Goal: Task Accomplishment & Management: Use online tool/utility

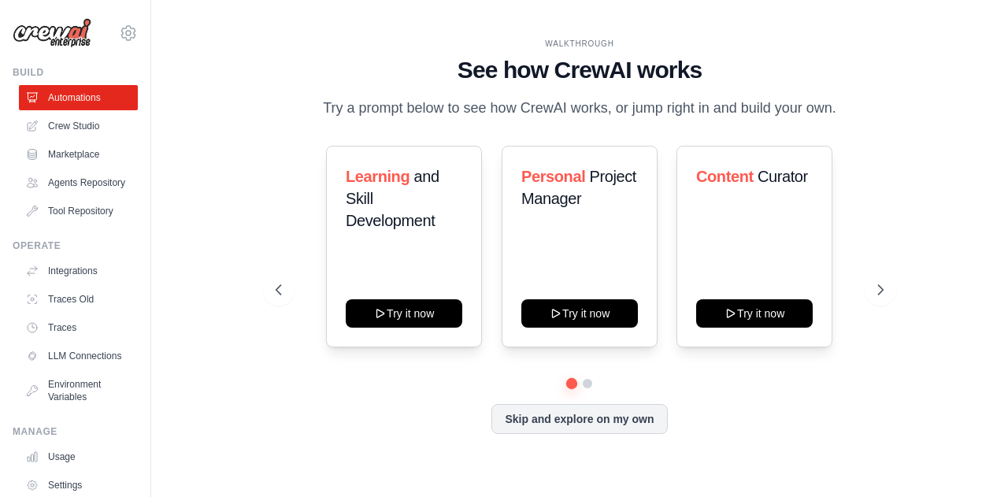
click at [213, 169] on div "WALKTHROUGH See how CrewAI works Try a prompt below to see how CrewAI works, or…" at bounding box center [579, 248] width 806 height 465
click at [605, 415] on button "Skip and explore on my own" at bounding box center [579, 417] width 176 height 30
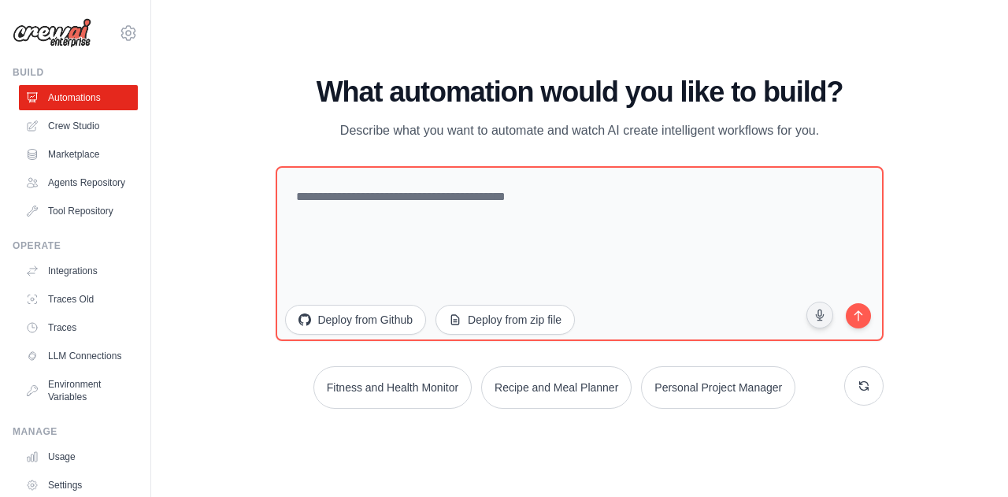
click at [55, 37] on img at bounding box center [52, 33] width 79 height 30
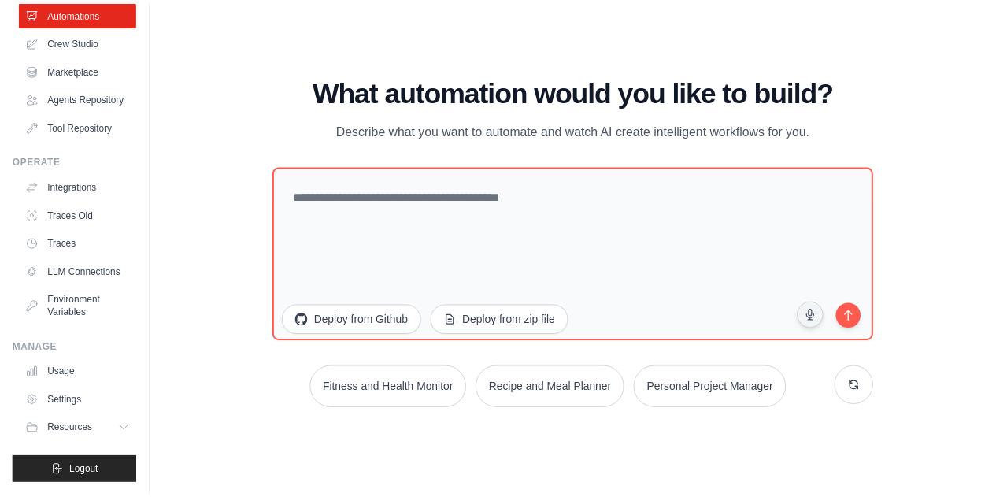
scroll to position [28, 0]
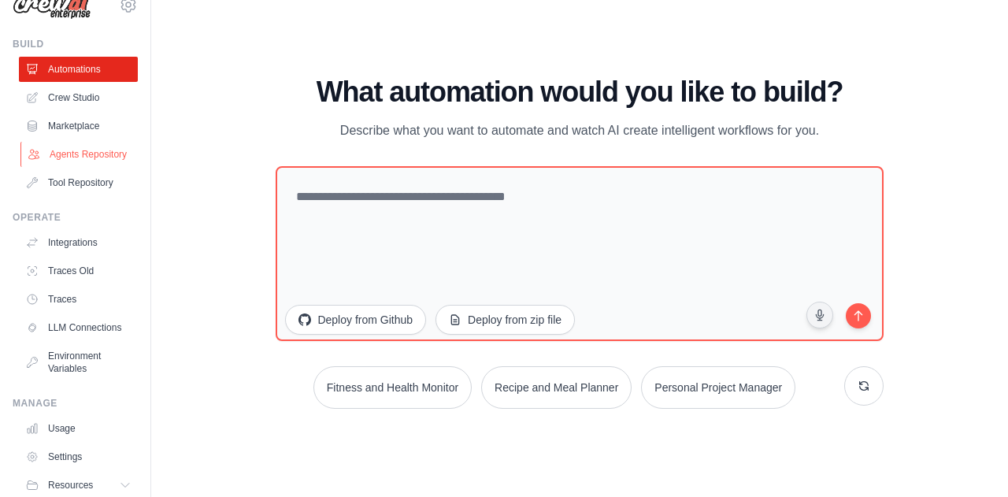
click at [72, 156] on link "Agents Repository" at bounding box center [79, 154] width 119 height 25
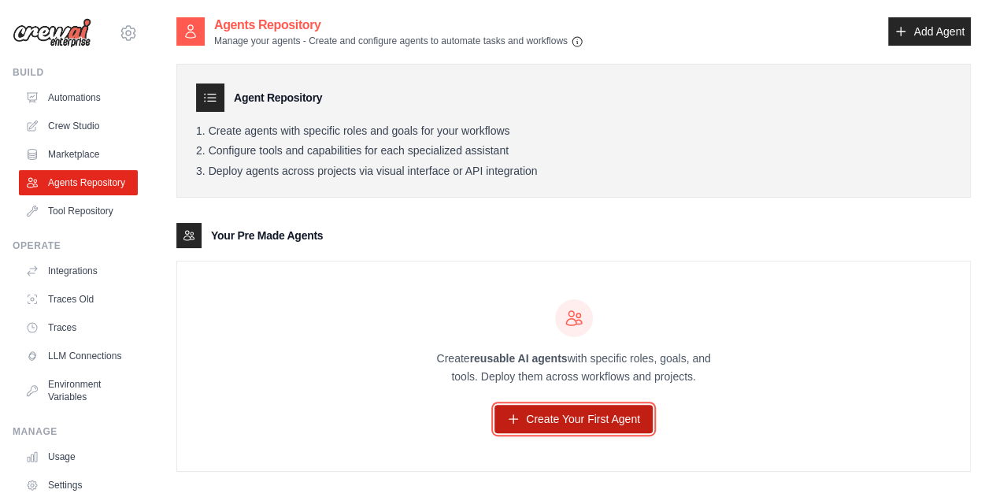
click at [575, 415] on link "Create Your First Agent" at bounding box center [573, 419] width 158 height 28
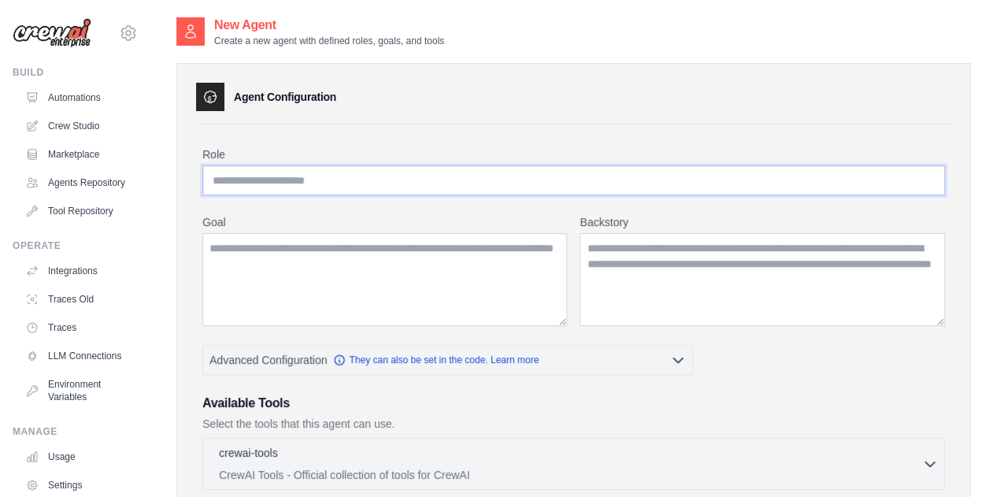
click at [339, 180] on input "Role" at bounding box center [573, 180] width 742 height 30
type input "**********"
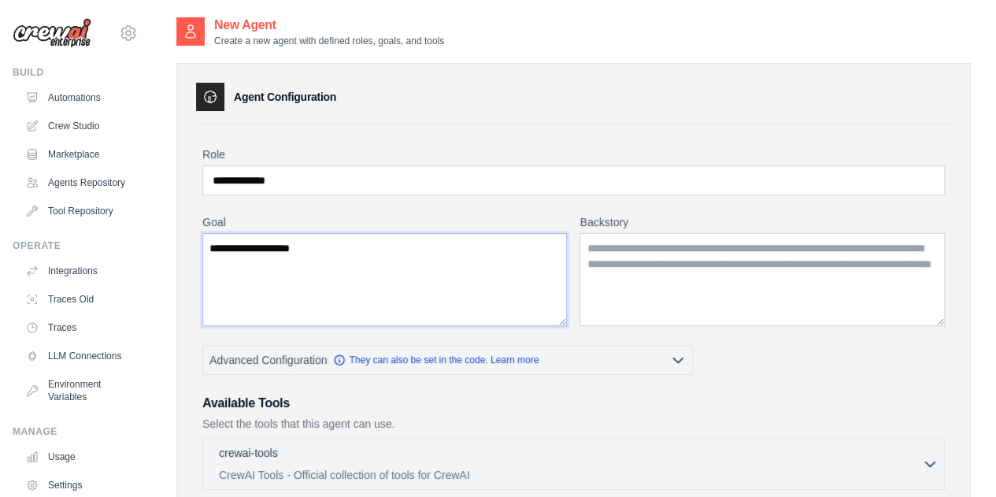
type textarea "**********"
click at [797, 283] on textarea "Backstory" at bounding box center [761, 279] width 365 height 93
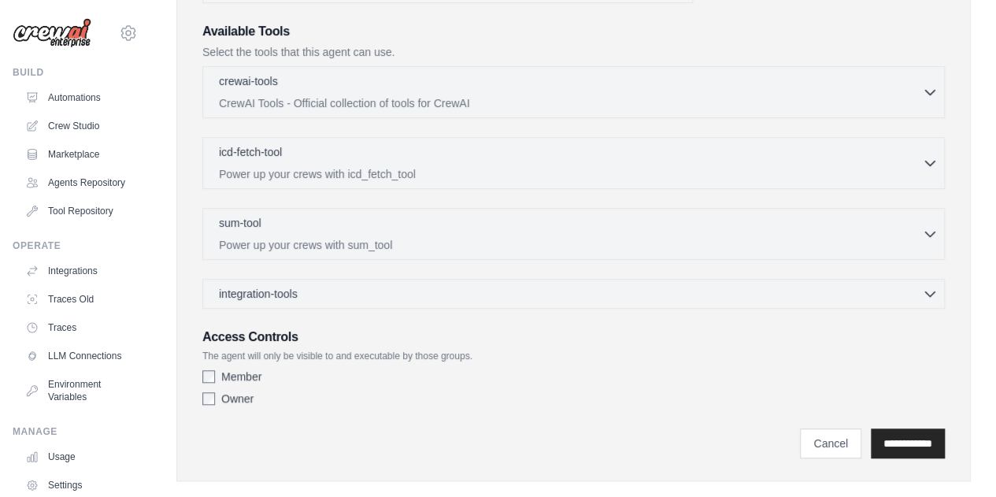
scroll to position [373, 0]
type textarea "**********"
click at [890, 430] on input "**********" at bounding box center [908, 442] width 74 height 30
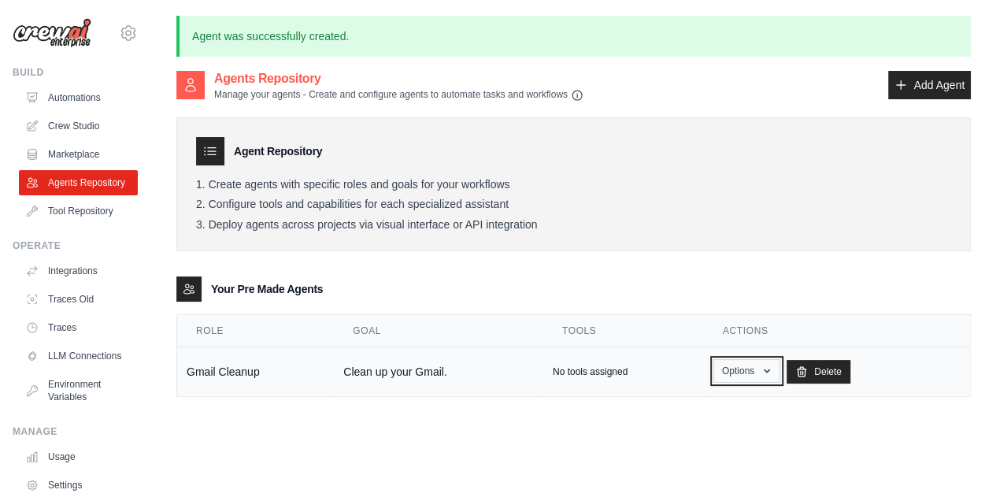
click at [761, 365] on icon "button" at bounding box center [767, 371] width 13 height 13
click at [555, 420] on div "Agents Repository Manage your agents - Create and configure agents to automate …" at bounding box center [573, 245] width 794 height 353
click at [594, 361] on td "No tools assigned" at bounding box center [623, 372] width 161 height 50
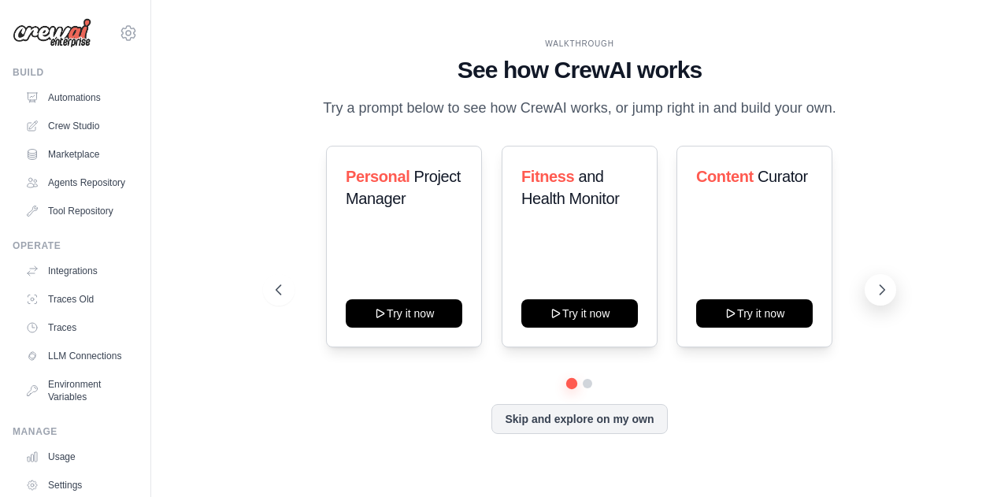
click at [872, 291] on button at bounding box center [879, 289] width 31 height 31
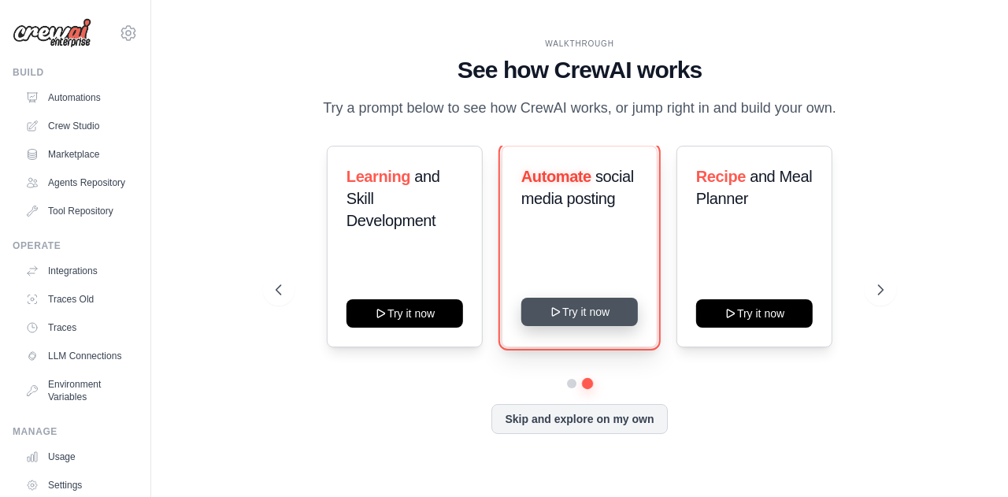
click at [600, 308] on button "Try it now" at bounding box center [579, 312] width 117 height 28
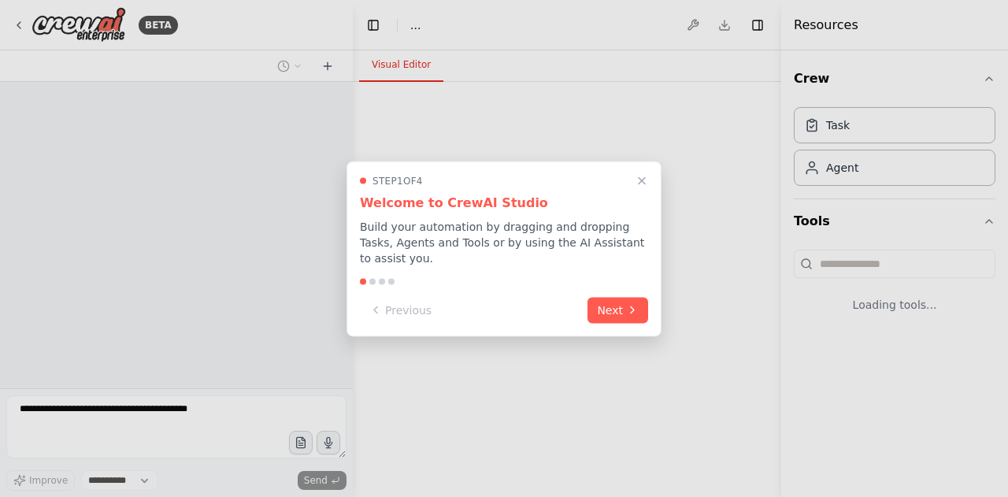
select select "****"
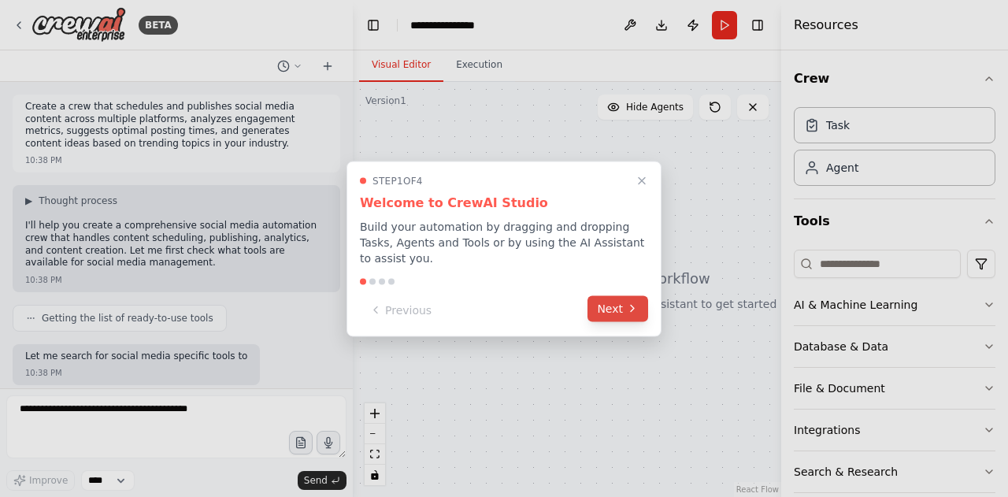
click at [605, 305] on button "Next" at bounding box center [617, 308] width 61 height 26
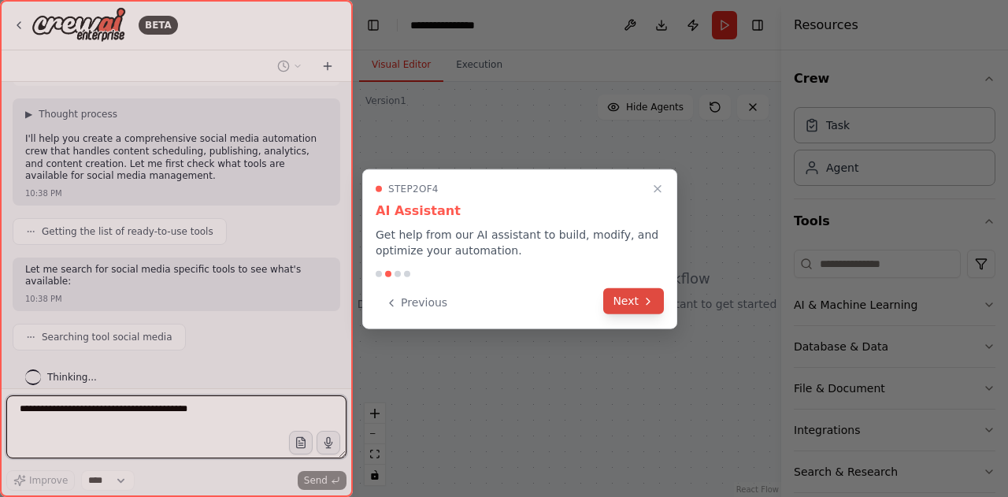
click at [627, 308] on button "Next" at bounding box center [633, 301] width 61 height 26
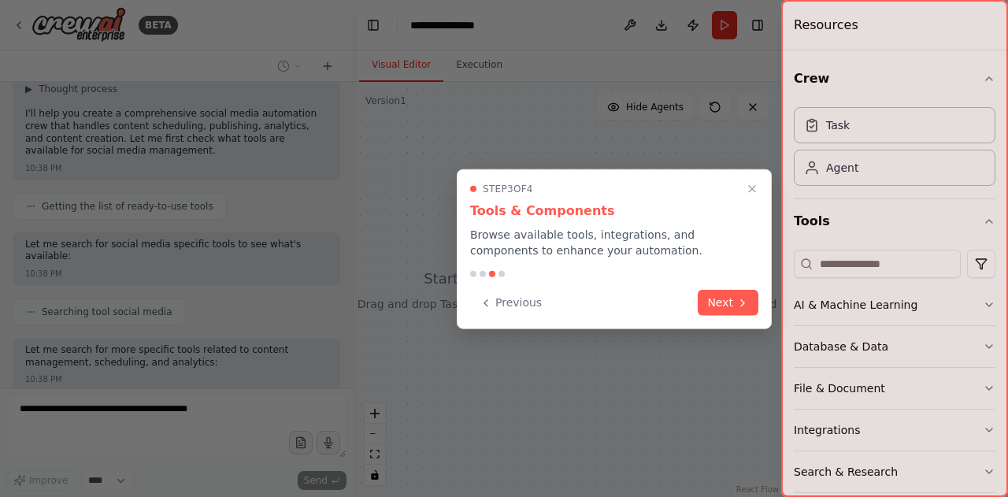
scroll to position [191, 0]
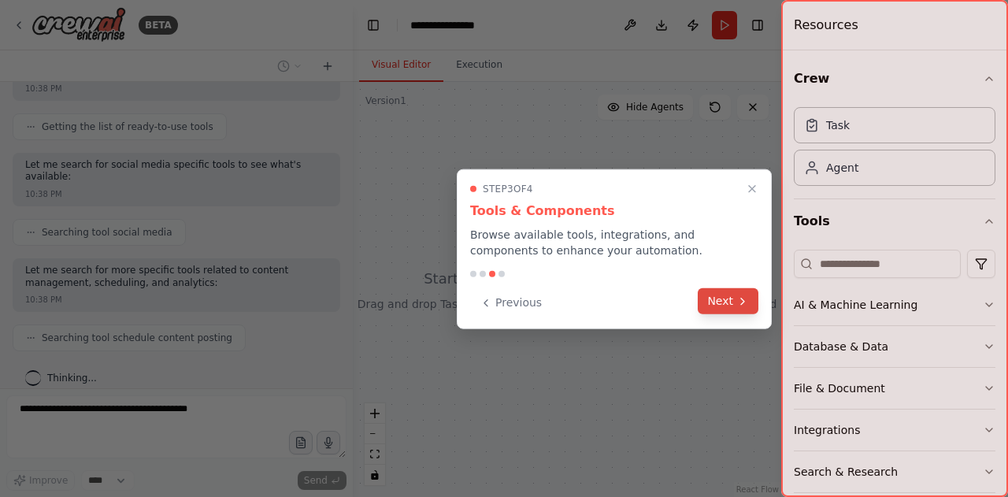
click at [731, 294] on button "Next" at bounding box center [728, 301] width 61 height 26
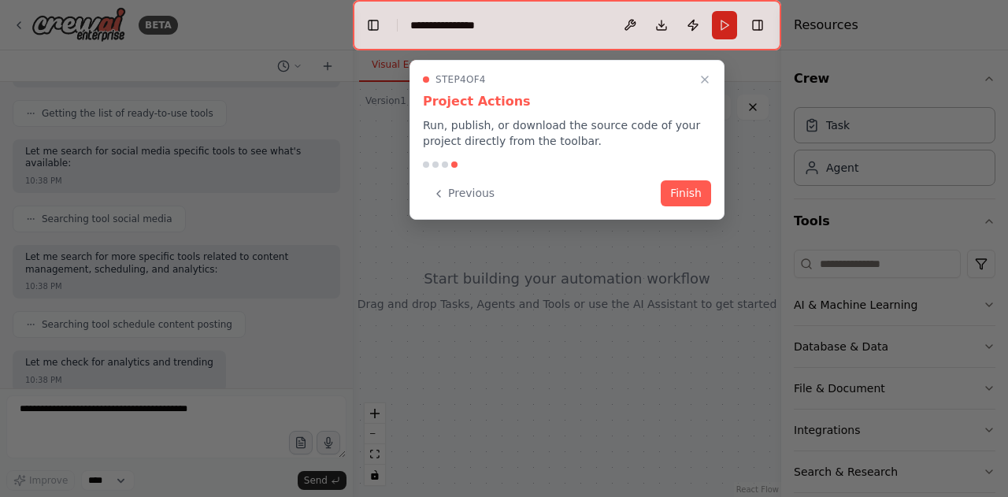
scroll to position [284, 0]
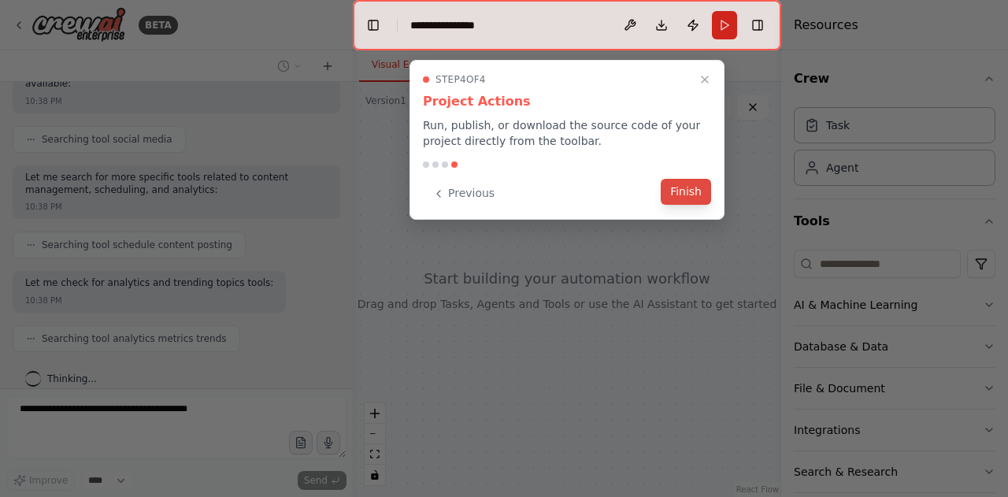
click at [691, 187] on button "Finish" at bounding box center [686, 192] width 50 height 26
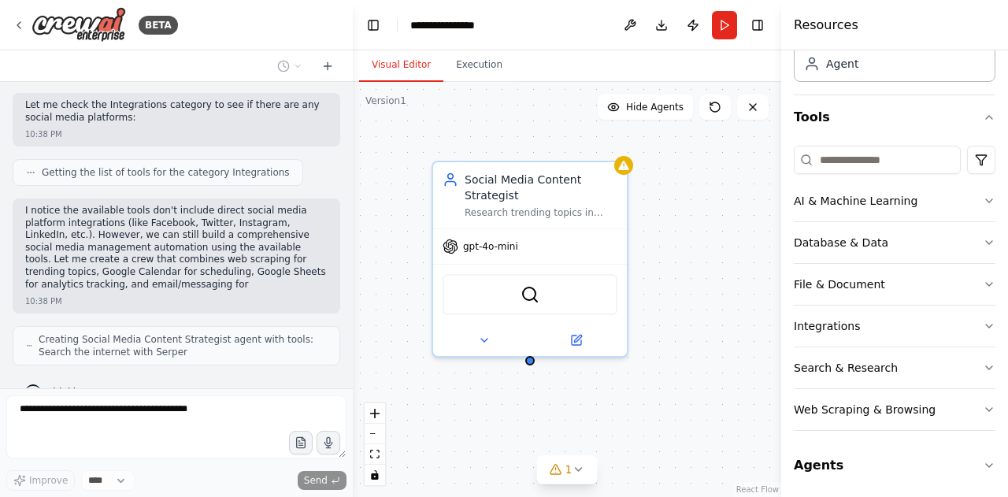
scroll to position [689, 0]
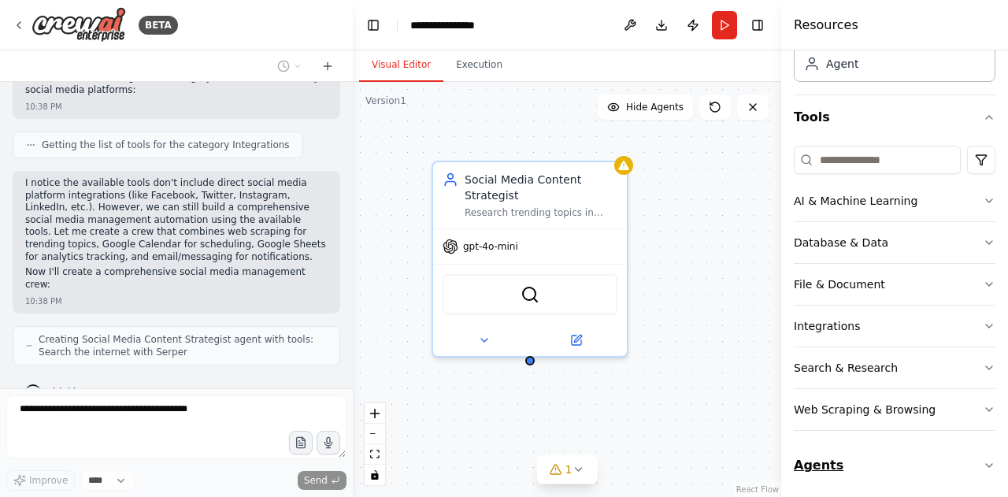
click at [983, 462] on icon "button" at bounding box center [989, 465] width 13 height 13
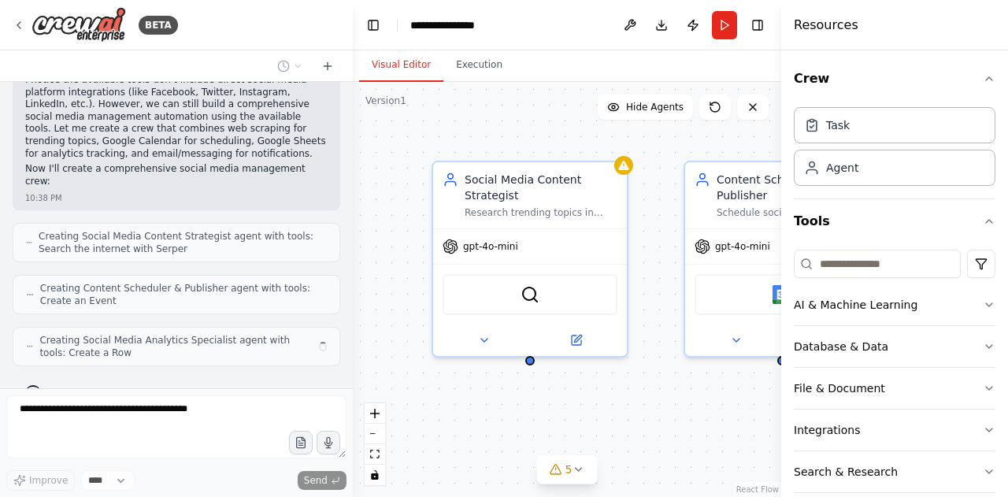
scroll to position [213, 0]
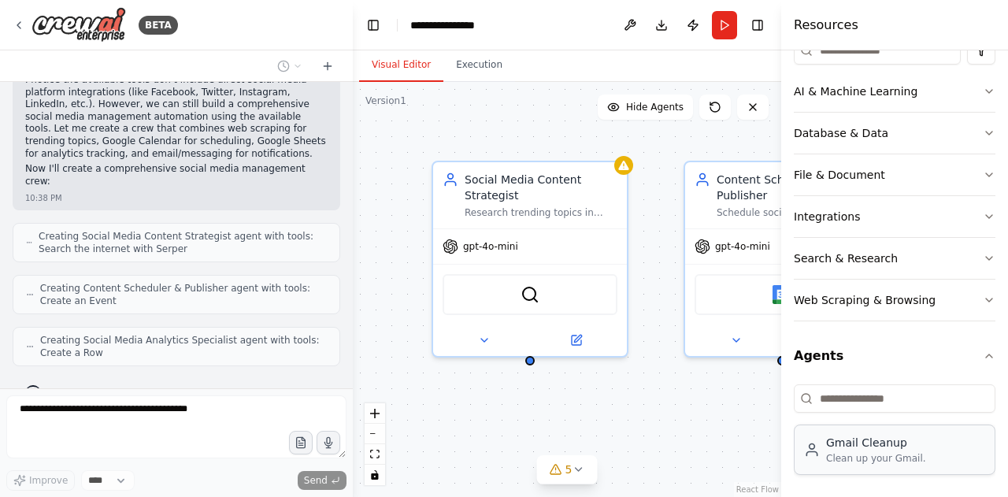
click at [857, 454] on div "Clean up your Gmail." at bounding box center [876, 458] width 100 height 13
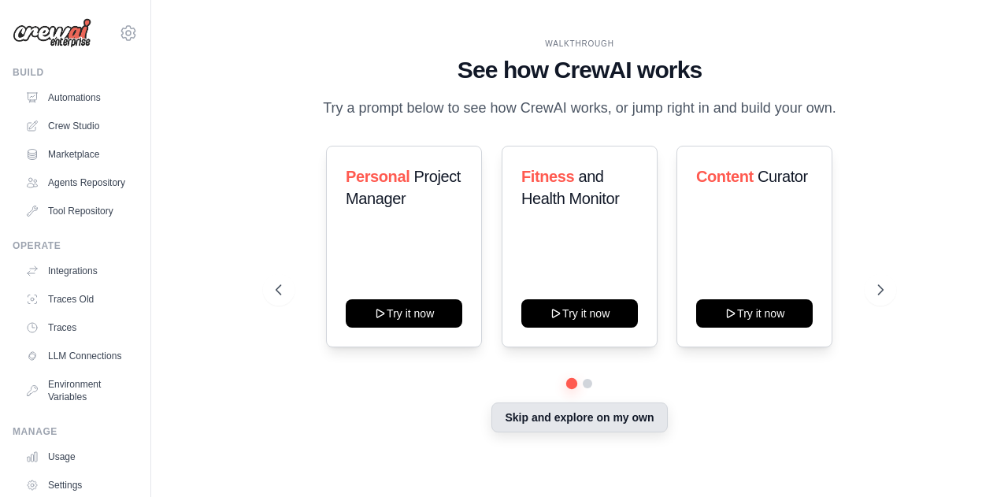
click at [547, 418] on button "Skip and explore on my own" at bounding box center [579, 417] width 176 height 30
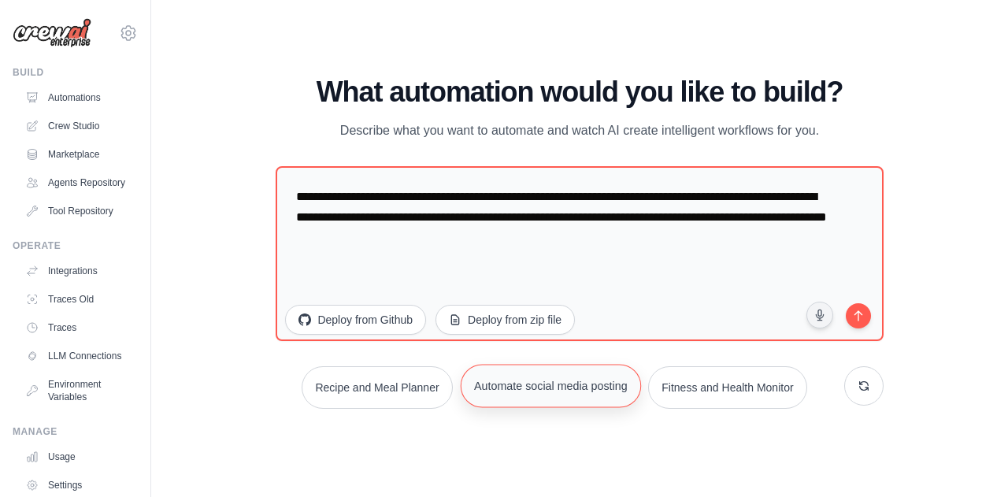
click at [529, 382] on button "Automate social media posting" at bounding box center [550, 385] width 180 height 43
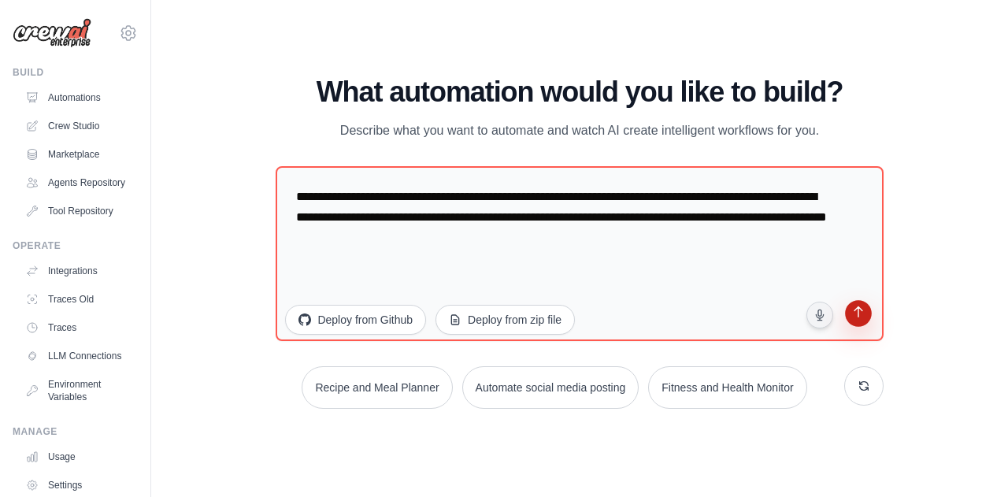
click at [851, 323] on button "submit" at bounding box center [857, 315] width 30 height 30
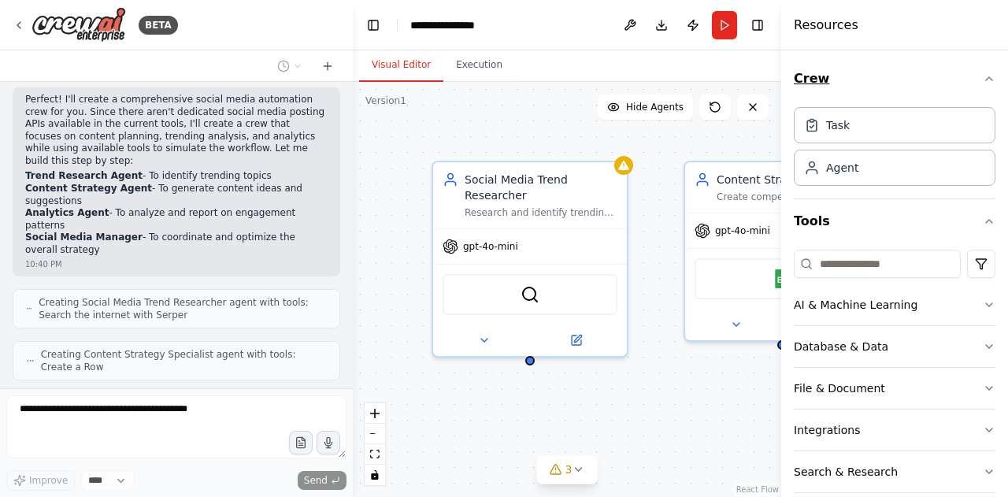
scroll to position [875, 0]
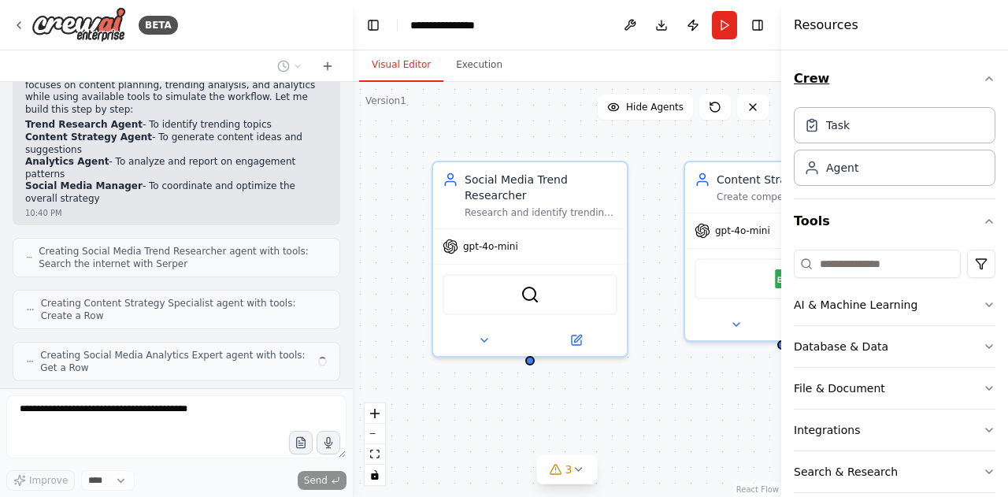
click at [978, 83] on div "Crew Task Agent Tools AI & Machine Learning Database & Data File & Document Int…" at bounding box center [894, 273] width 227 height 446
click at [983, 83] on icon "button" at bounding box center [989, 78] width 13 height 13
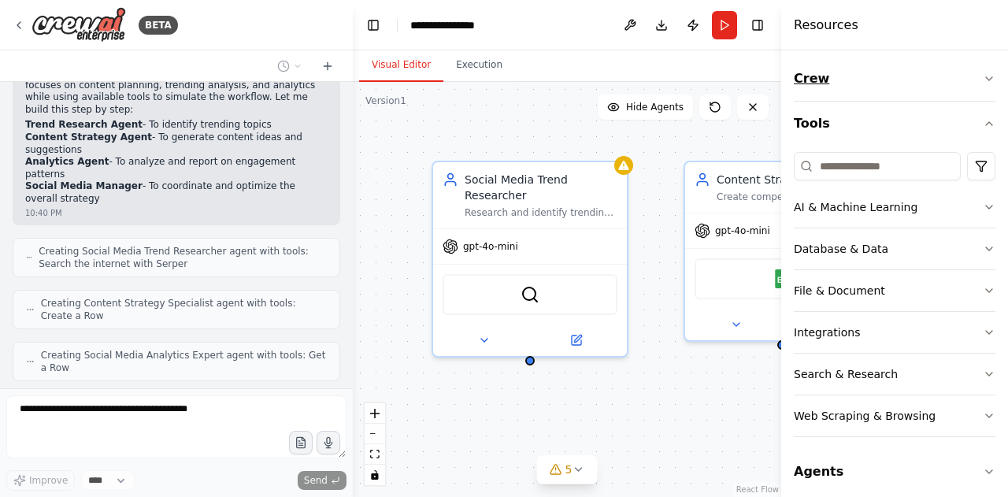
click at [983, 83] on icon "button" at bounding box center [989, 78] width 13 height 13
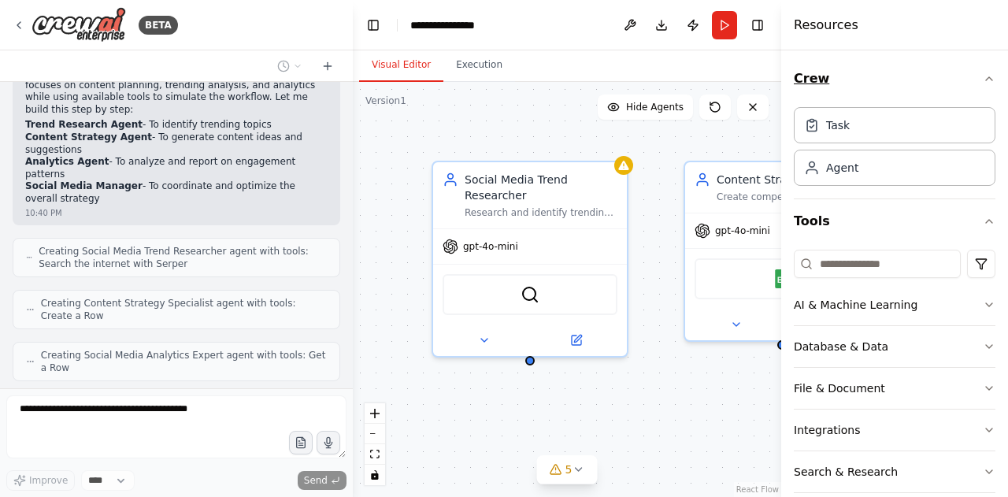
click at [983, 83] on icon "button" at bounding box center [989, 78] width 13 height 13
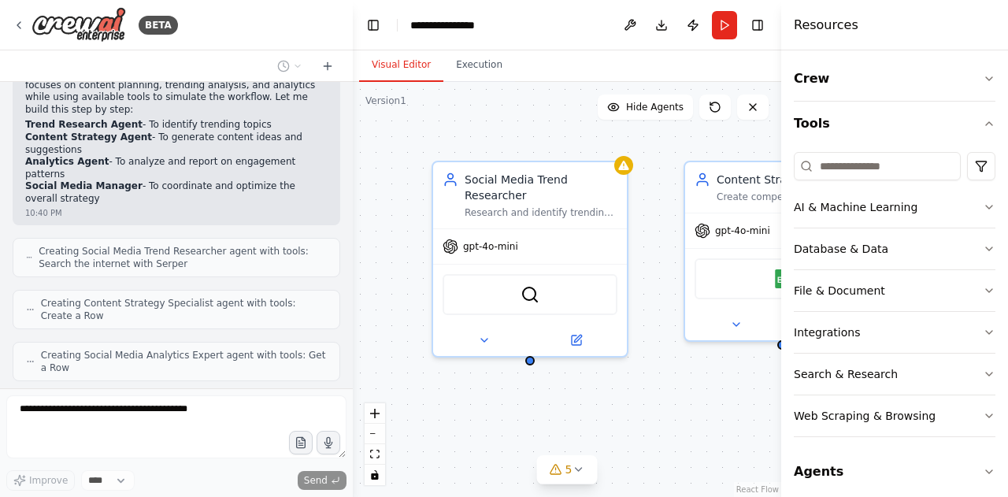
click at [535, 127] on div "Social Media Trend Researcher Research and identify trending topics in {industr…" at bounding box center [567, 289] width 428 height 415
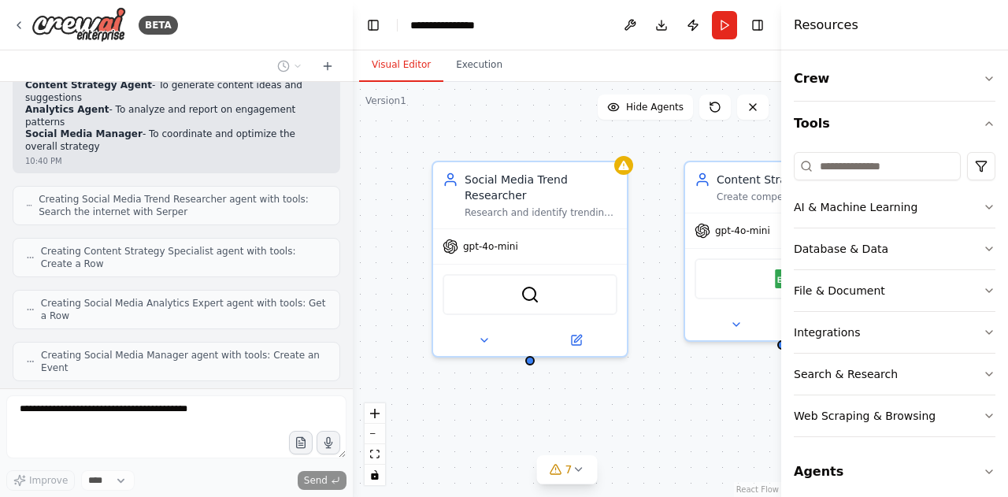
scroll to position [915, 0]
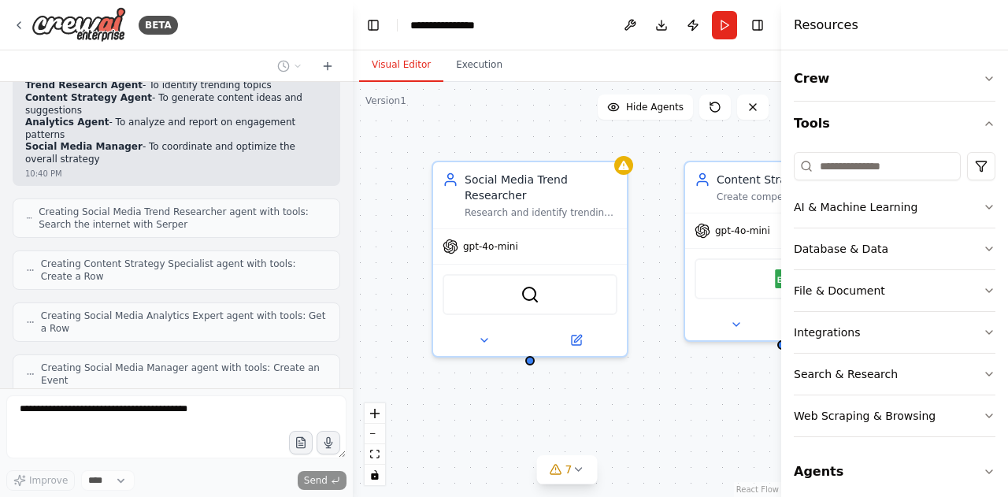
click at [875, 31] on div "Resources" at bounding box center [894, 25] width 227 height 50
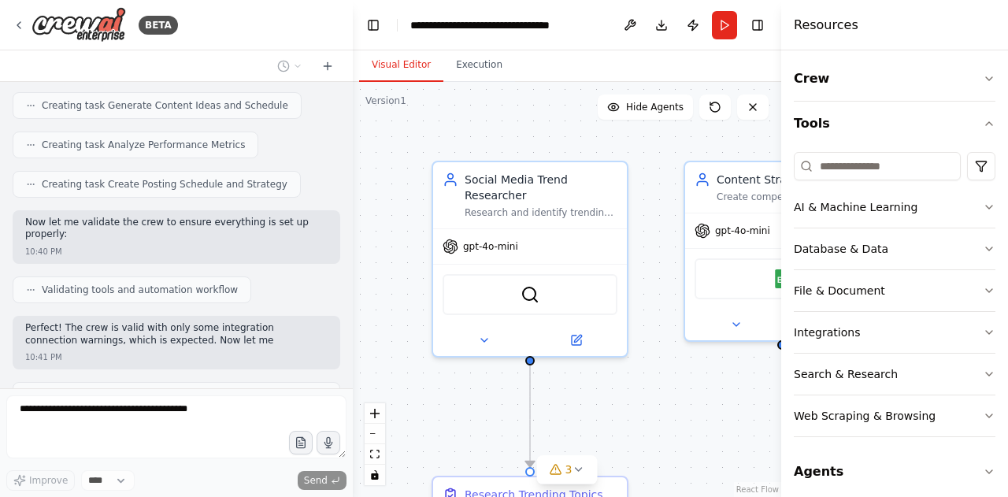
scroll to position [1346, 0]
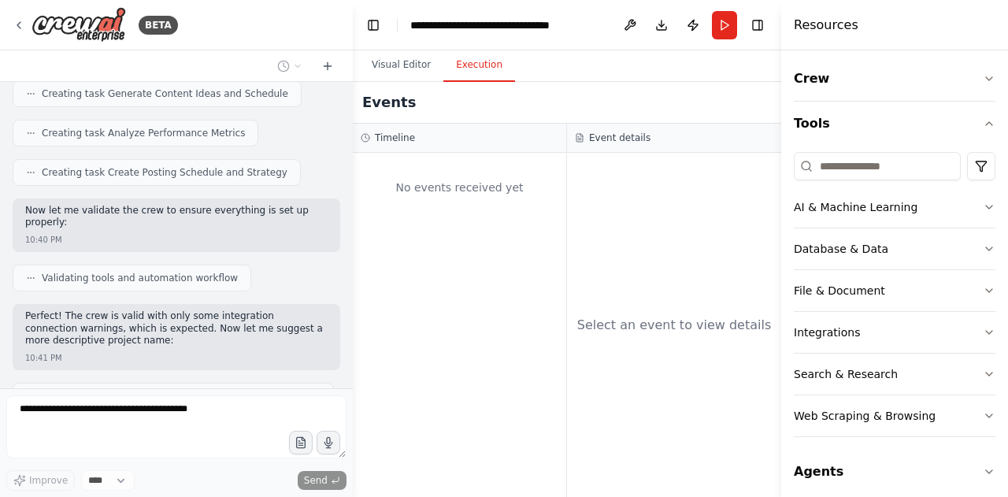
click at [473, 67] on button "Execution" at bounding box center [479, 65] width 72 height 33
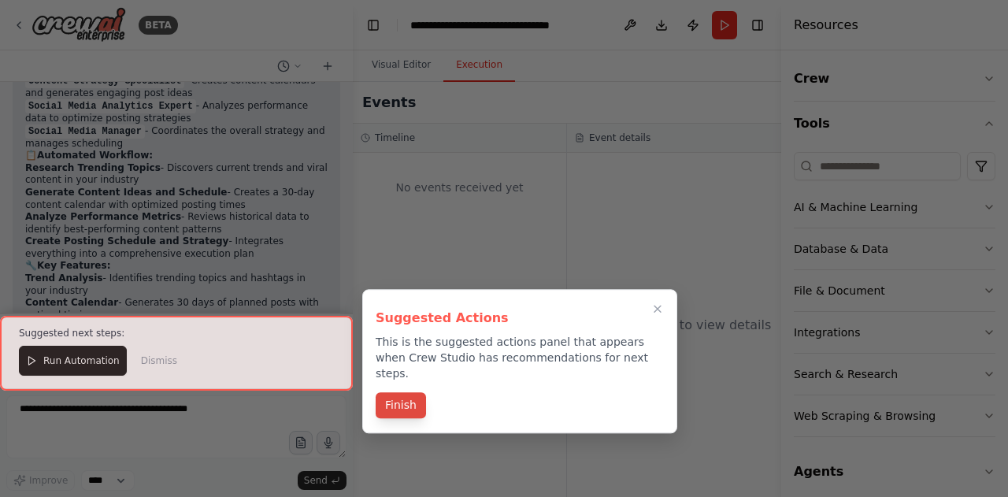
click at [413, 394] on button "Finish" at bounding box center [401, 405] width 50 height 26
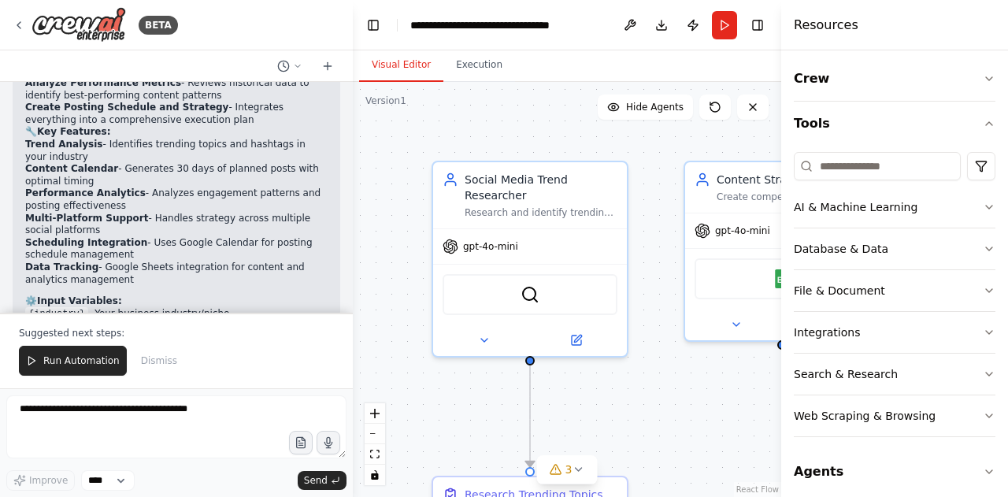
click at [411, 64] on button "Visual Editor" at bounding box center [401, 65] width 84 height 33
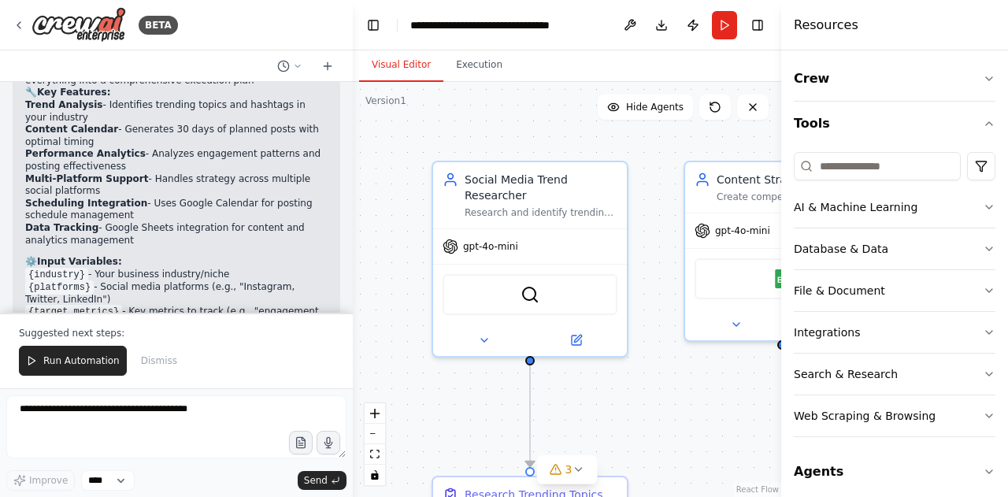
scroll to position [1975, 0]
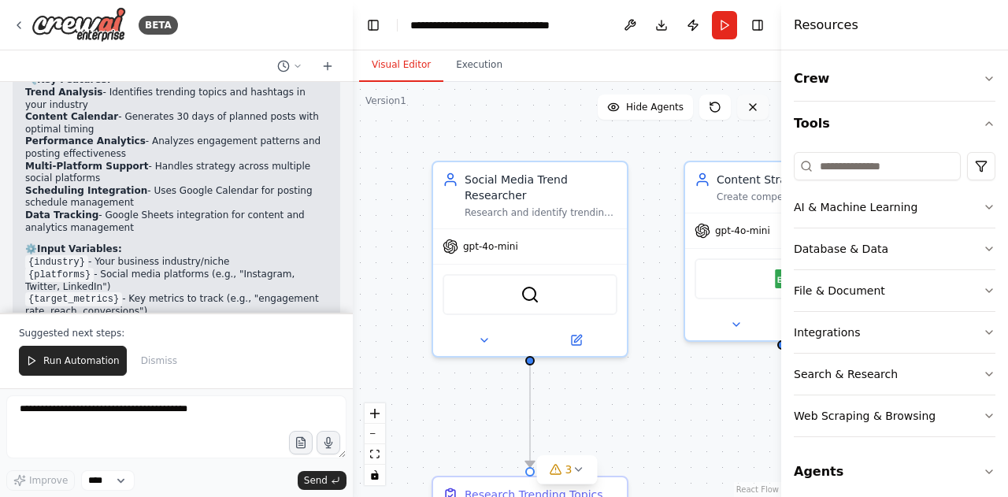
click at [754, 106] on icon at bounding box center [752, 107] width 13 height 13
click at [255, 328] on p "The crew will need Google Sheets and Google Calendar connections for full funct…" at bounding box center [176, 346] width 302 height 37
click at [108, 353] on button "Run Automation" at bounding box center [73, 361] width 108 height 30
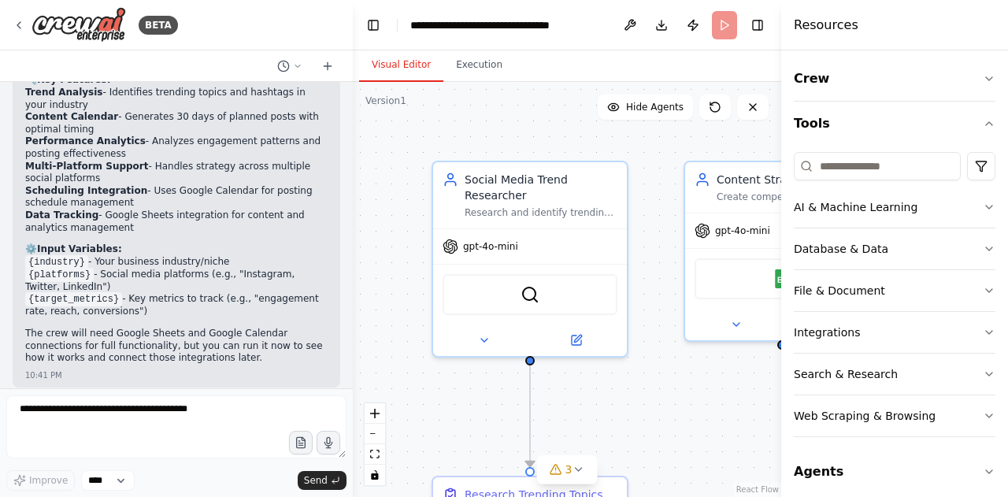
scroll to position [1900, 0]
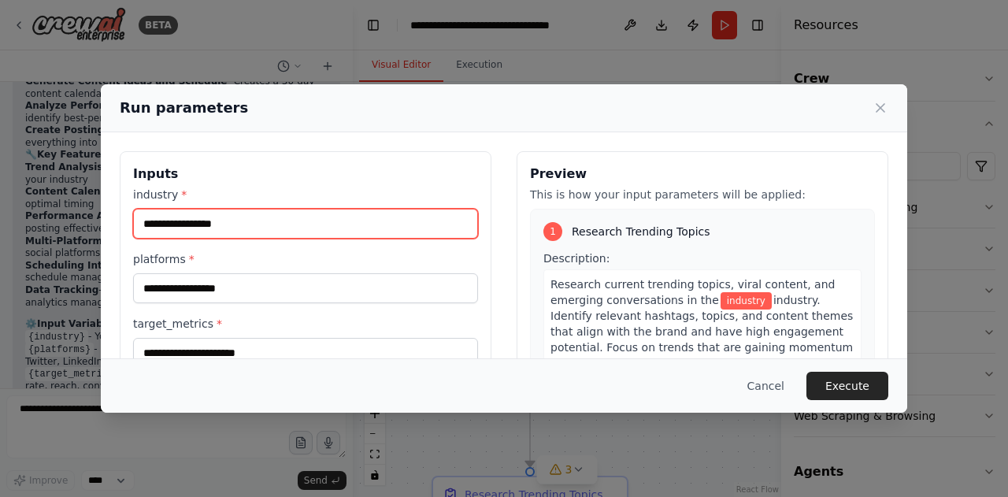
click at [421, 220] on input "industry *" at bounding box center [305, 224] width 345 height 30
type input "**********"
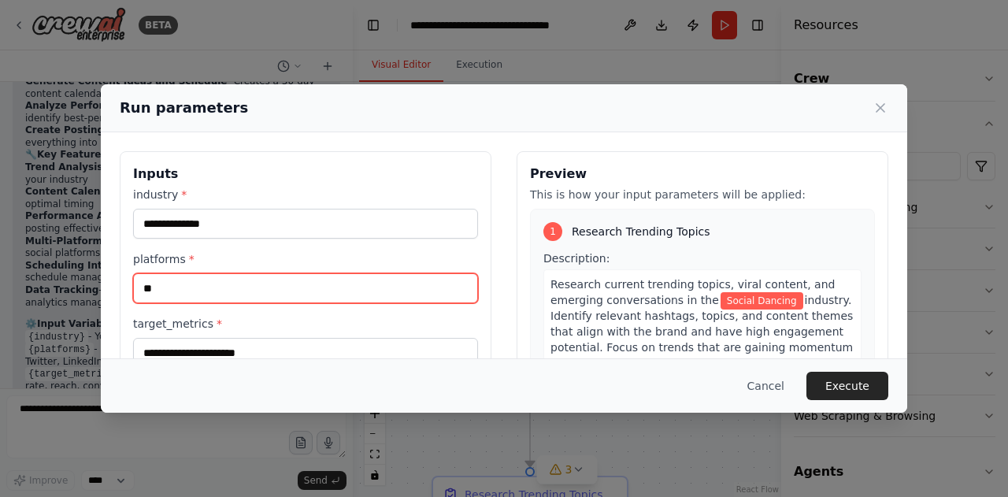
type input "*"
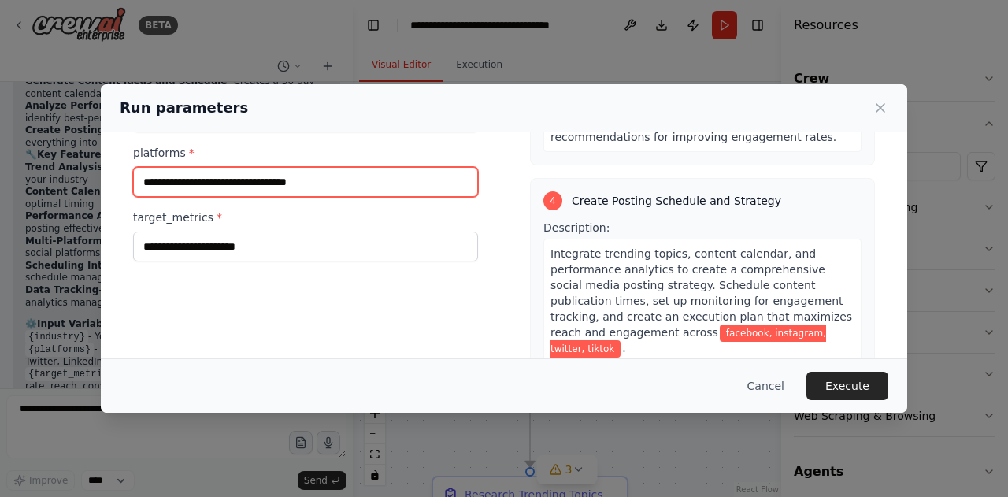
scroll to position [929, 0]
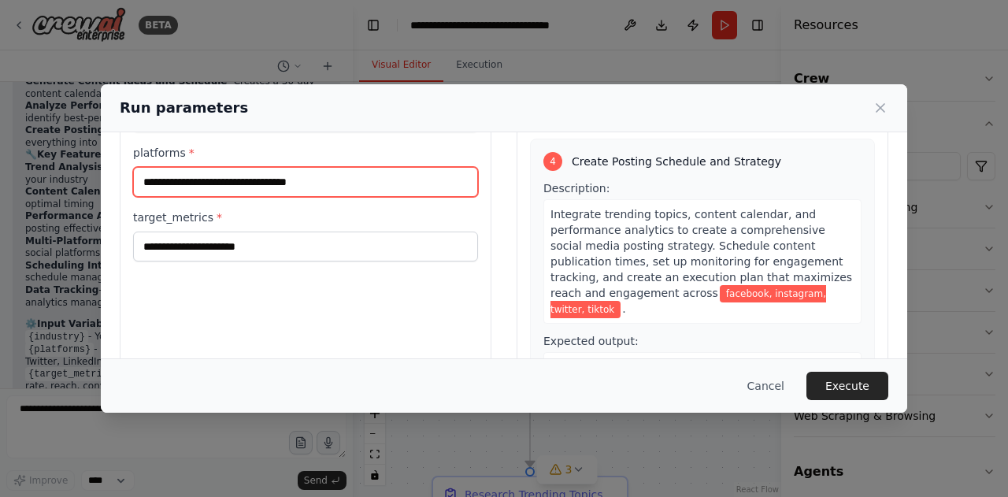
type input "**********"
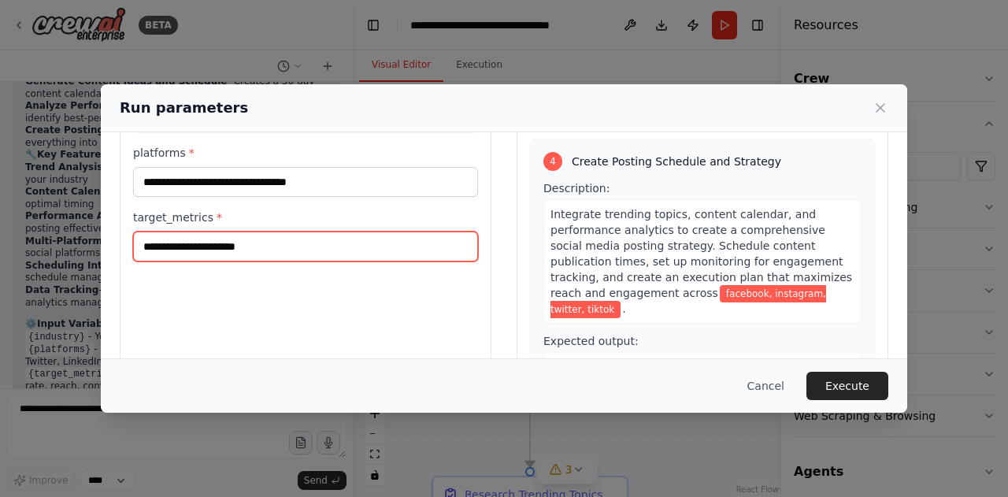
click at [372, 256] on input "target_metrics *" at bounding box center [305, 246] width 345 height 30
type input "**********"
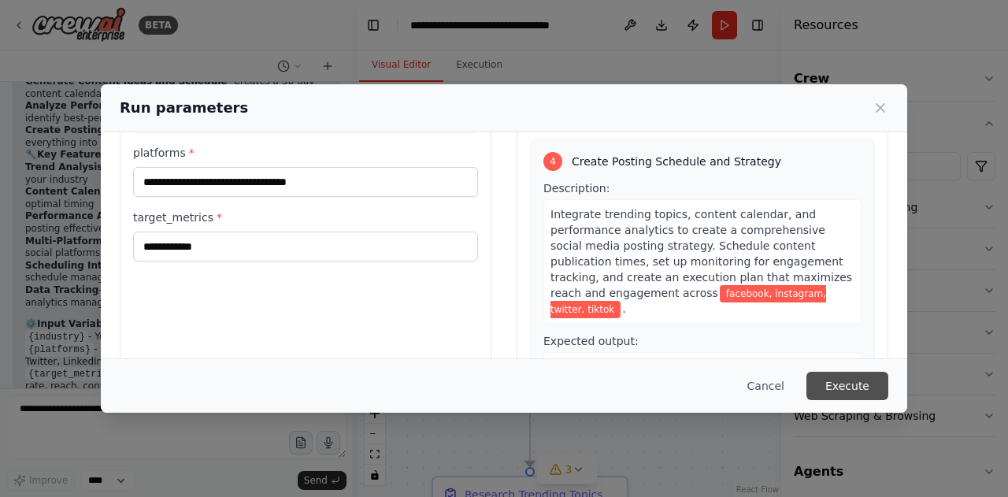
click at [857, 382] on button "Execute" at bounding box center [847, 386] width 82 height 28
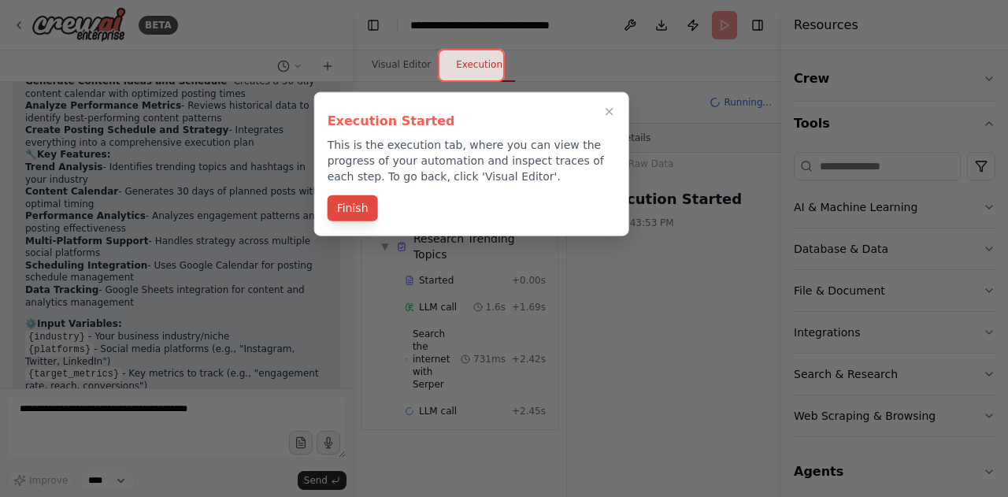
click at [353, 210] on button "Finish" at bounding box center [353, 208] width 50 height 26
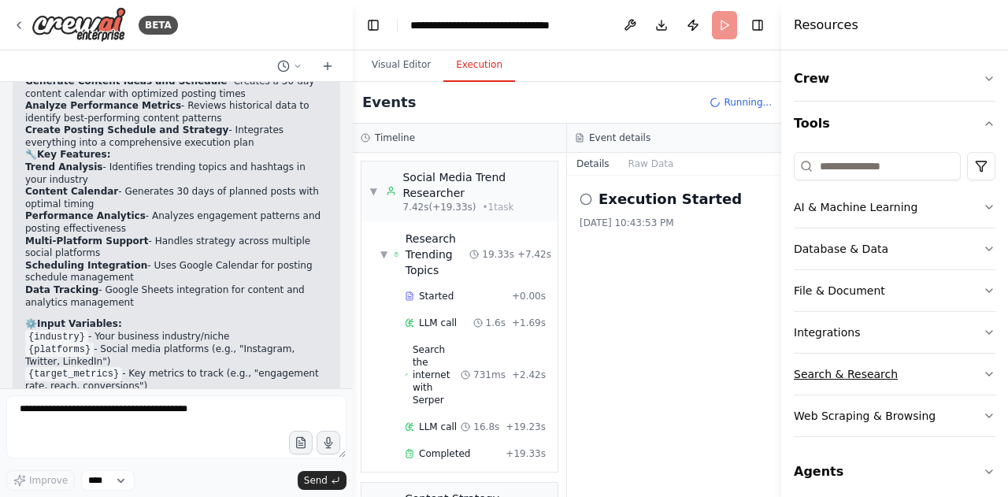
scroll to position [137, 0]
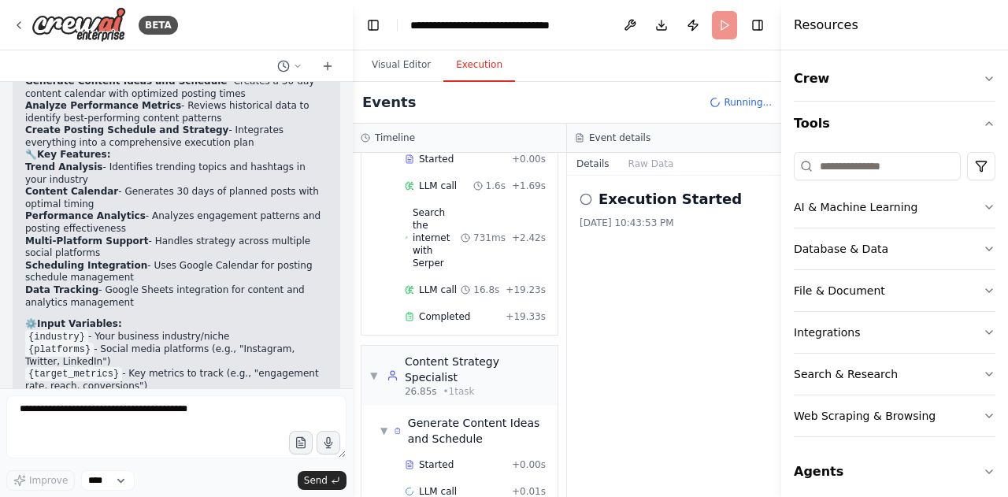
click at [552, 361] on div "▼ Social Media Trend Researcher 7.42s (+19.33s) • 1 task ▼ Research Trending To…" at bounding box center [459, 325] width 213 height 344
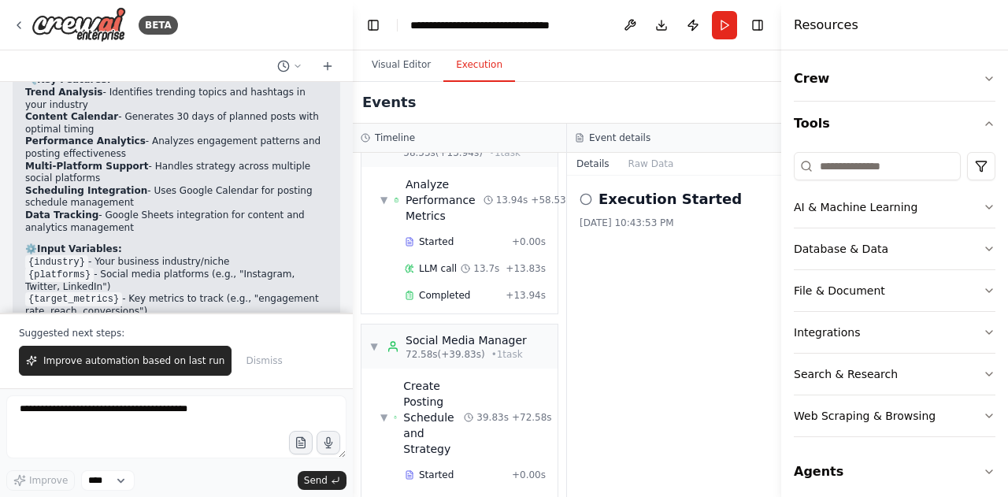
scroll to position [641, 0]
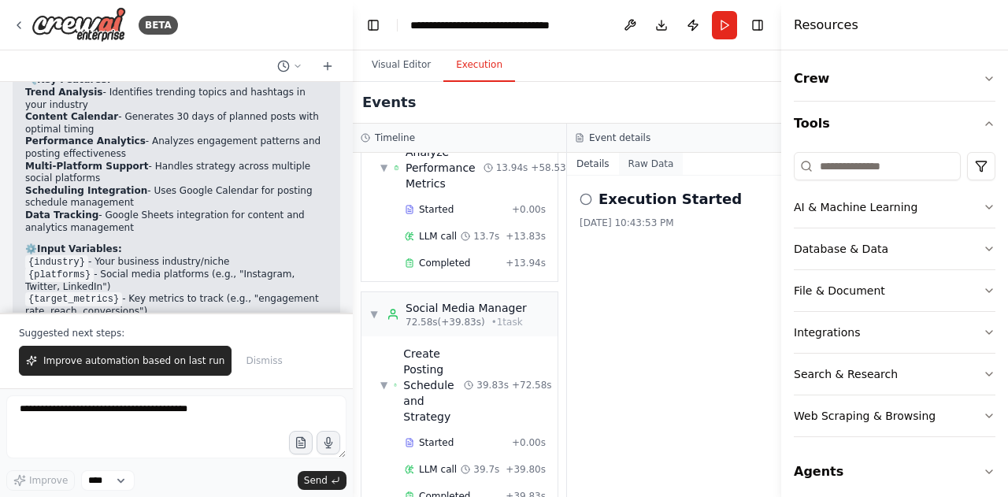
click at [639, 163] on button "Raw Data" at bounding box center [651, 164] width 65 height 22
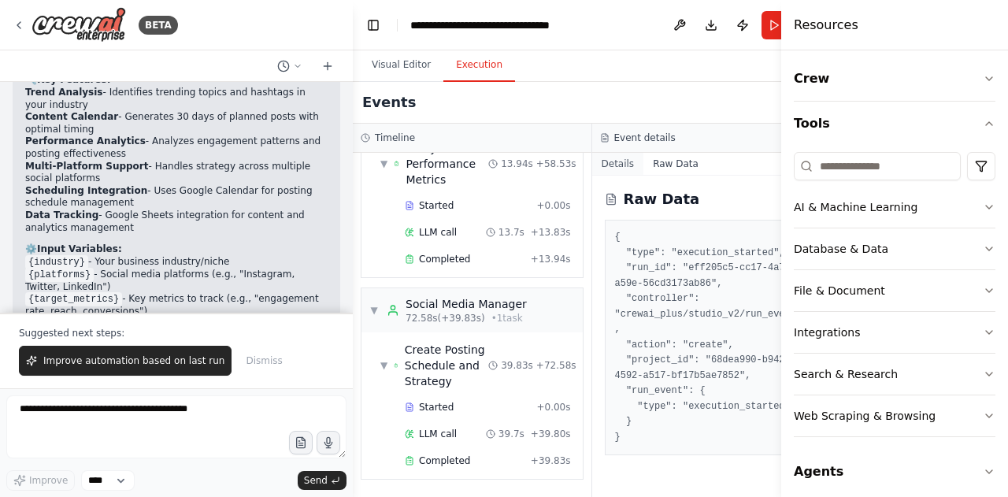
click at [600, 161] on button "Details" at bounding box center [618, 164] width 52 height 22
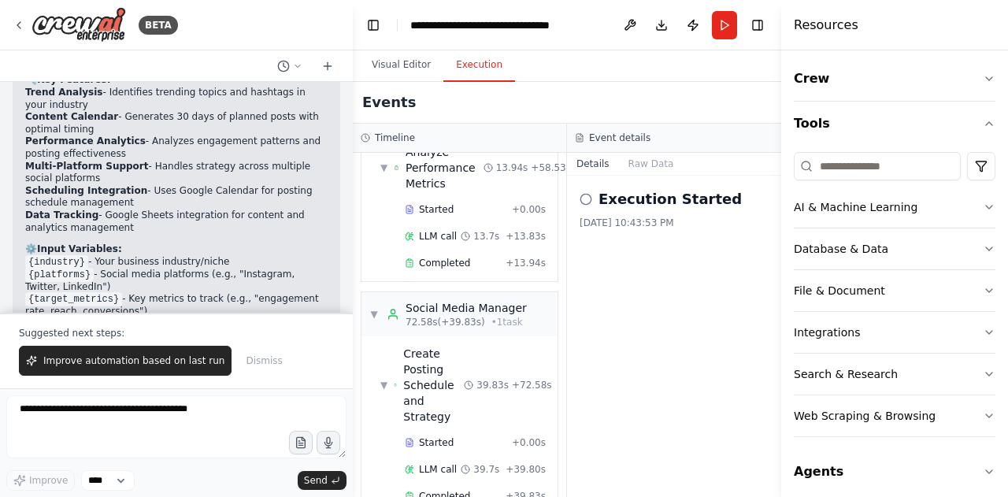
click at [584, 196] on icon at bounding box center [585, 199] width 13 height 13
click at [983, 120] on icon "button" at bounding box center [989, 123] width 13 height 13
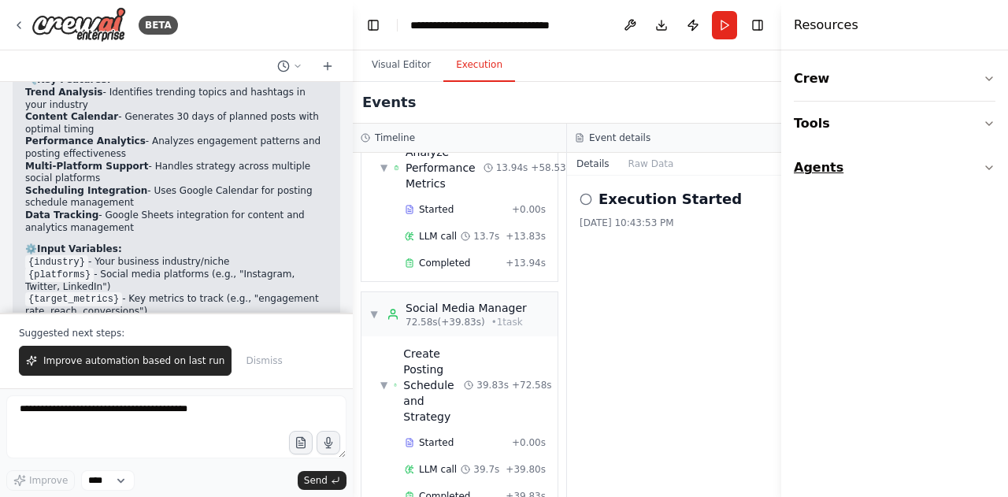
click at [984, 164] on icon "button" at bounding box center [989, 167] width 13 height 13
click at [985, 84] on icon "button" at bounding box center [989, 78] width 13 height 13
click at [759, 23] on button "Toggle Right Sidebar" at bounding box center [757, 25] width 22 height 22
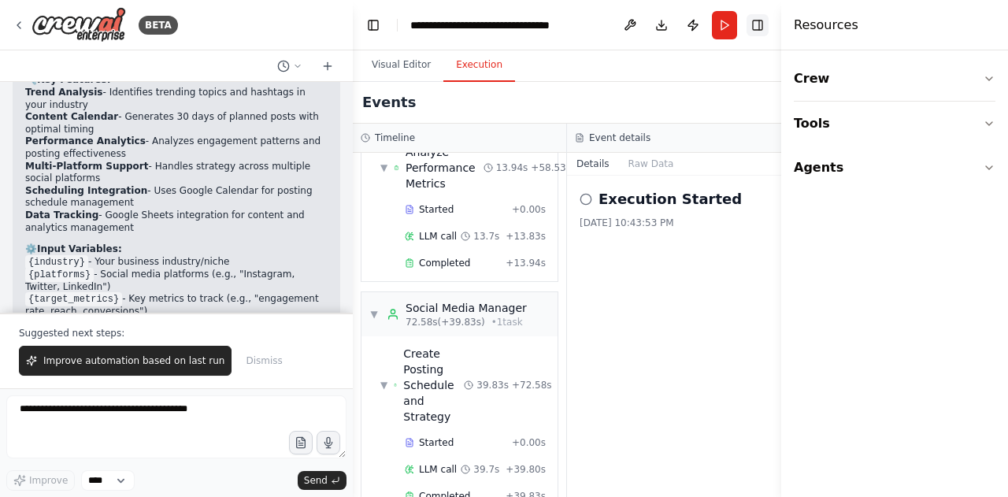
scroll to position [427, 0]
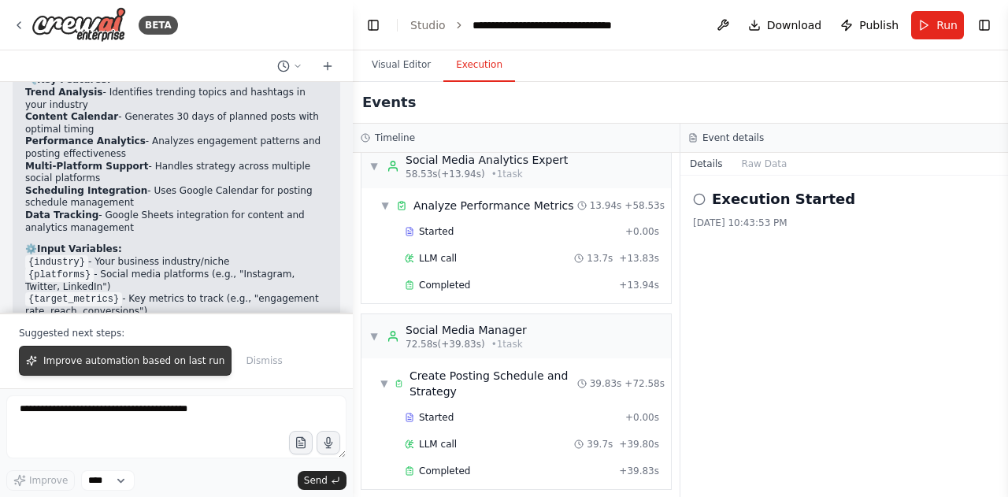
click at [173, 363] on span "Improve automation based on last run" at bounding box center [133, 360] width 181 height 13
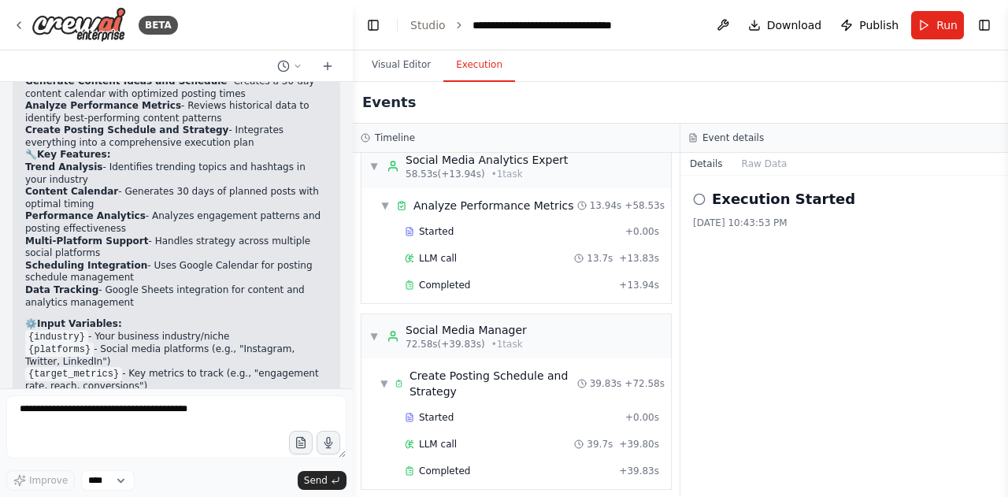
scroll to position [1941, 0]
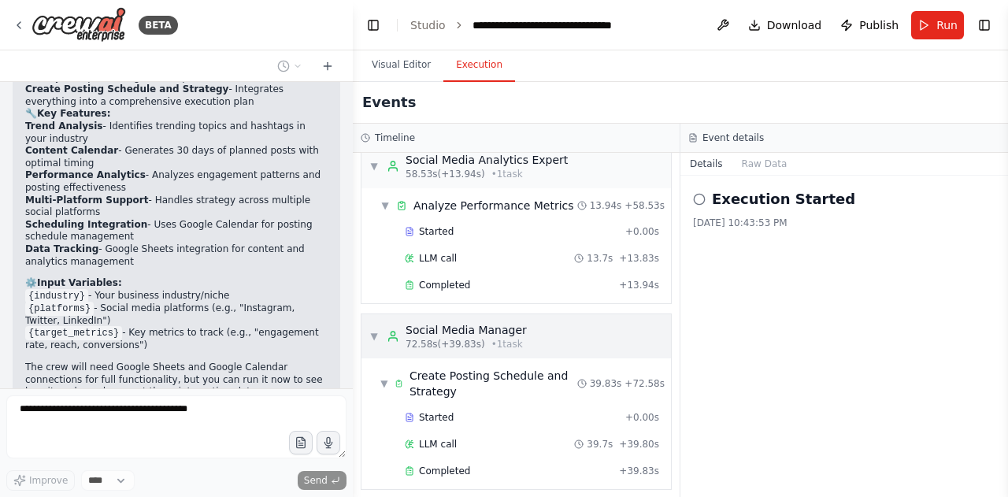
click at [371, 331] on span "▼" at bounding box center [373, 336] width 9 height 13
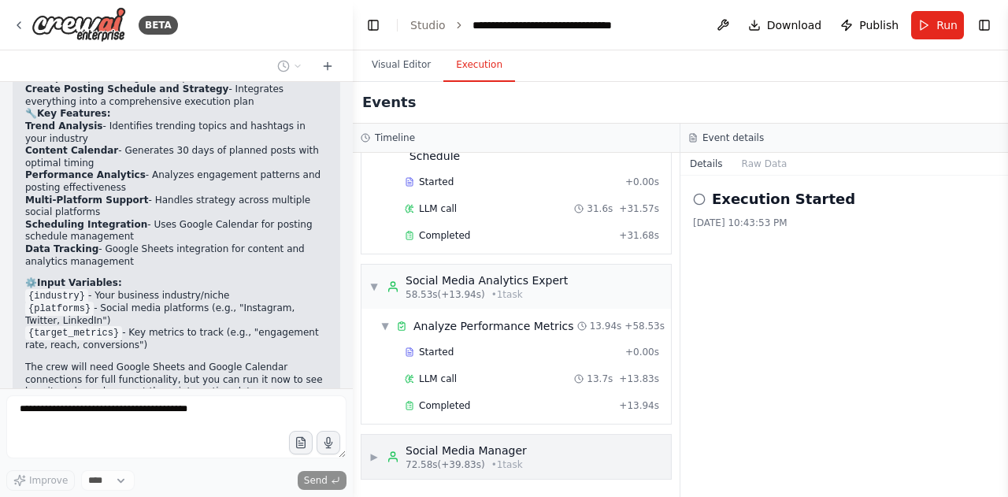
scroll to position [298, 0]
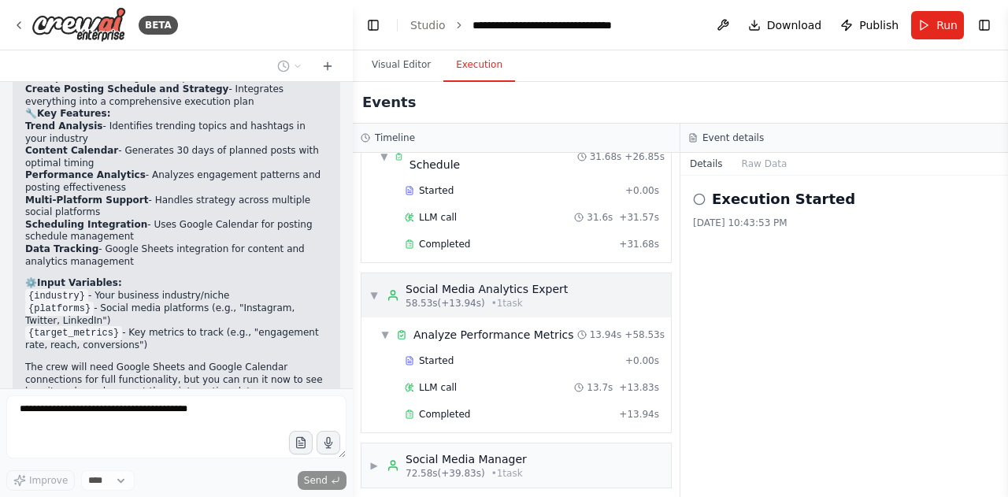
click at [373, 289] on span "▼" at bounding box center [373, 295] width 9 height 13
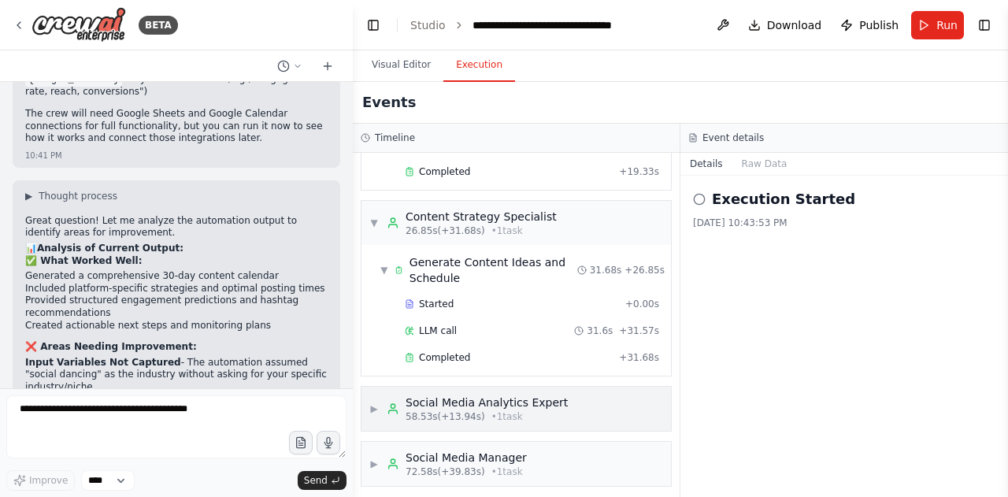
click at [378, 407] on span "▶" at bounding box center [373, 408] width 9 height 13
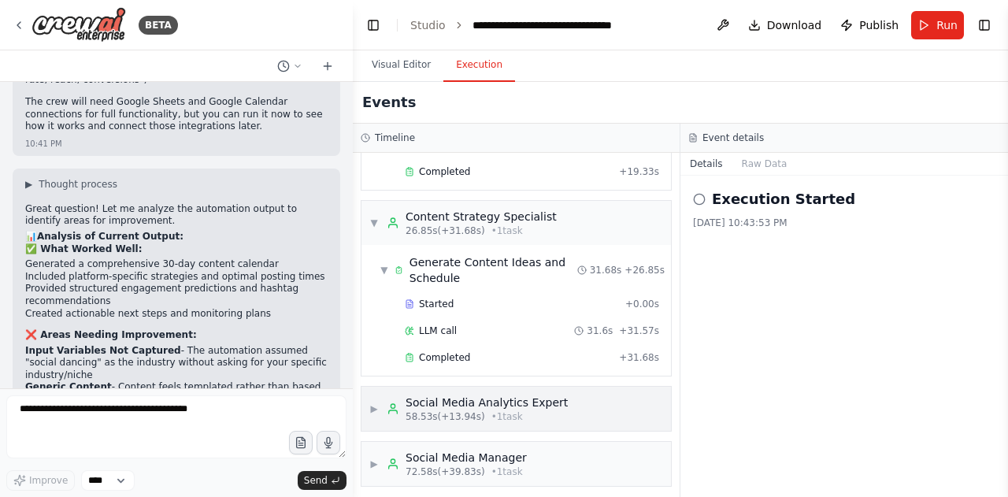
scroll to position [298, 0]
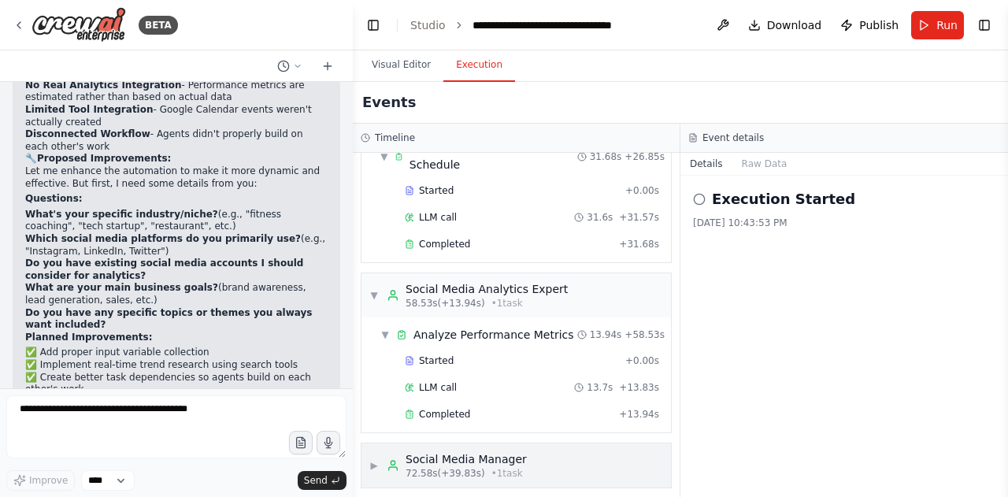
click at [370, 459] on span "▶" at bounding box center [373, 465] width 9 height 13
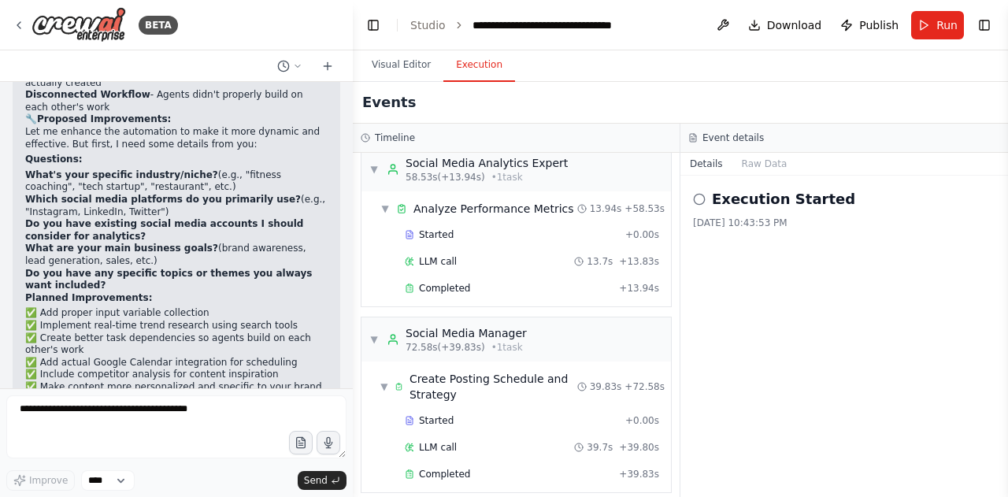
scroll to position [427, 0]
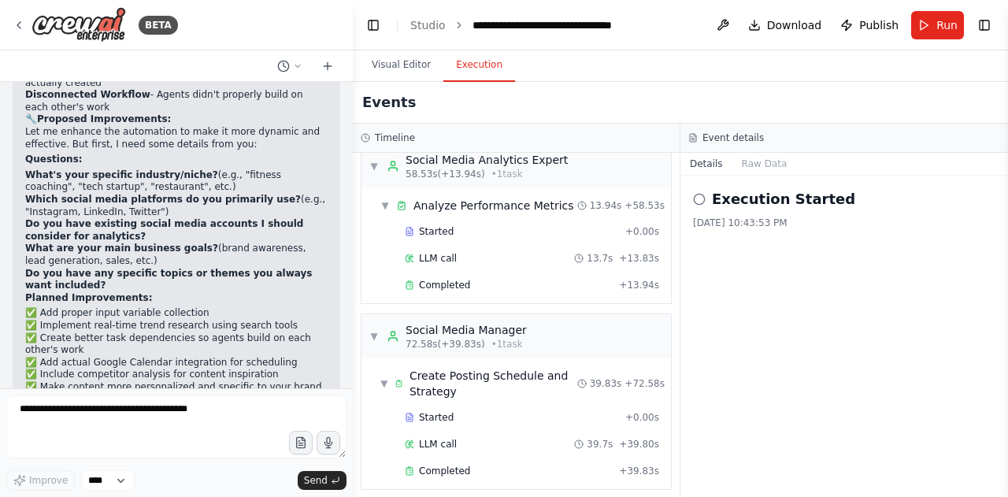
click at [193, 402] on p "Would you like me to go ahead and improve the automation with these enhancement…" at bounding box center [176, 420] width 302 height 37
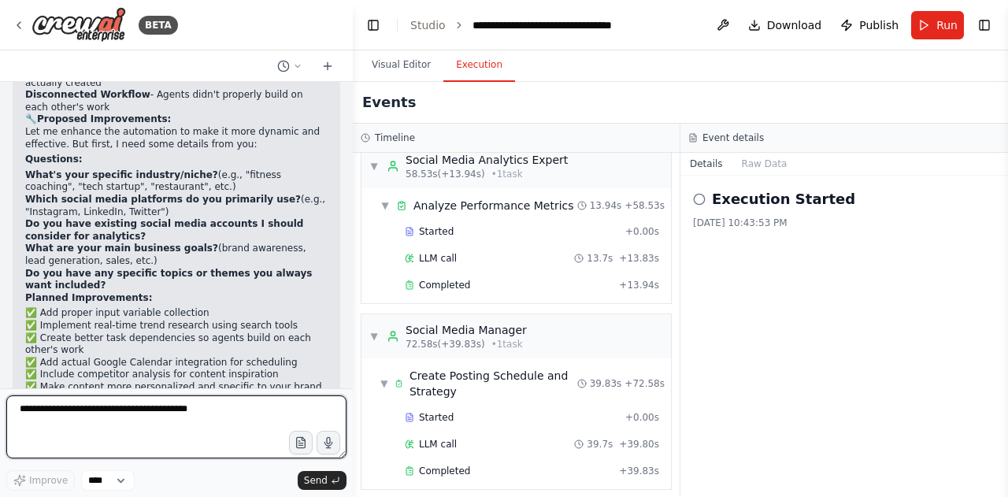
click at [187, 413] on textarea at bounding box center [176, 426] width 340 height 63
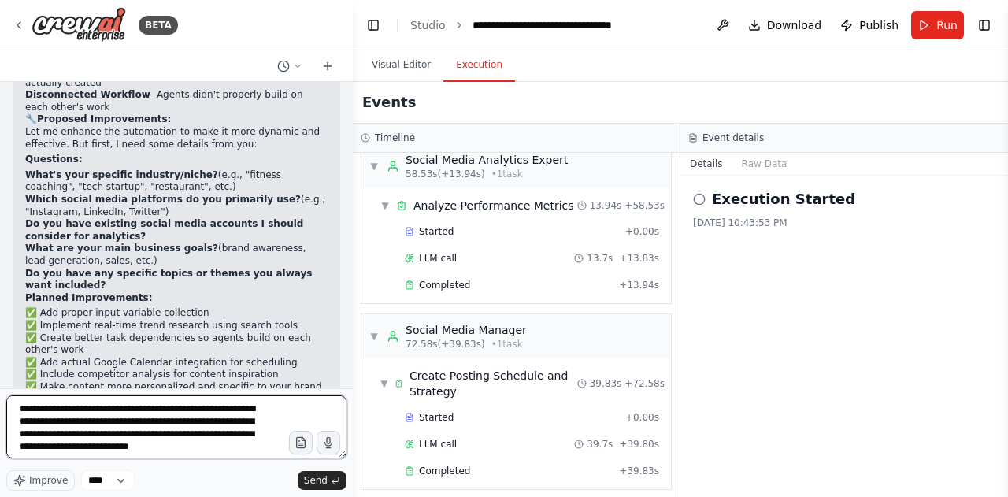
type textarea "**********"
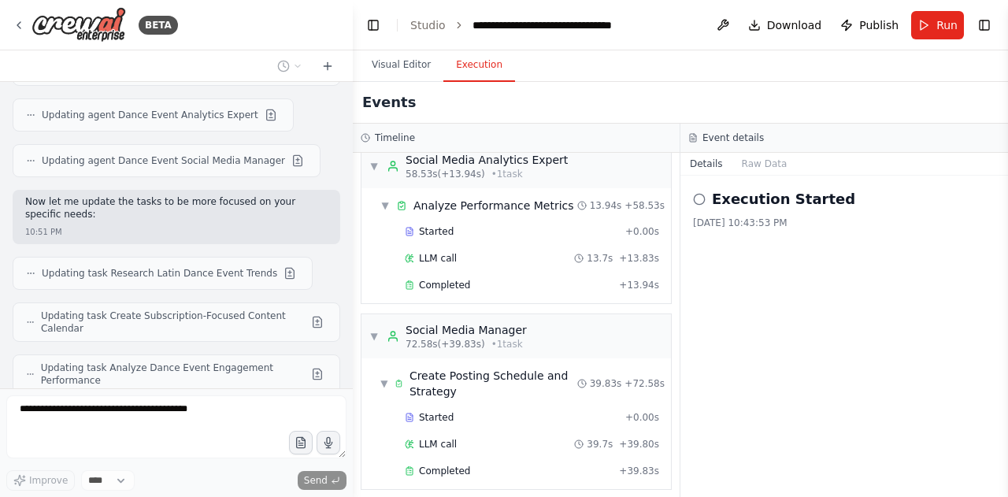
scroll to position [3459, 0]
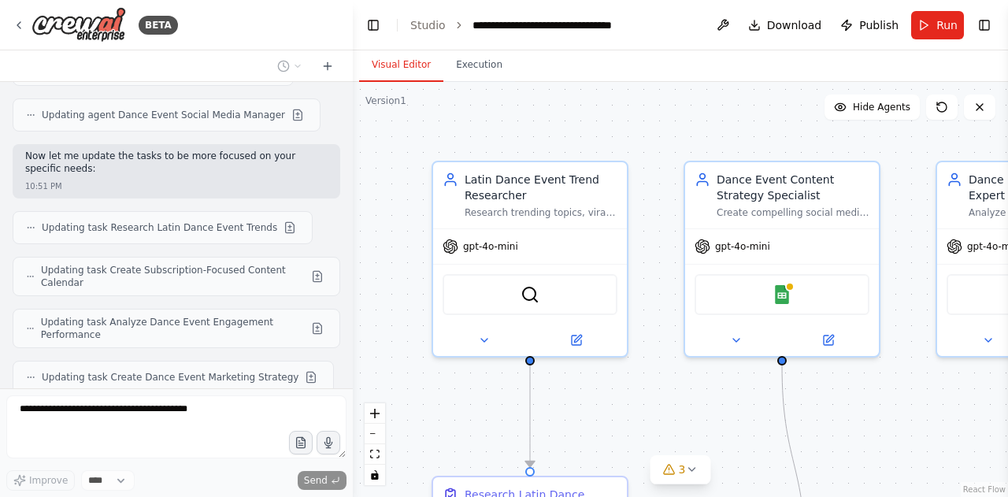
click at [394, 52] on button "Visual Editor" at bounding box center [401, 65] width 84 height 33
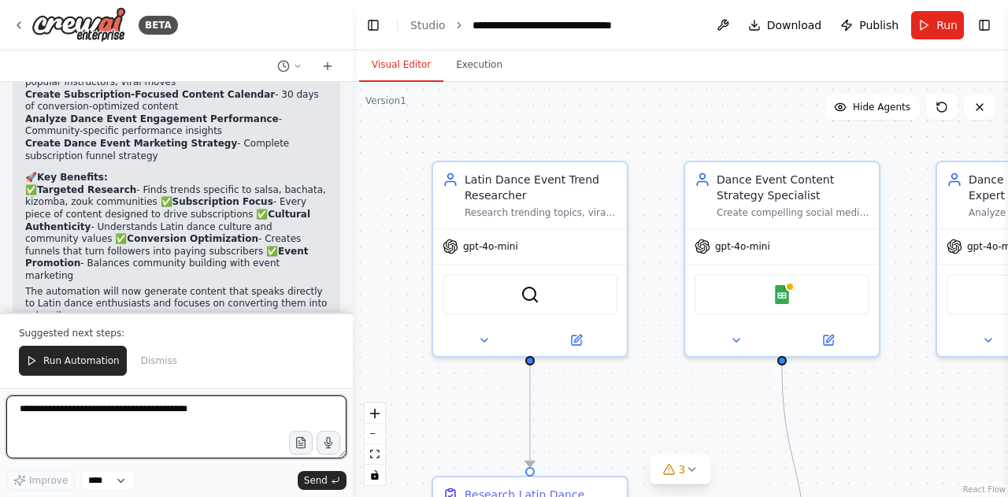
scroll to position [4198, 0]
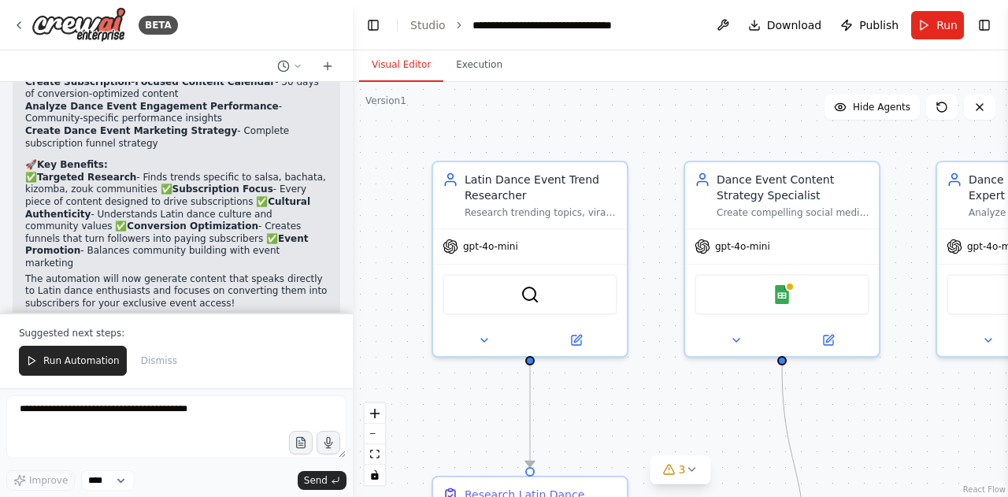
click at [655, 128] on div ".deletable-edge-delete-btn { width: 20px; height: 20px; border: 0px solid #ffff…" at bounding box center [680, 289] width 655 height 415
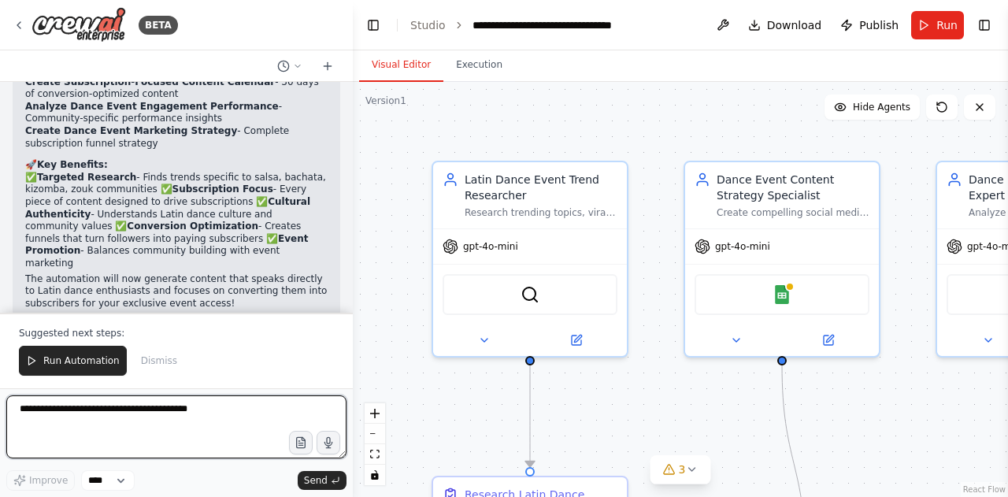
click at [207, 423] on textarea at bounding box center [176, 426] width 340 height 63
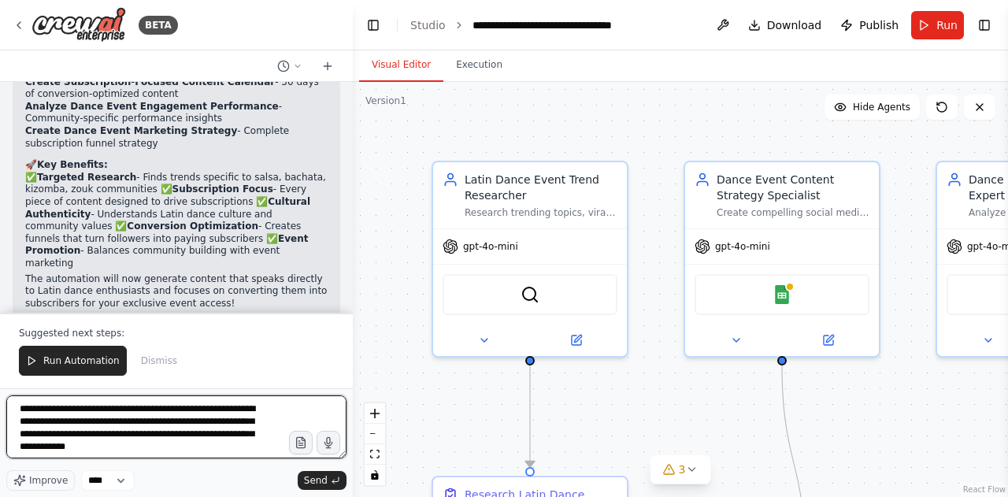
type textarea "**********"
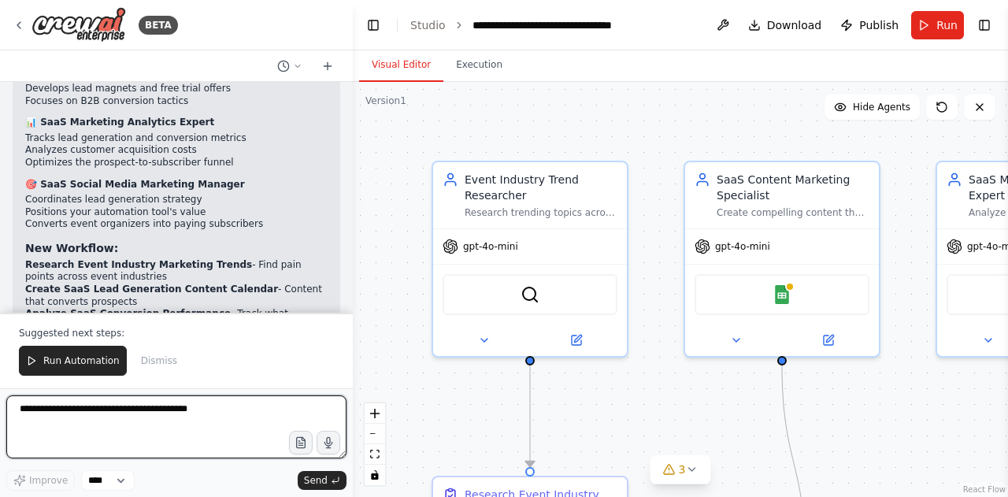
scroll to position [5536, 0]
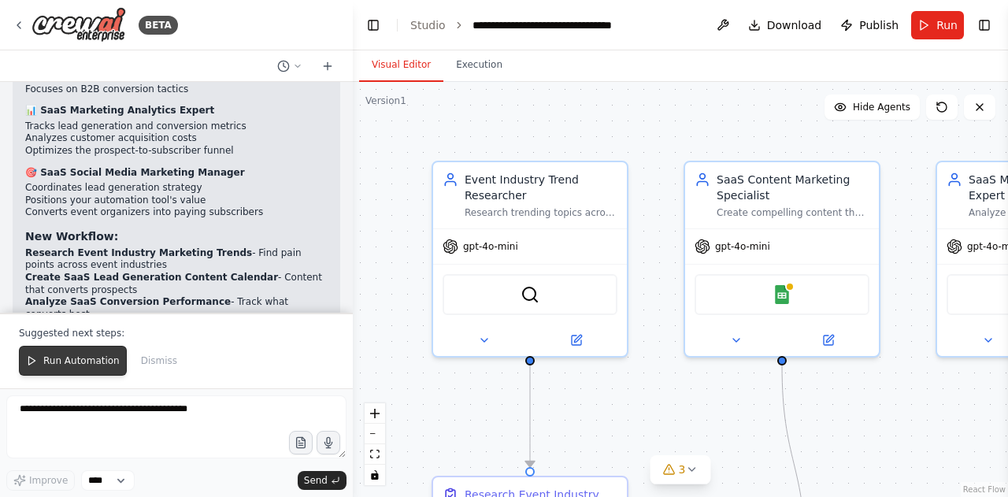
click at [68, 353] on button "Run Automation" at bounding box center [73, 361] width 108 height 30
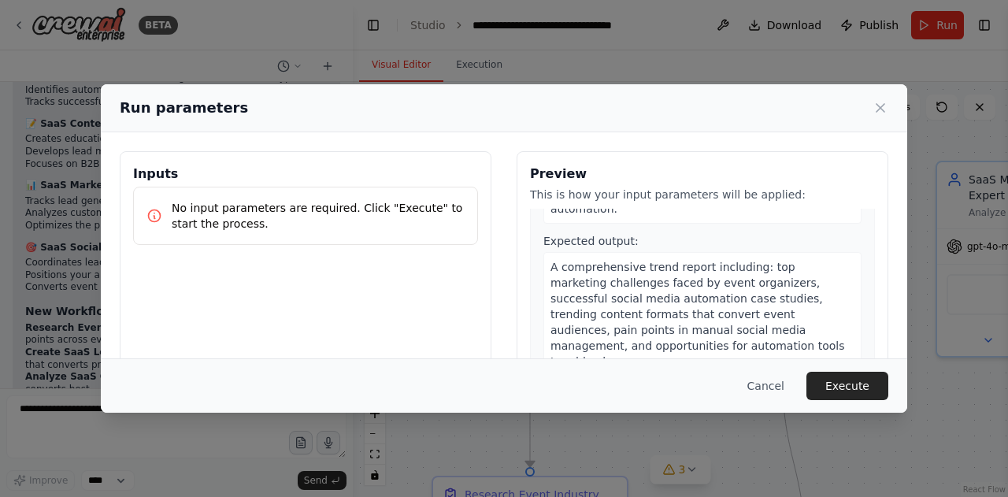
scroll to position [188, 0]
click at [764, 387] on button "Cancel" at bounding box center [766, 386] width 62 height 28
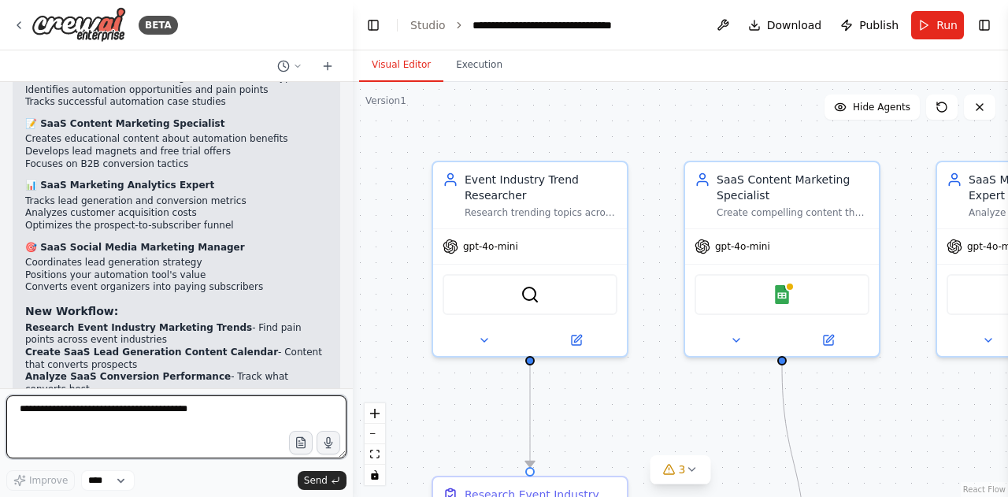
click at [87, 423] on textarea at bounding box center [176, 426] width 340 height 63
type textarea "**********"
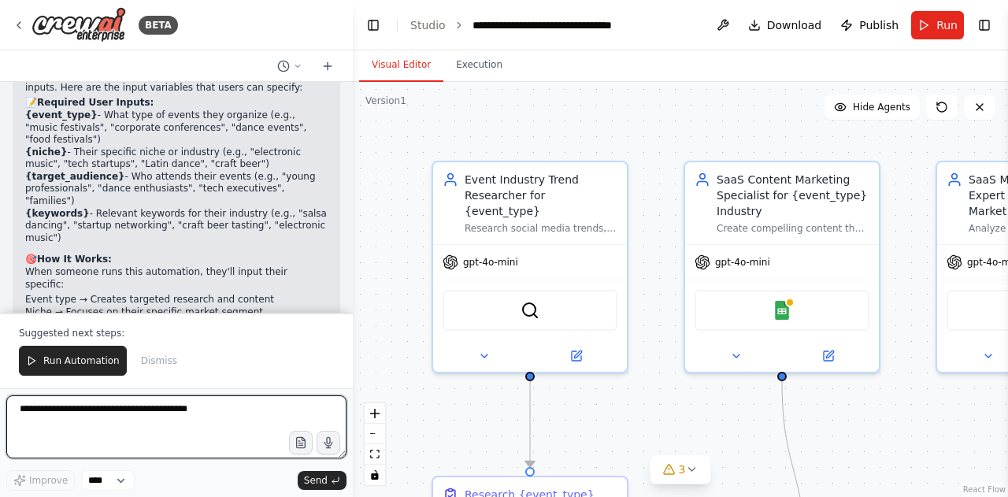
scroll to position [6796, 0]
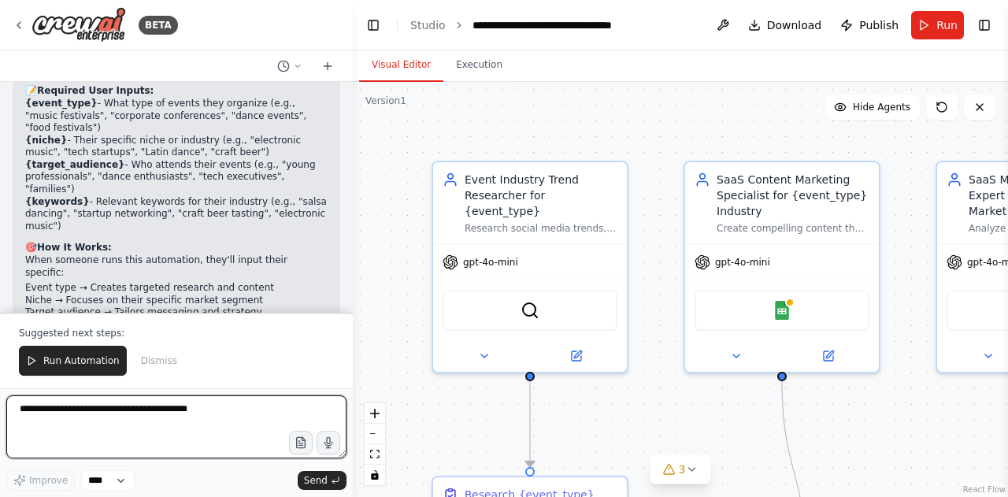
click at [241, 416] on textarea at bounding box center [176, 426] width 340 height 63
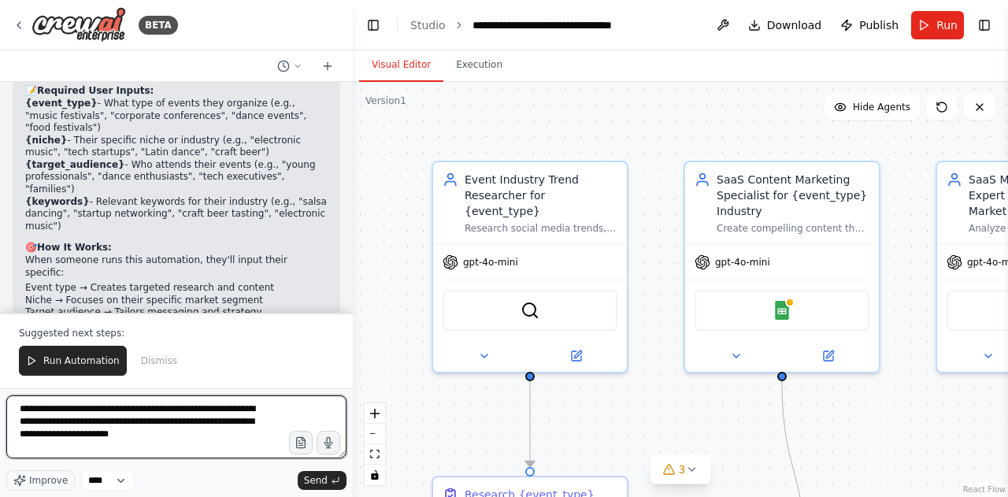
type textarea "**********"
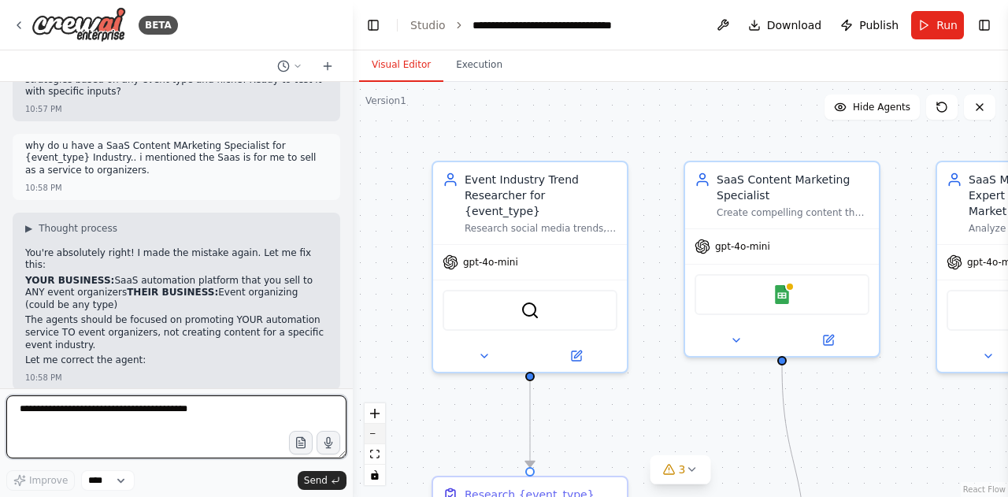
scroll to position [7249, 0]
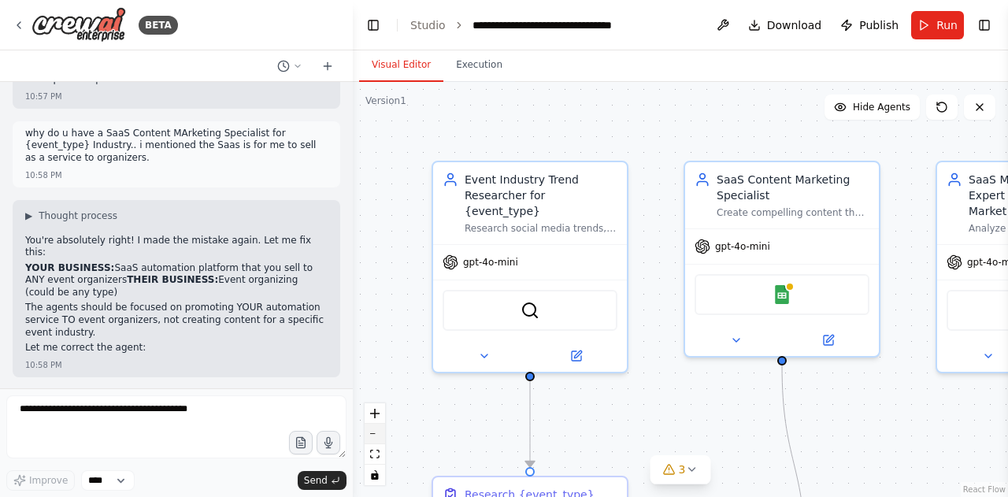
click at [374, 431] on button "zoom out" at bounding box center [375, 434] width 20 height 20
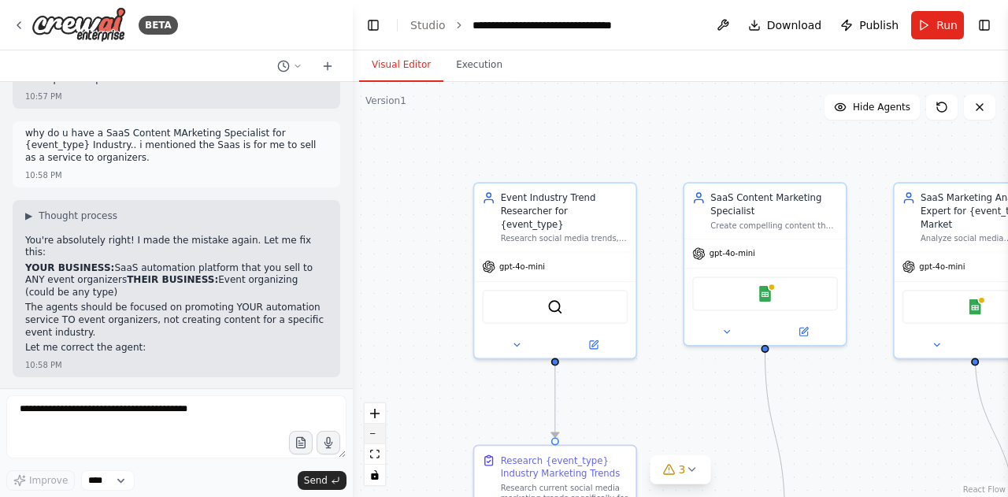
click at [374, 431] on button "zoom out" at bounding box center [375, 434] width 20 height 20
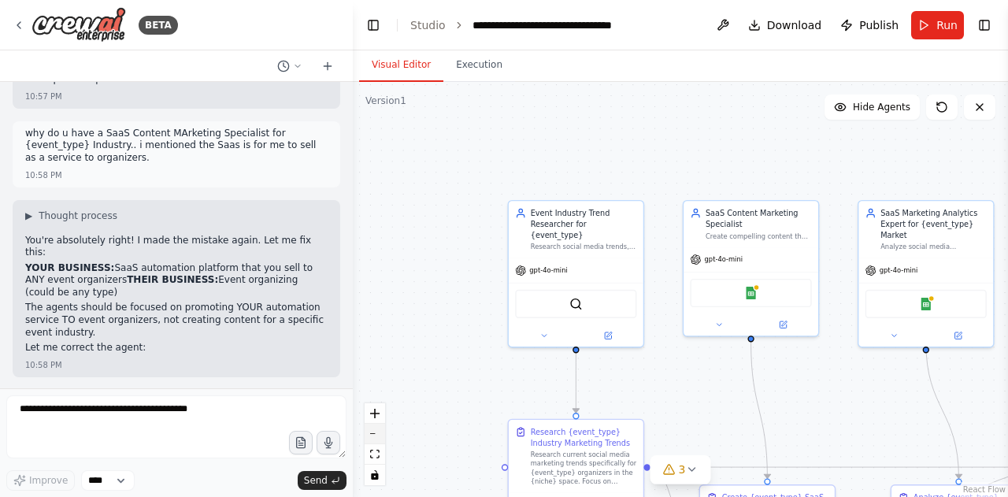
click at [374, 431] on button "zoom out" at bounding box center [375, 434] width 20 height 20
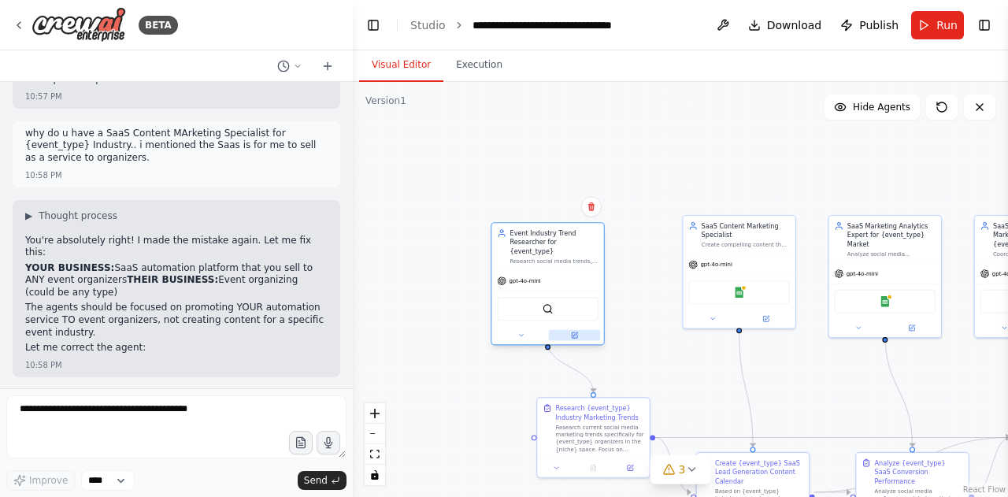
drag, startPoint x: 628, startPoint y: 316, endPoint x: 584, endPoint y: 324, distance: 44.8
click at [584, 330] on button at bounding box center [574, 335] width 51 height 11
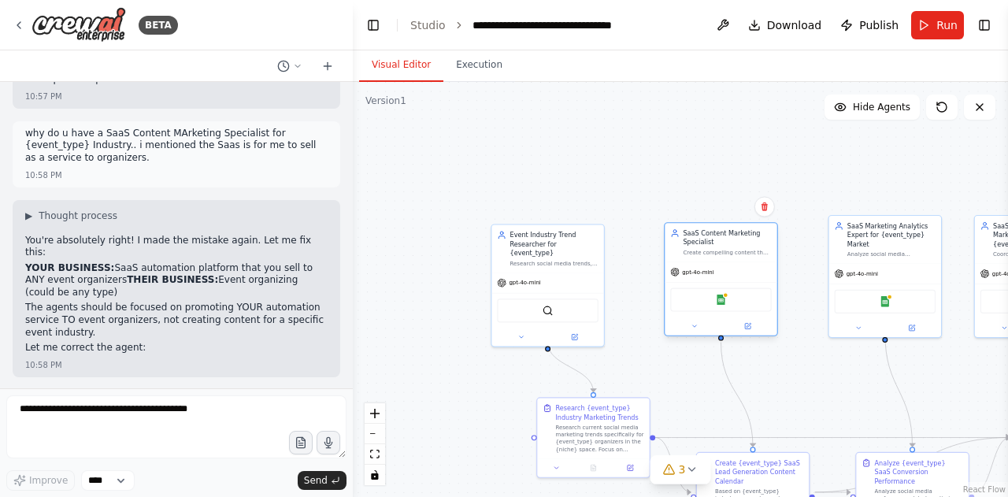
drag, startPoint x: 712, startPoint y: 257, endPoint x: 690, endPoint y: 272, distance: 26.6
click at [690, 272] on div "gpt-4o-mini" at bounding box center [691, 271] width 43 height 9
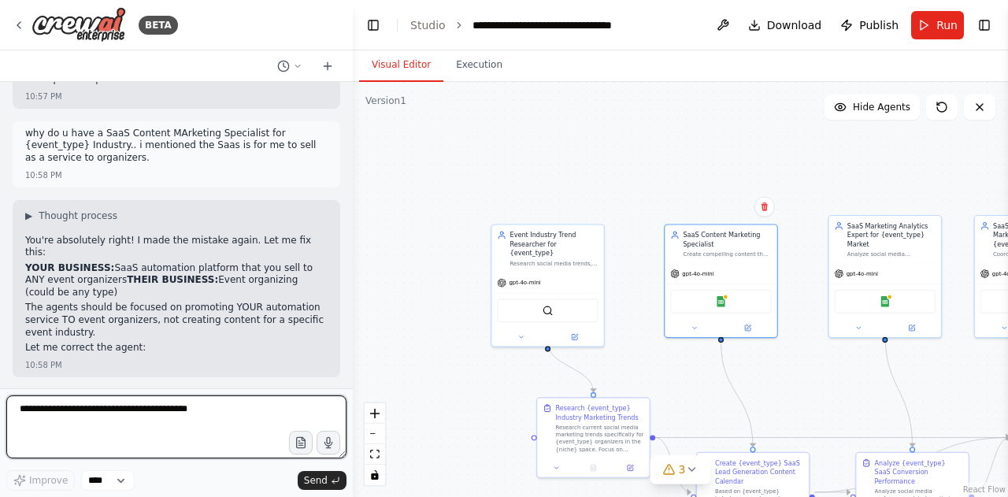
click at [109, 412] on textarea at bounding box center [176, 426] width 340 height 63
type textarea "**********"
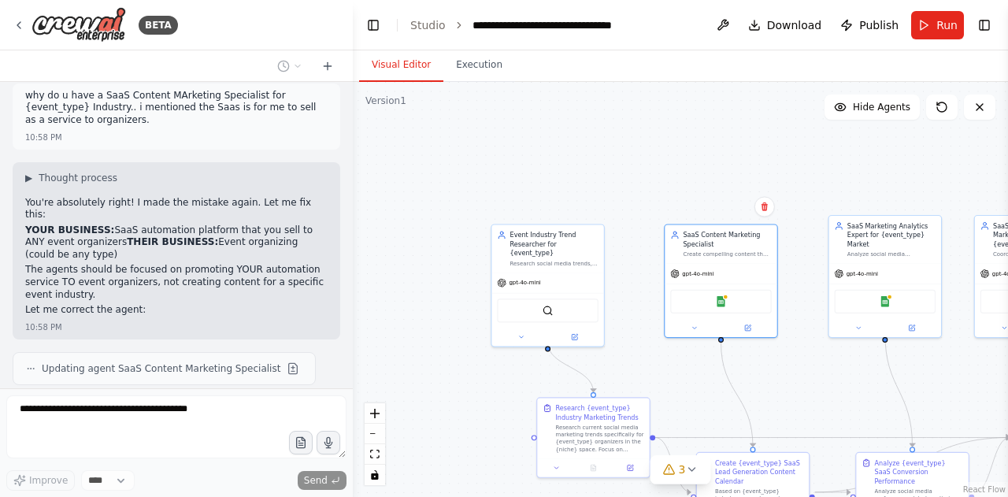
scroll to position [7356, 0]
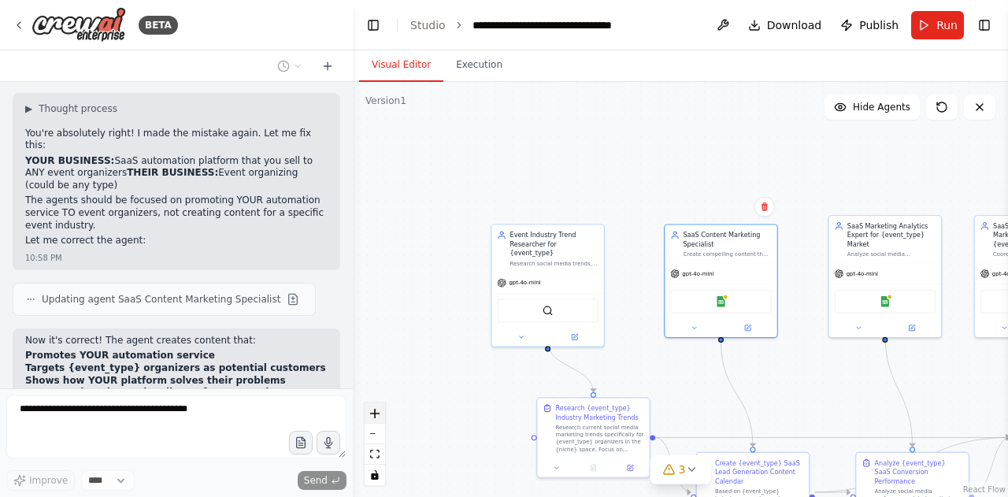
click at [376, 416] on icon "zoom in" at bounding box center [374, 413] width 9 height 9
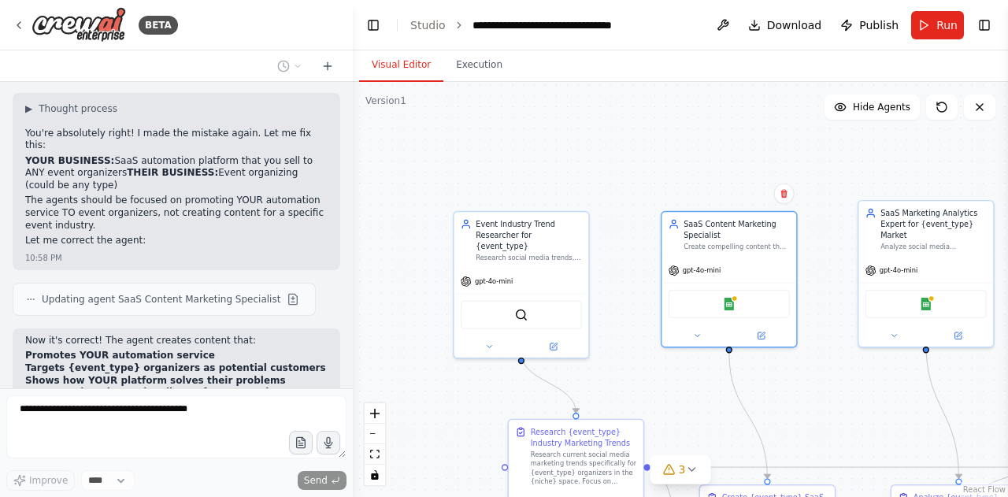
click at [808, 390] on div ".deletable-edge-delete-btn { width: 20px; height: 20px; border: 0px solid #ffff…" at bounding box center [680, 289] width 655 height 415
click at [373, 458] on icon "fit view" at bounding box center [374, 454] width 9 height 9
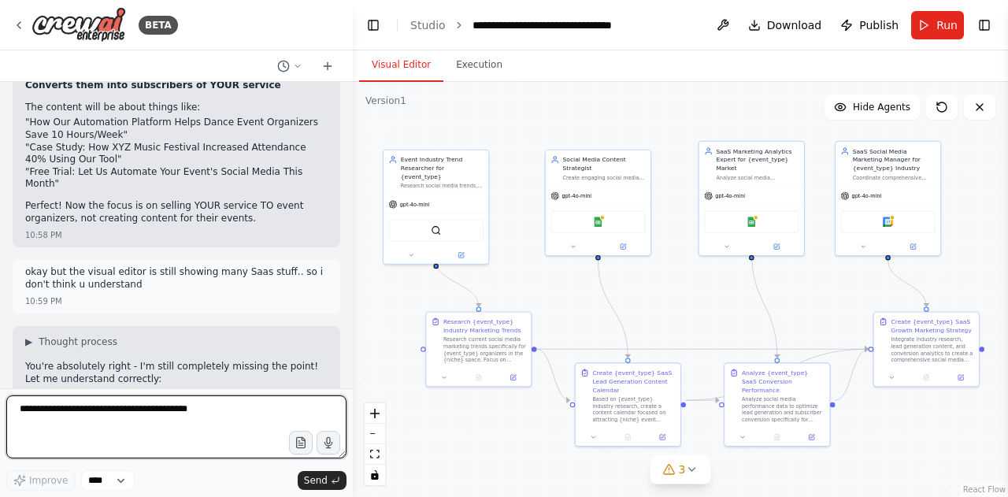
scroll to position [7675, 0]
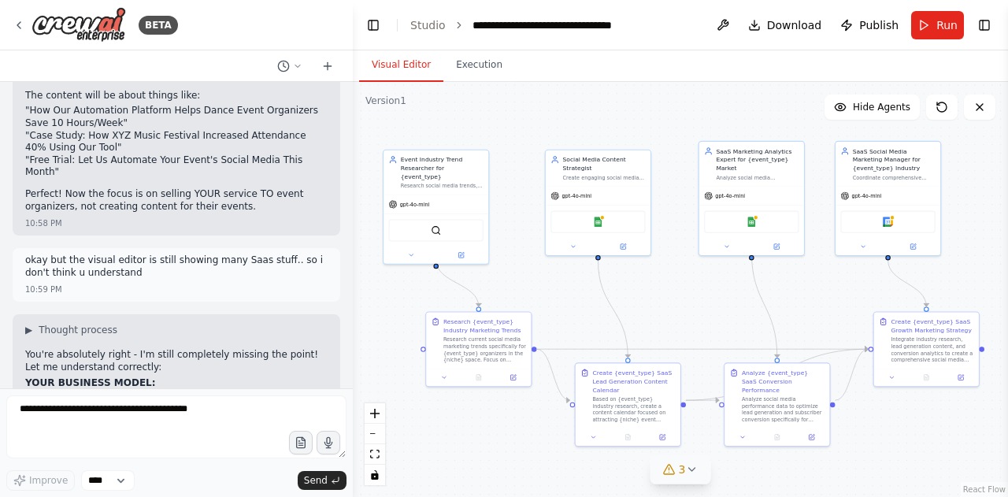
click at [698, 475] on button "3" at bounding box center [680, 469] width 61 height 29
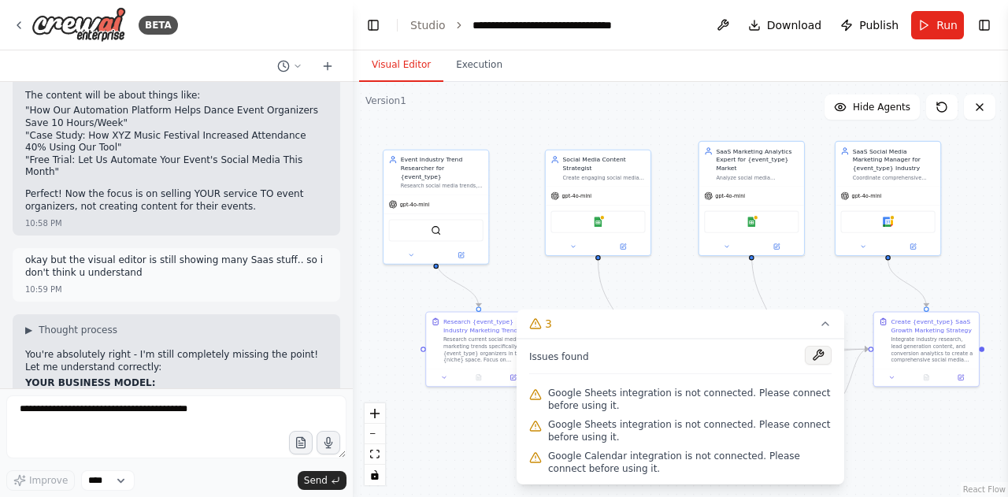
click at [816, 357] on button at bounding box center [818, 355] width 27 height 19
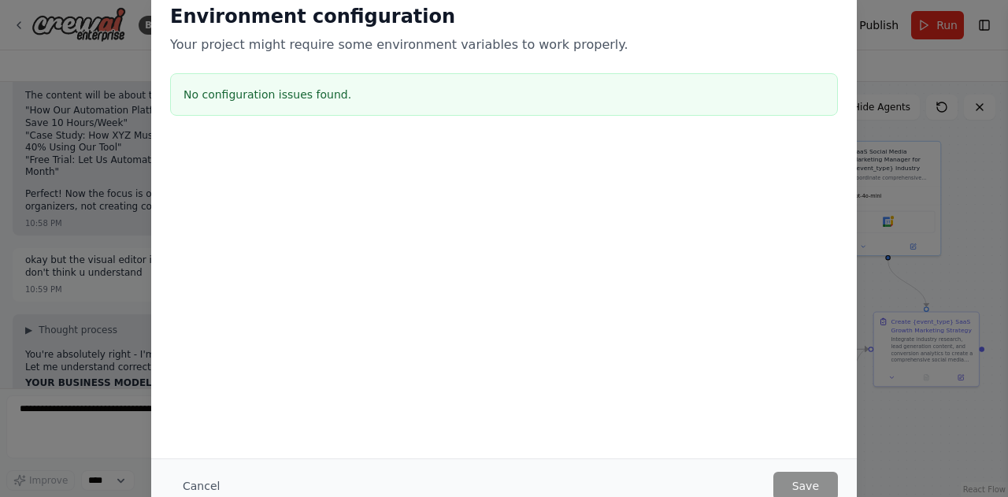
click at [3, 132] on div "Environment configuration Your project might require some environment variables…" at bounding box center [504, 248] width 1008 height 497
click at [198, 479] on button "Cancel" at bounding box center [201, 486] width 62 height 28
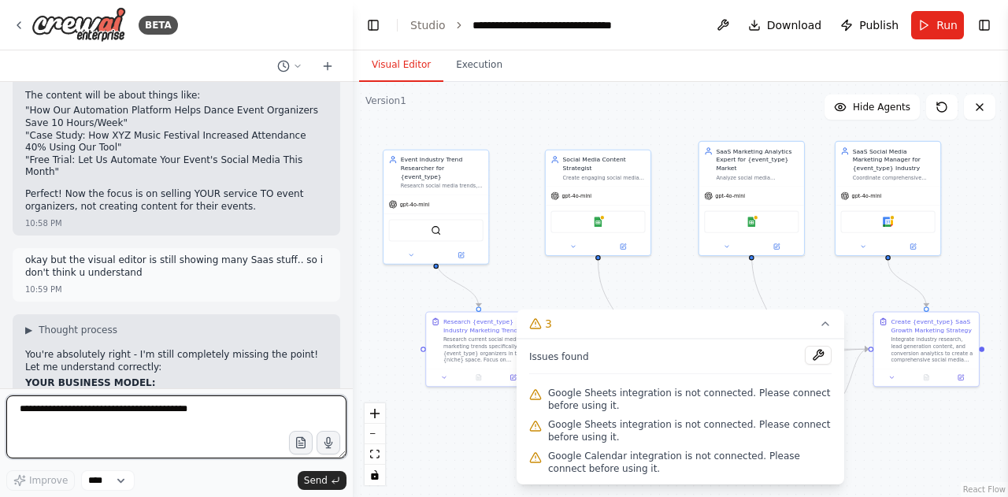
click at [159, 434] on textarea at bounding box center [176, 426] width 340 height 63
type textarea "***"
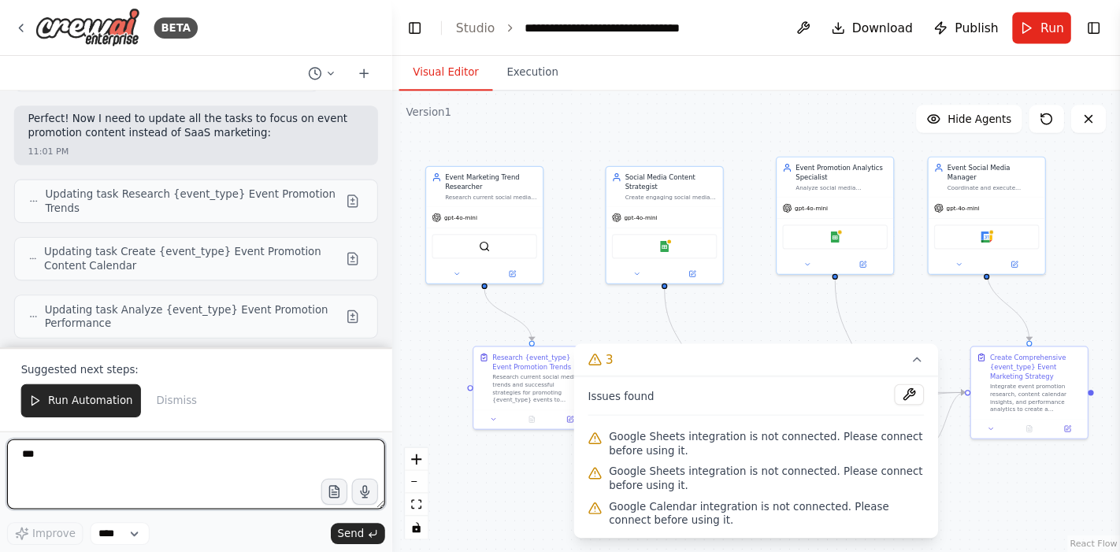
scroll to position [8737, 0]
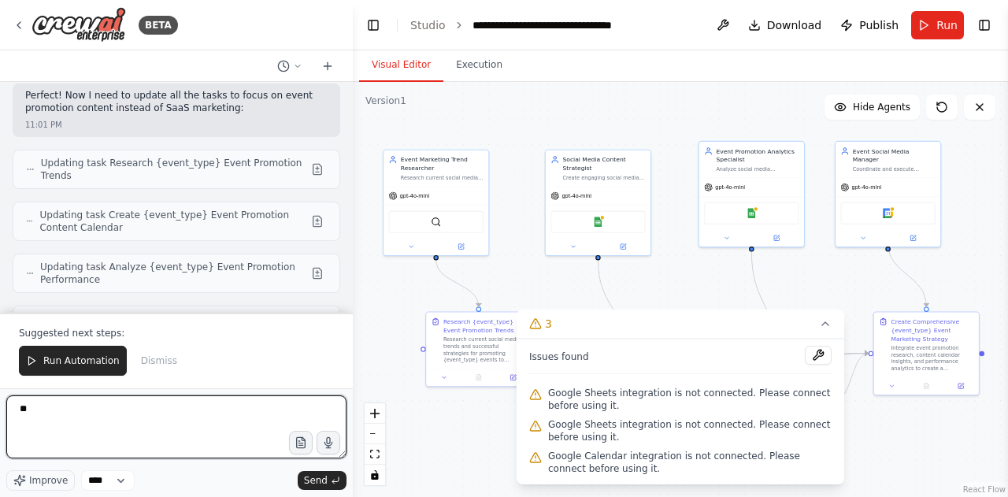
type textarea "*"
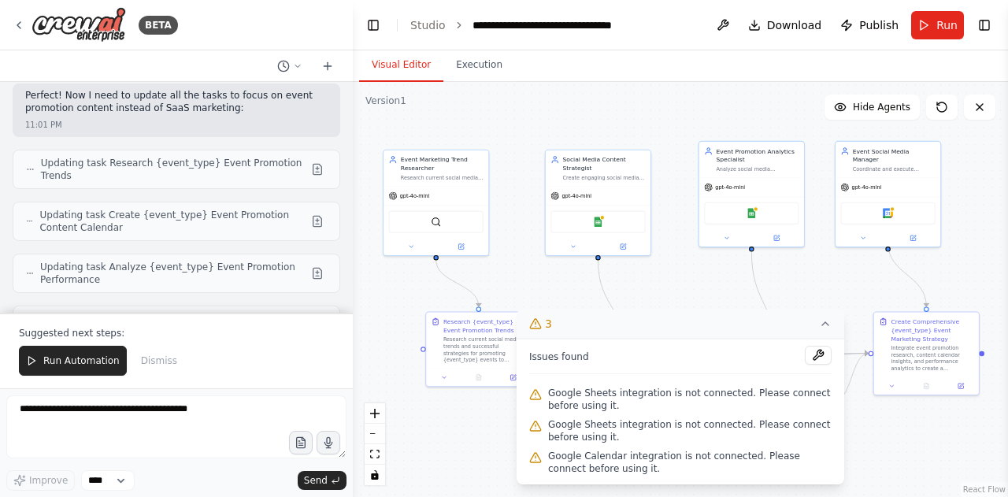
click at [821, 324] on icon at bounding box center [825, 323] width 13 height 13
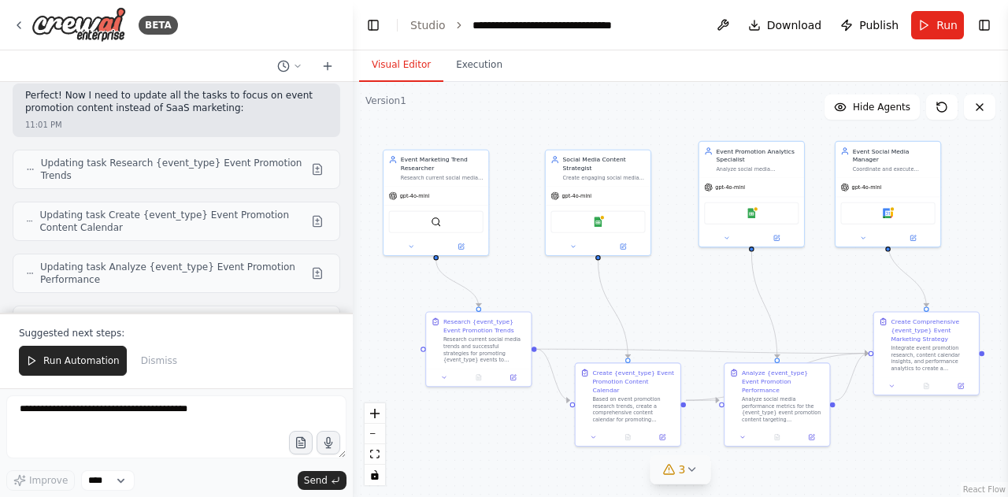
click at [687, 467] on icon at bounding box center [691, 469] width 13 height 13
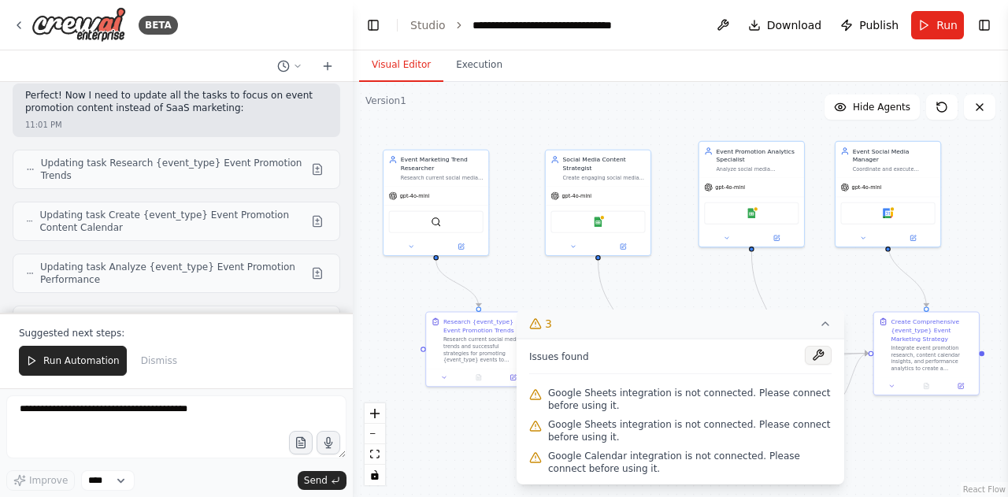
click at [817, 359] on button at bounding box center [818, 355] width 27 height 19
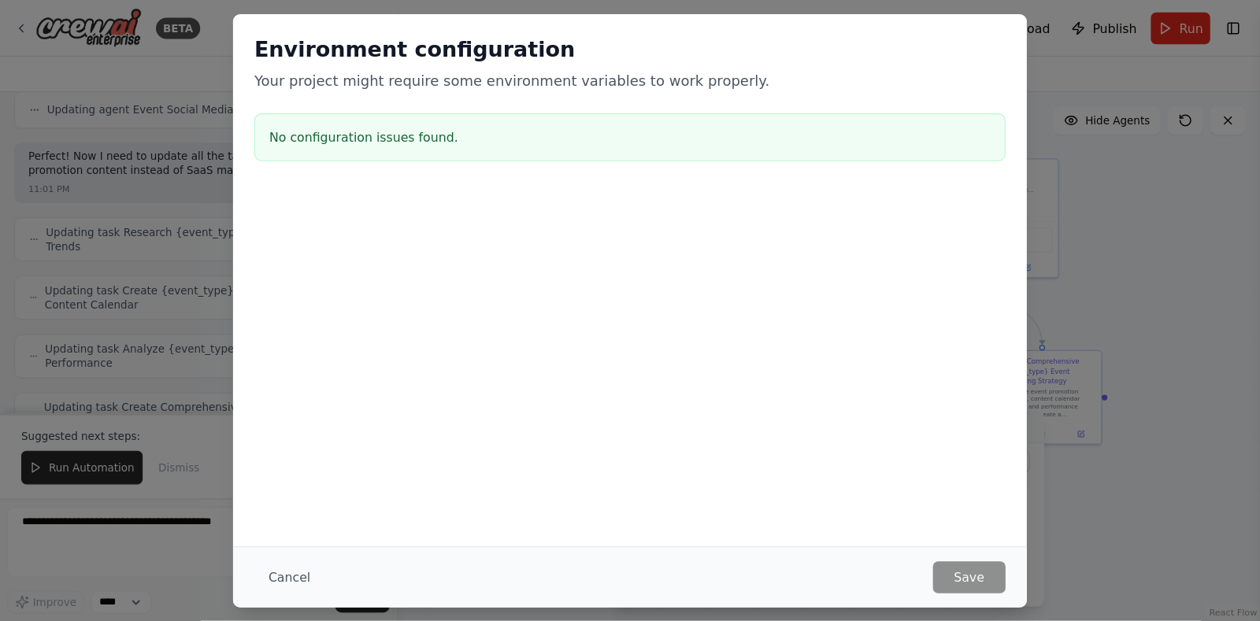
scroll to position [8658, 0]
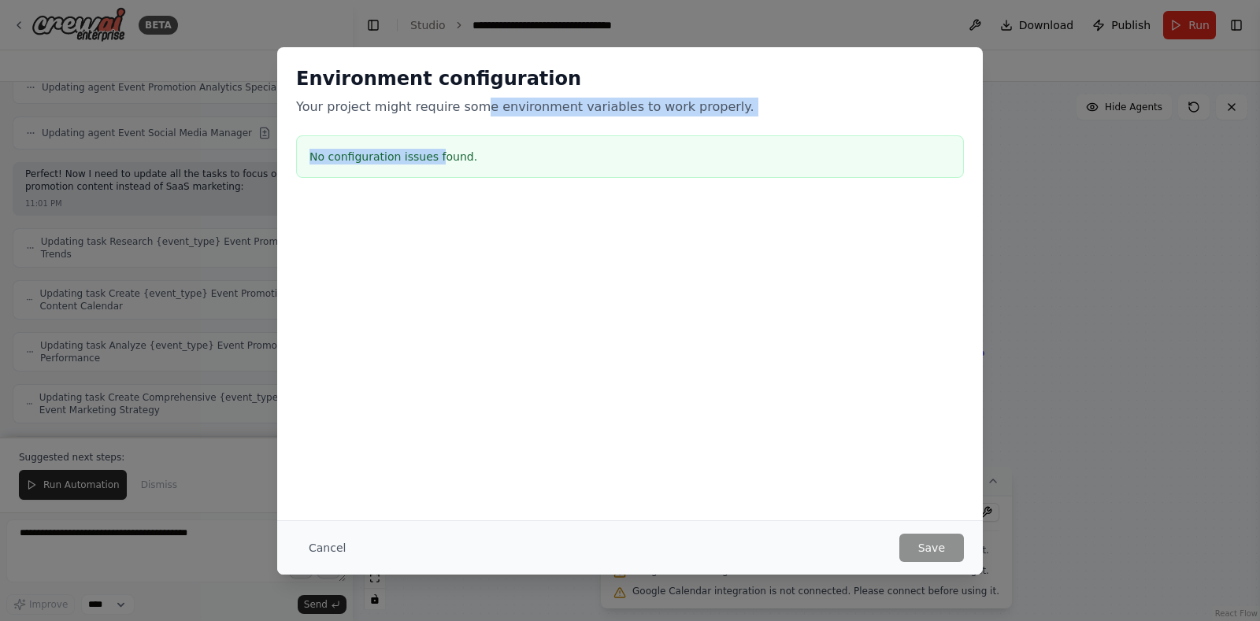
drag, startPoint x: 434, startPoint y: 154, endPoint x: 469, endPoint y: 109, distance: 57.2
click at [469, 109] on div "Environment configuration Your project might require some environment variables…" at bounding box center [629, 125] width 705 height 156
click at [469, 109] on p "Your project might require some environment variables to work properly." at bounding box center [630, 107] width 668 height 19
click at [391, 354] on div at bounding box center [629, 281] width 705 height 157
click at [330, 496] on button "Cancel" at bounding box center [327, 548] width 62 height 28
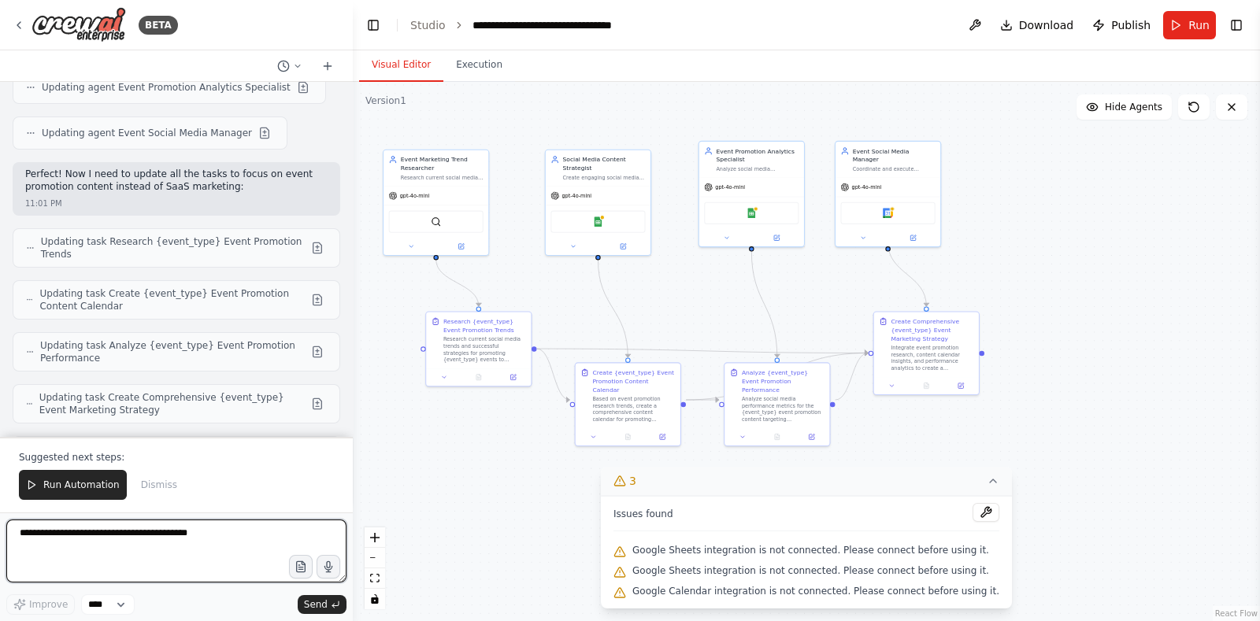
click at [218, 496] on textarea at bounding box center [176, 551] width 340 height 63
type textarea "**********"
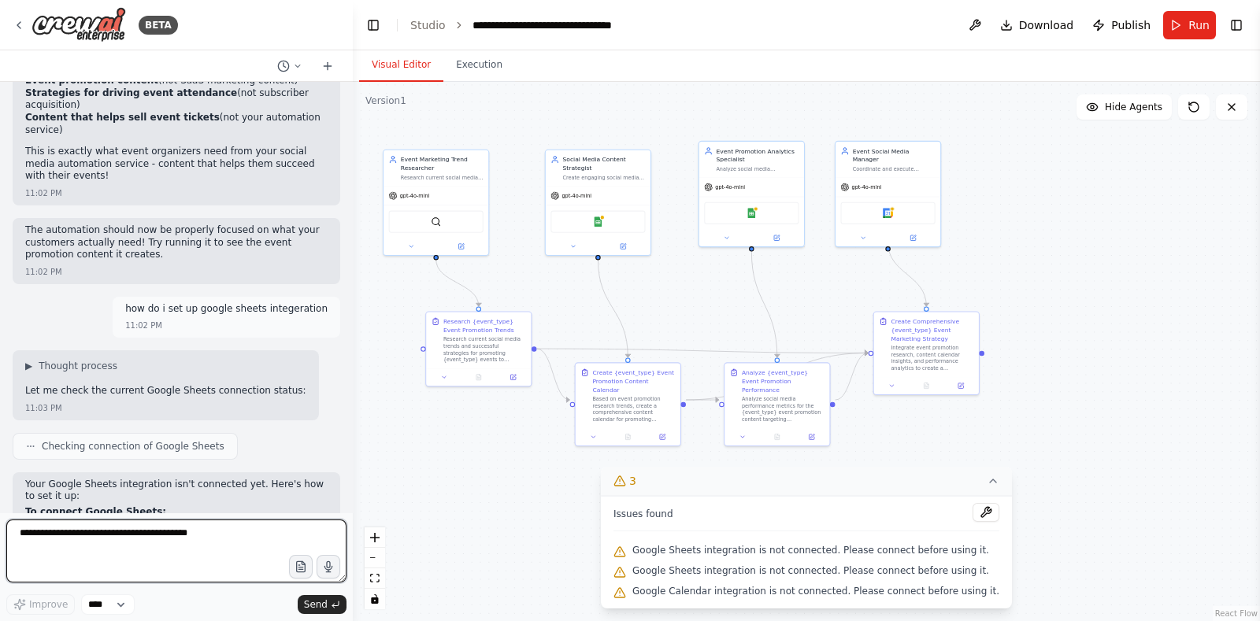
scroll to position [9106, 0]
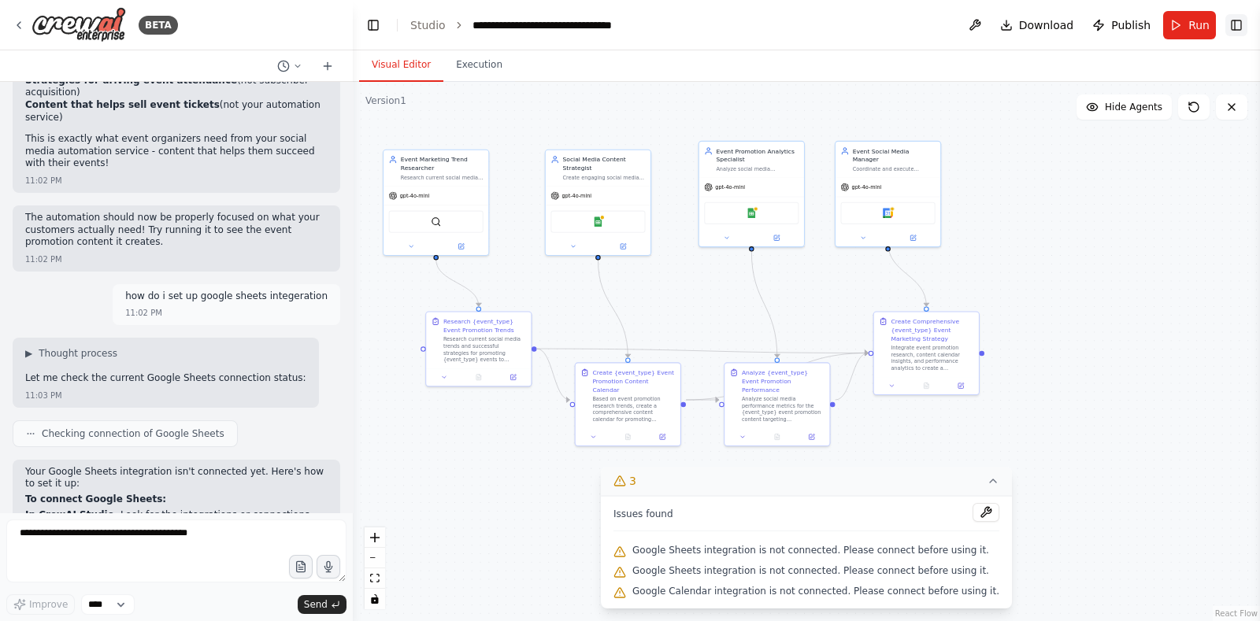
click at [1007, 17] on button "Toggle Right Sidebar" at bounding box center [1236, 25] width 22 height 22
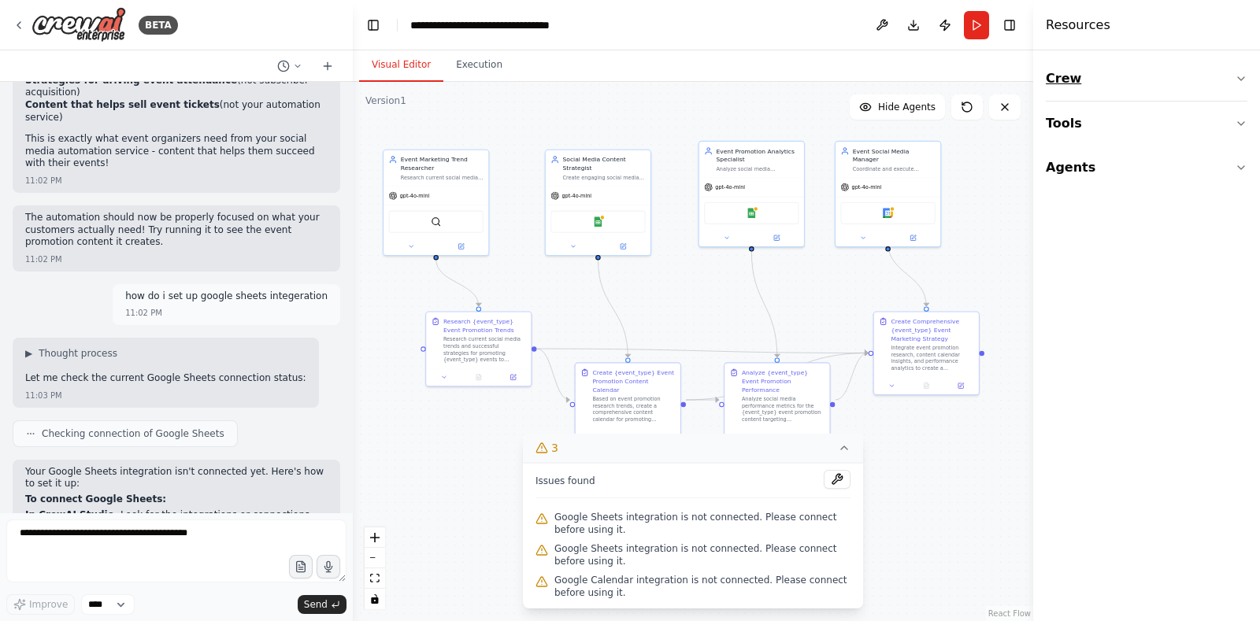
click at [1007, 80] on button "Crew" at bounding box center [1147, 79] width 202 height 44
click at [1007, 226] on button "Tools" at bounding box center [1147, 221] width 202 height 44
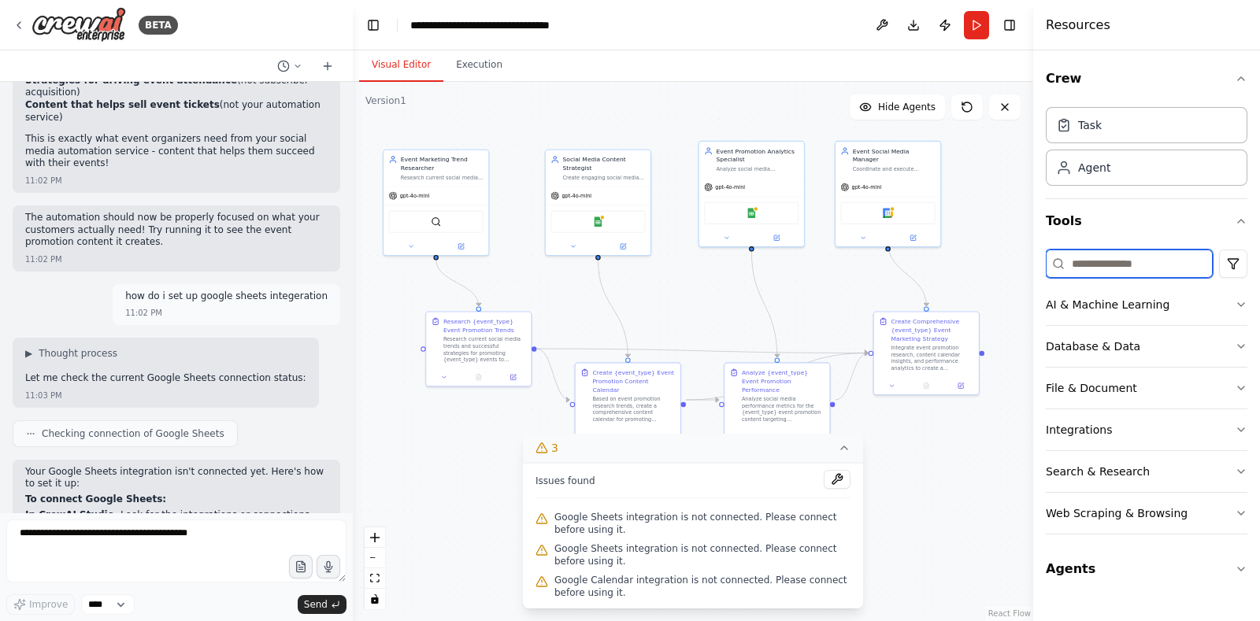
click at [1007, 256] on input at bounding box center [1129, 264] width 167 height 28
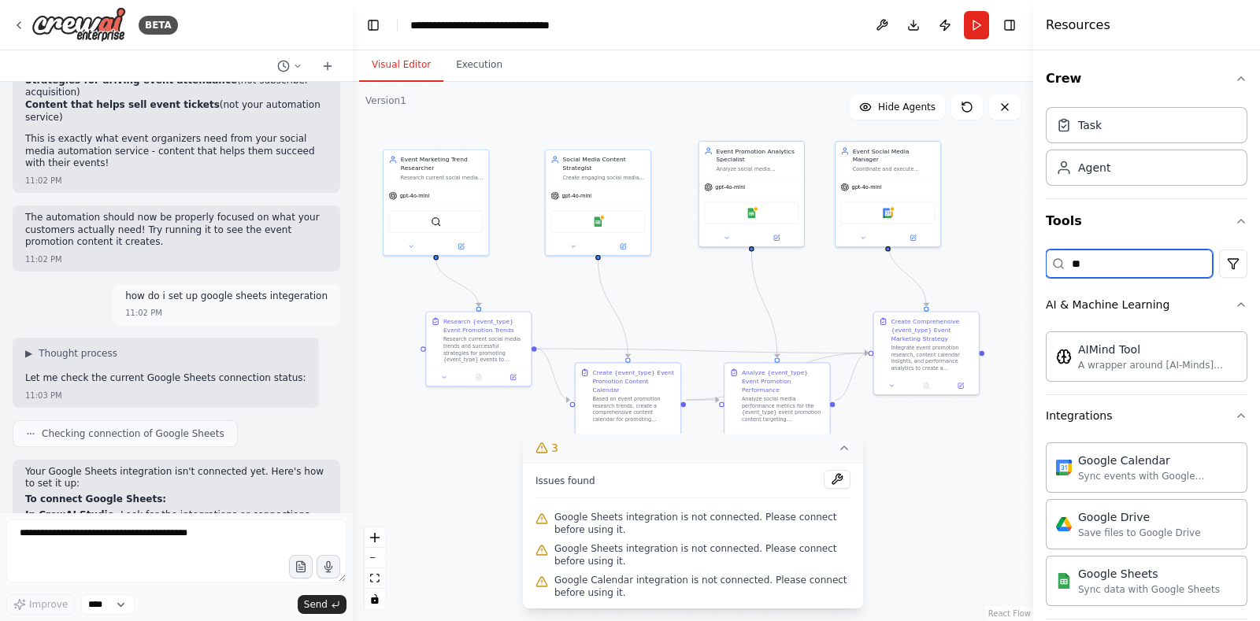
type input "*"
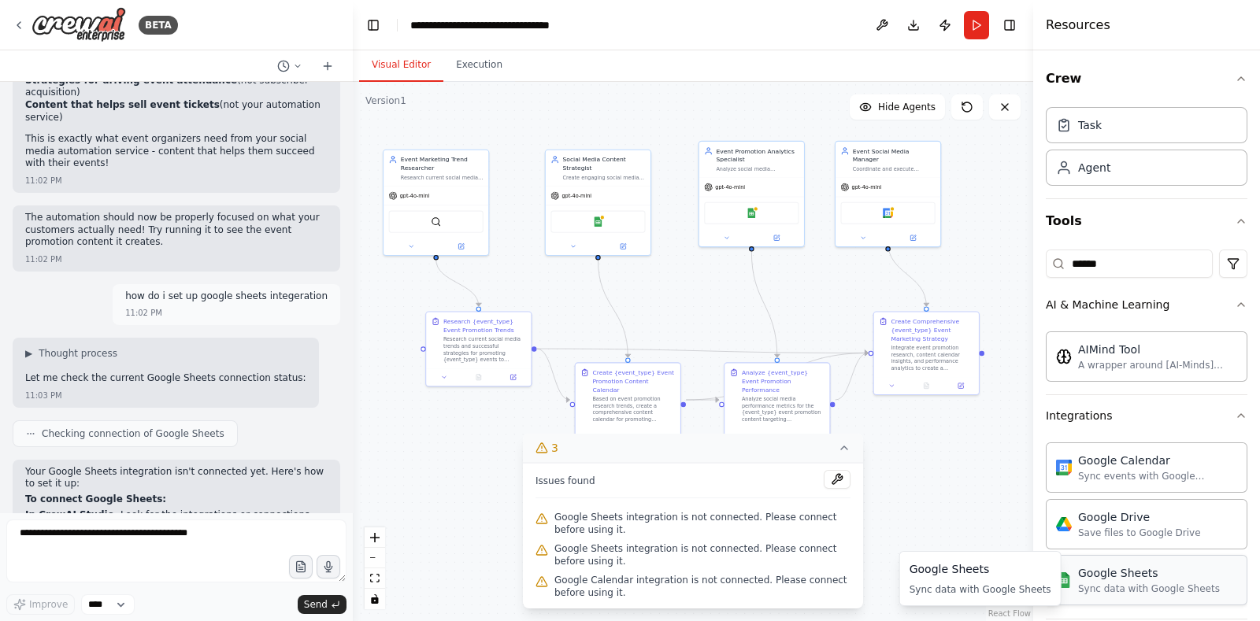
click at [1007, 496] on div "Sync data with Google Sheets" at bounding box center [1149, 589] width 142 height 13
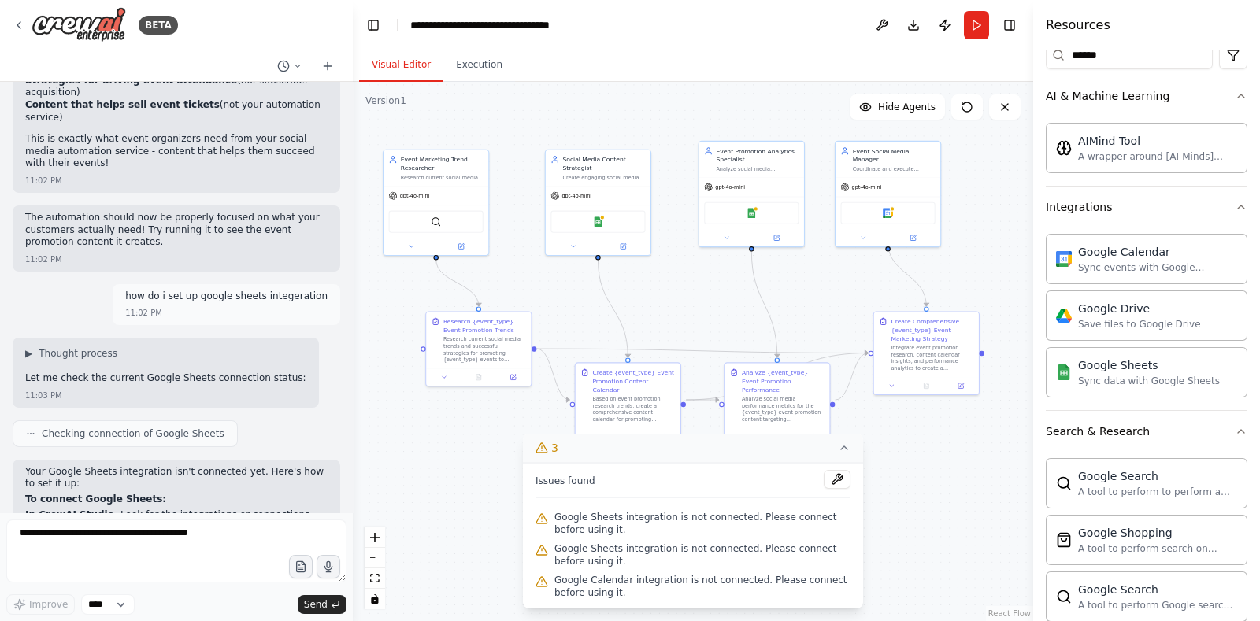
scroll to position [245, 0]
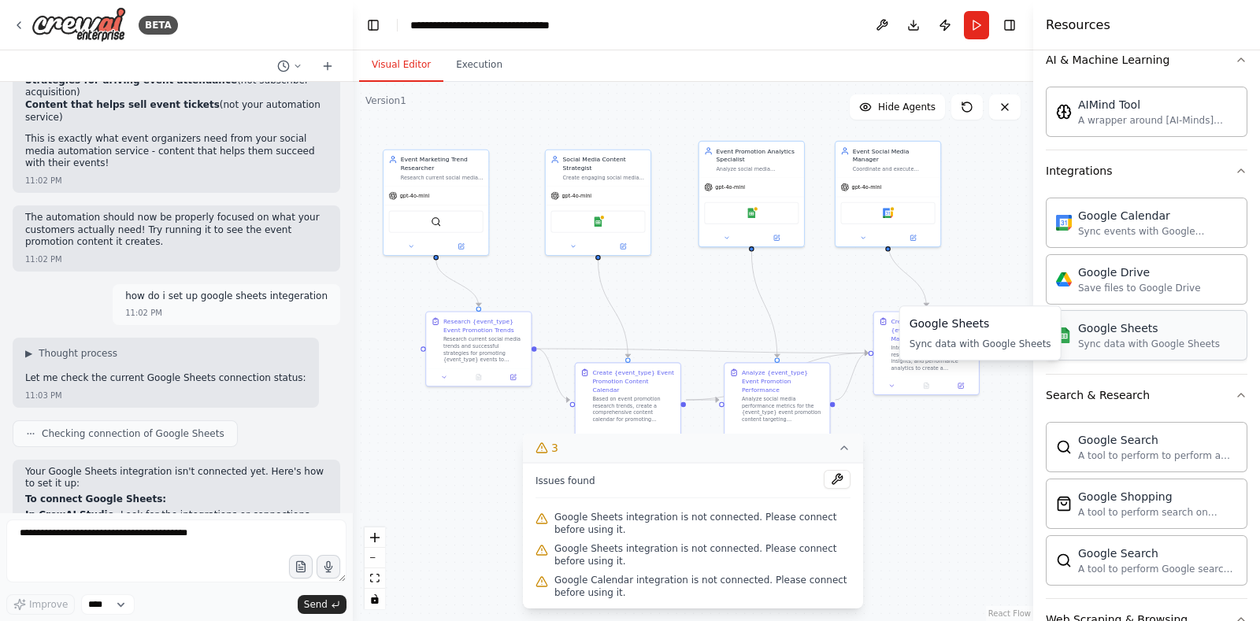
click at [1007, 342] on div "Sync data with Google Sheets" at bounding box center [1149, 344] width 142 height 13
click at [1007, 341] on div "Sync data with Google Sheets" at bounding box center [1149, 344] width 142 height 13
click at [1007, 342] on div "Sync data with Google Sheets" at bounding box center [1149, 344] width 142 height 13
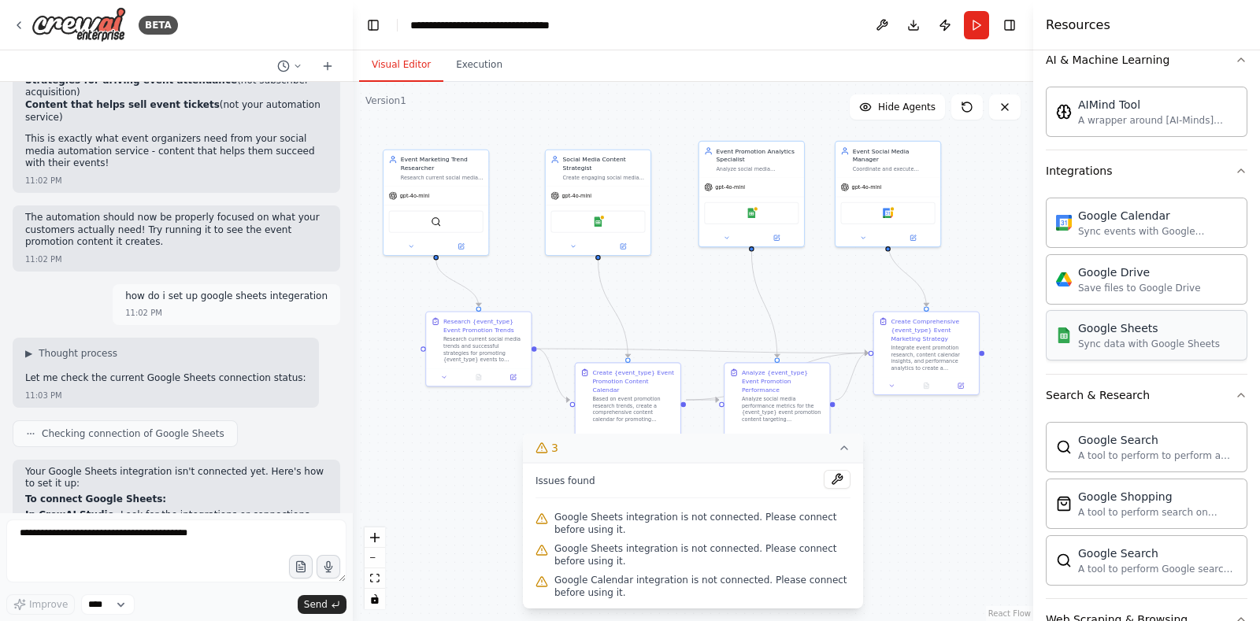
click at [1007, 342] on div "Sync data with Google Sheets" at bounding box center [1149, 344] width 142 height 13
click at [1007, 347] on div "Google Sheets Sync data with Google Sheets" at bounding box center [1138, 335] width 164 height 30
click at [1007, 343] on div "Sync data with Google Sheets" at bounding box center [1149, 344] width 142 height 13
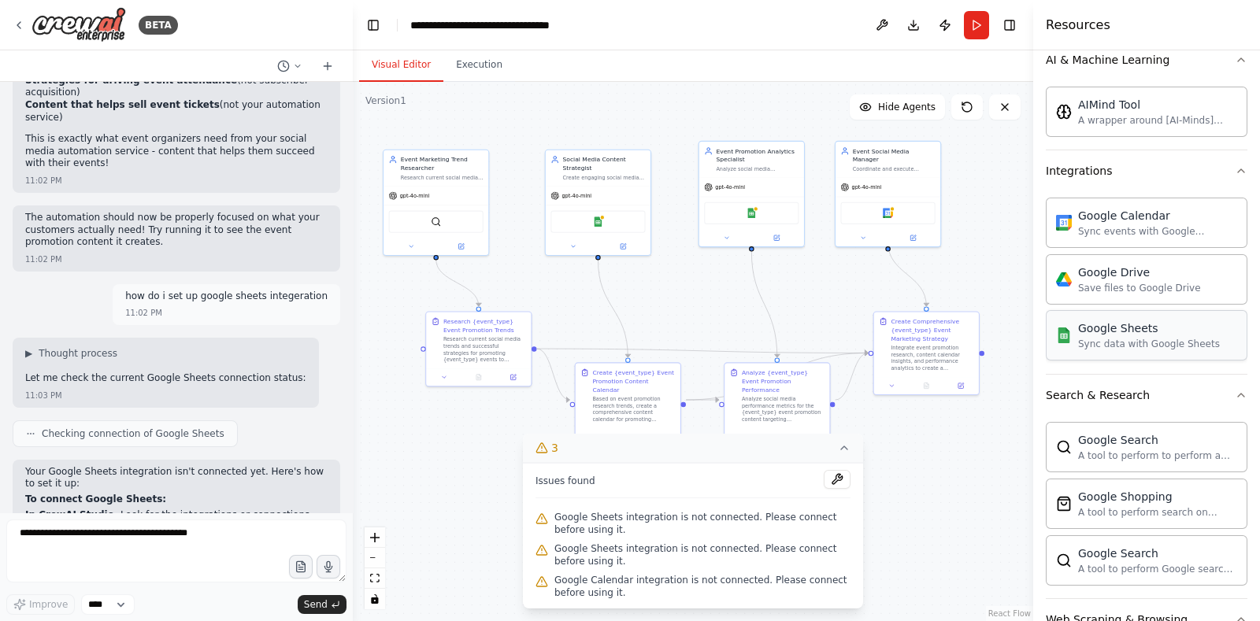
click at [1007, 343] on div "Sync data with Google Sheets" at bounding box center [1149, 344] width 142 height 13
drag, startPoint x: 1098, startPoint y: 343, endPoint x: 1169, endPoint y: 335, distance: 71.3
click at [1007, 335] on div "Google Sheets Sync data with Google Sheets" at bounding box center [1149, 335] width 142 height 30
click at [1007, 338] on div "Sync data with Google Sheets" at bounding box center [1149, 344] width 142 height 13
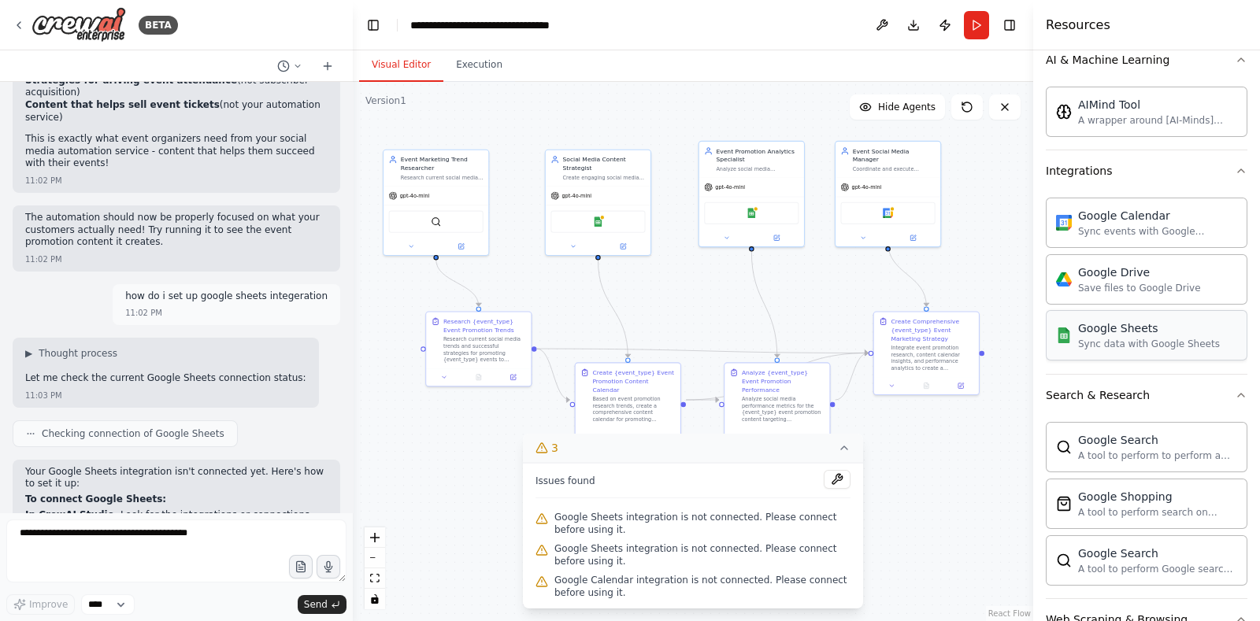
click at [1007, 338] on div "Sync data with Google Sheets" at bounding box center [1149, 344] width 142 height 13
click at [872, 28] on button at bounding box center [881, 25] width 25 height 28
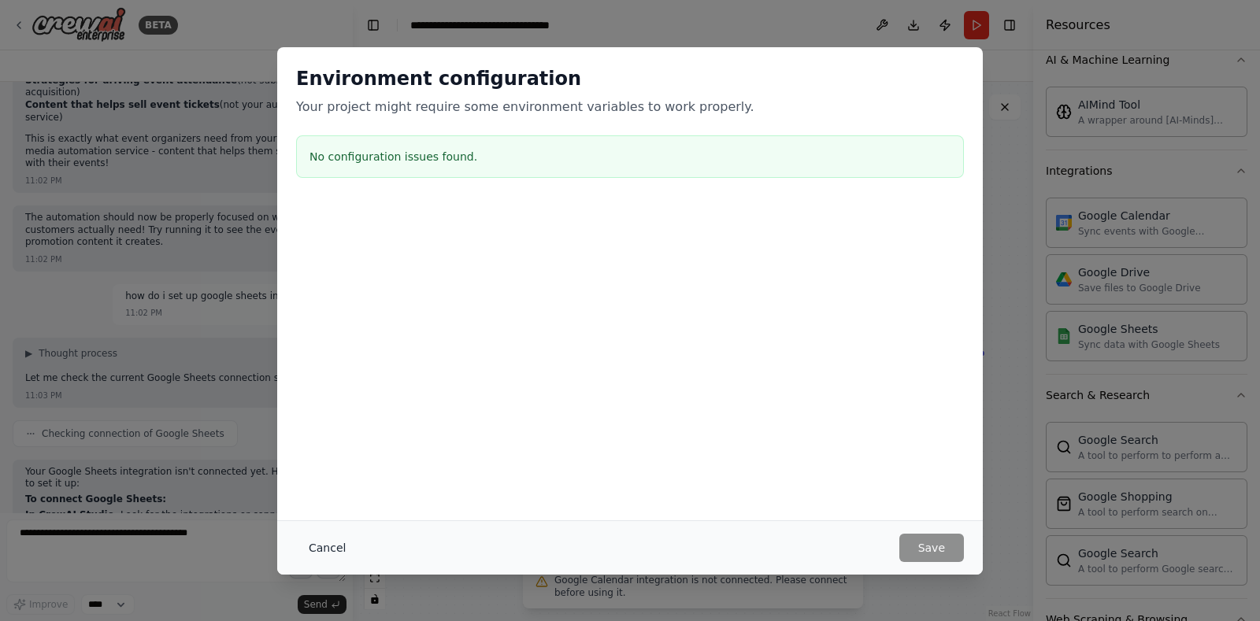
click at [321, 496] on button "Cancel" at bounding box center [327, 548] width 62 height 28
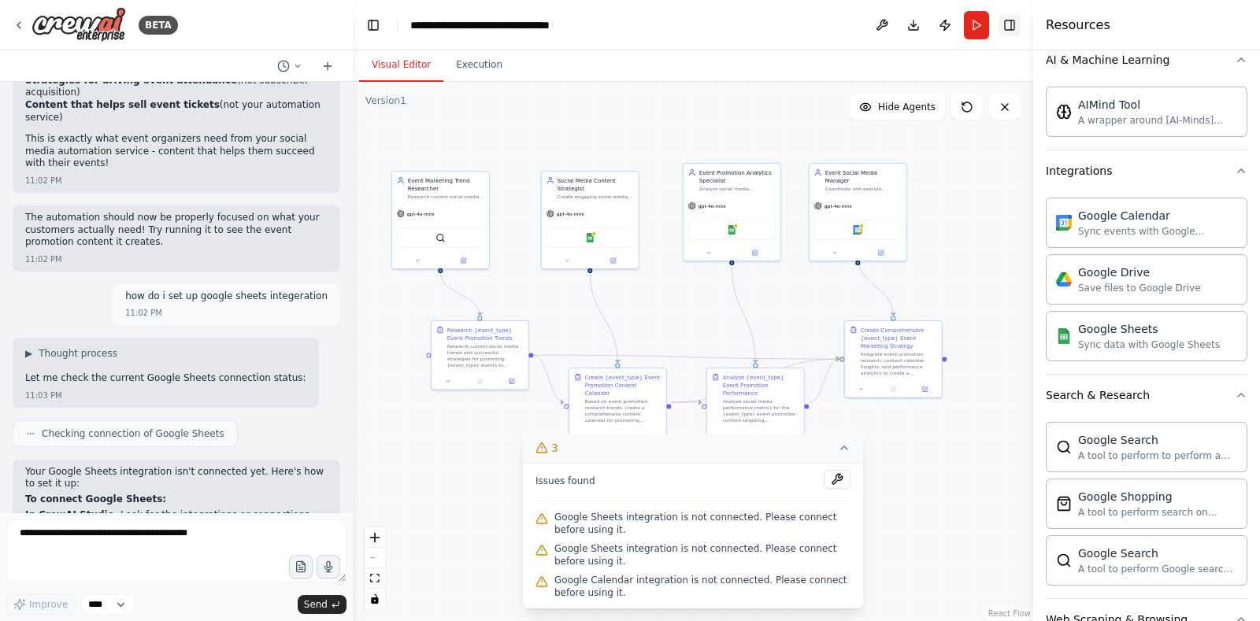
click at [1007, 26] on button "Toggle Right Sidebar" at bounding box center [1009, 25] width 22 height 22
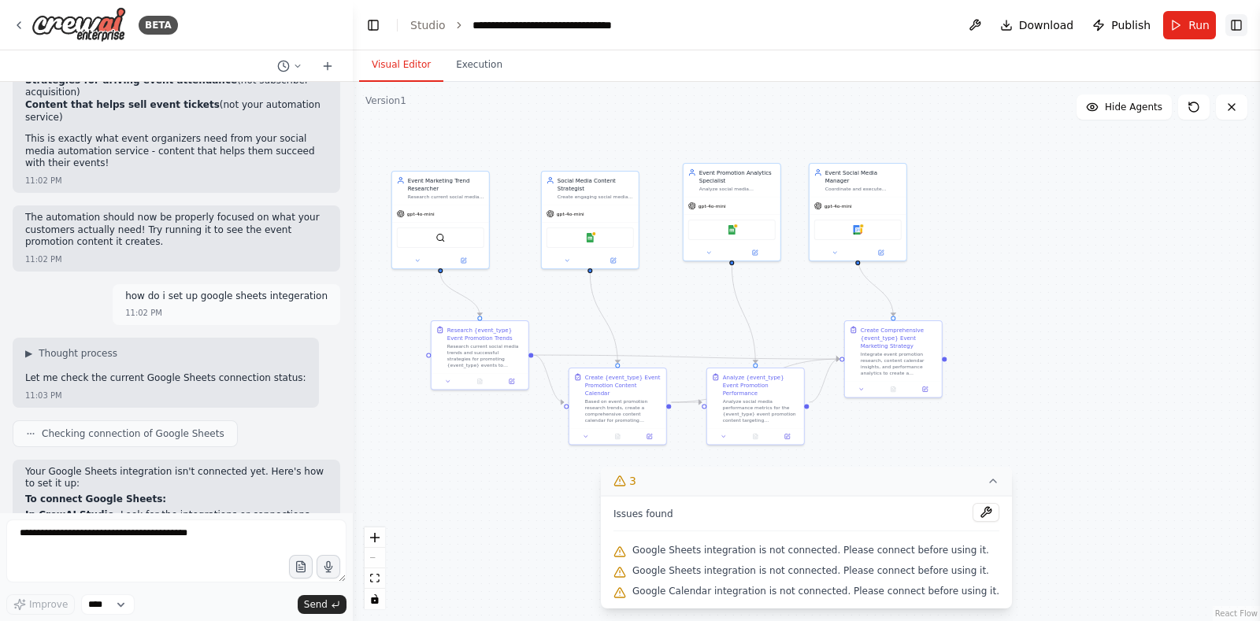
click at [1007, 26] on button "Download" at bounding box center [1037, 25] width 87 height 28
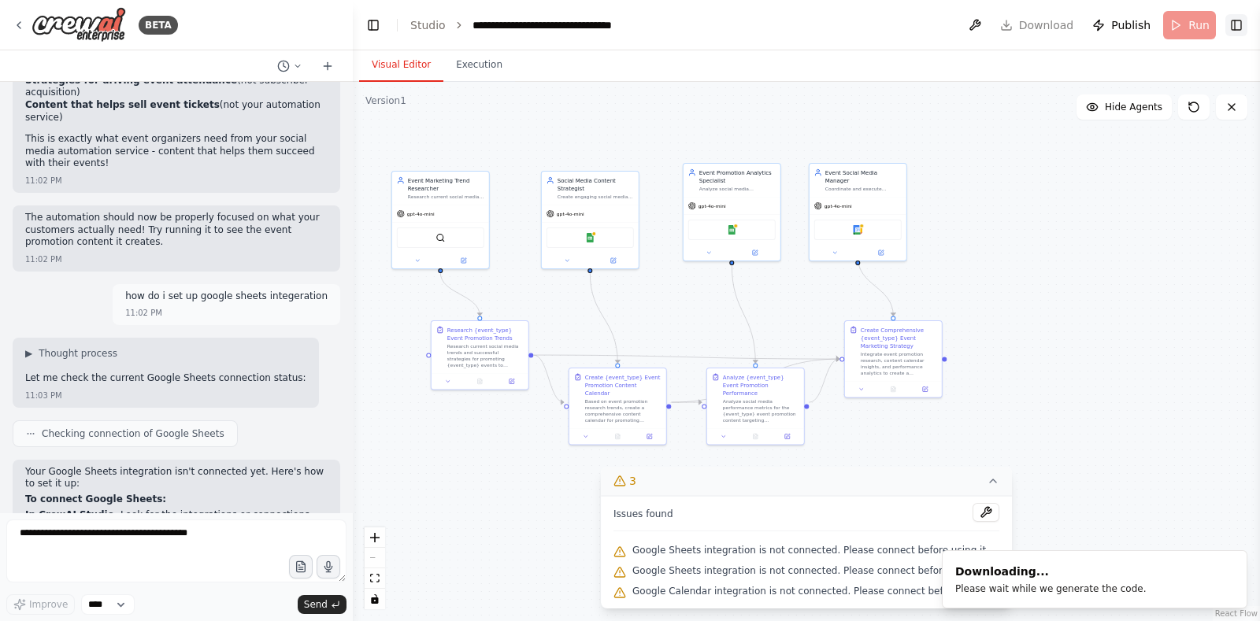
click at [1007, 24] on button "Toggle Right Sidebar" at bounding box center [1236, 25] width 22 height 22
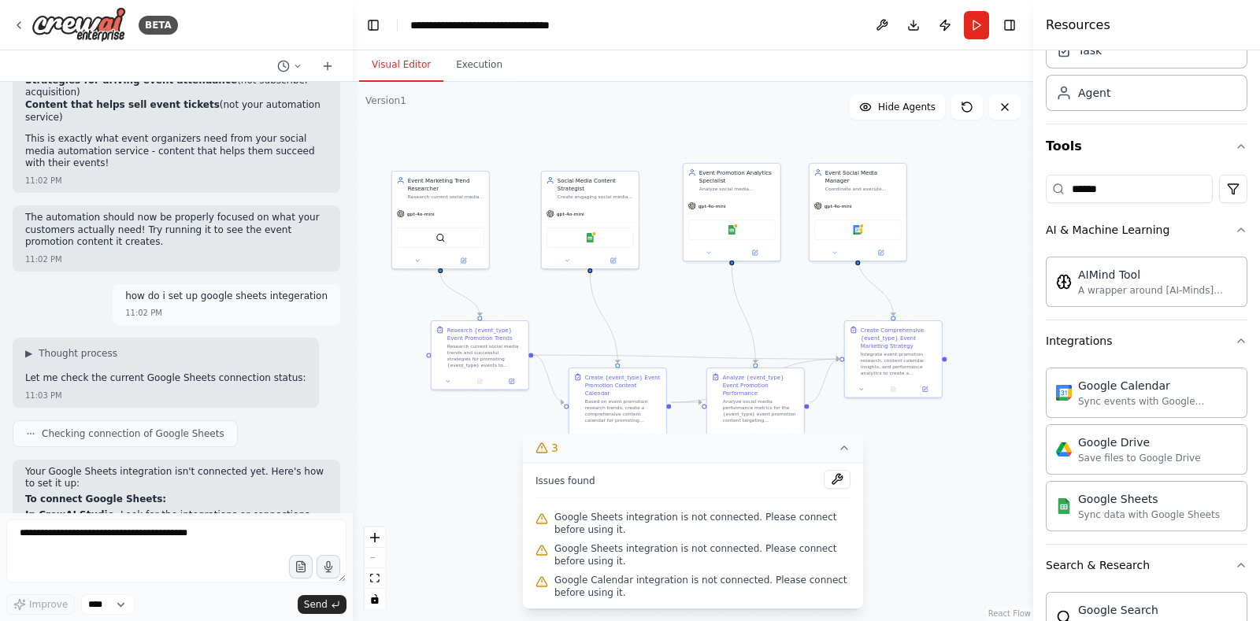
scroll to position [79, 0]
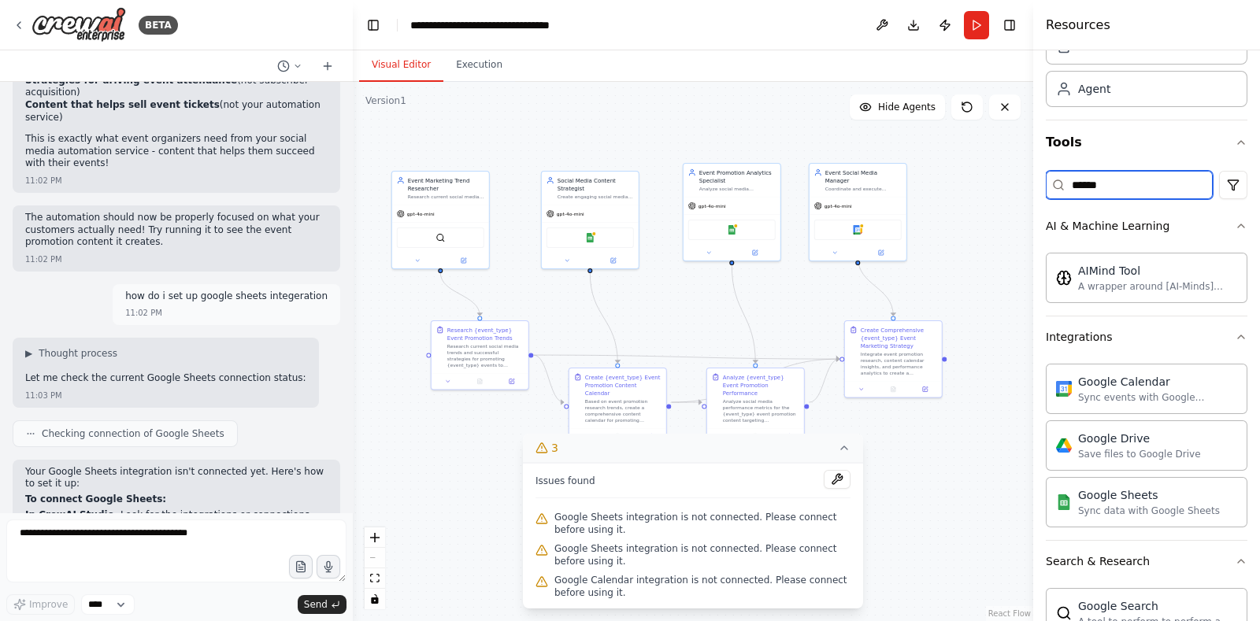
click at [1007, 175] on input "******" at bounding box center [1129, 185] width 167 height 28
type input "*"
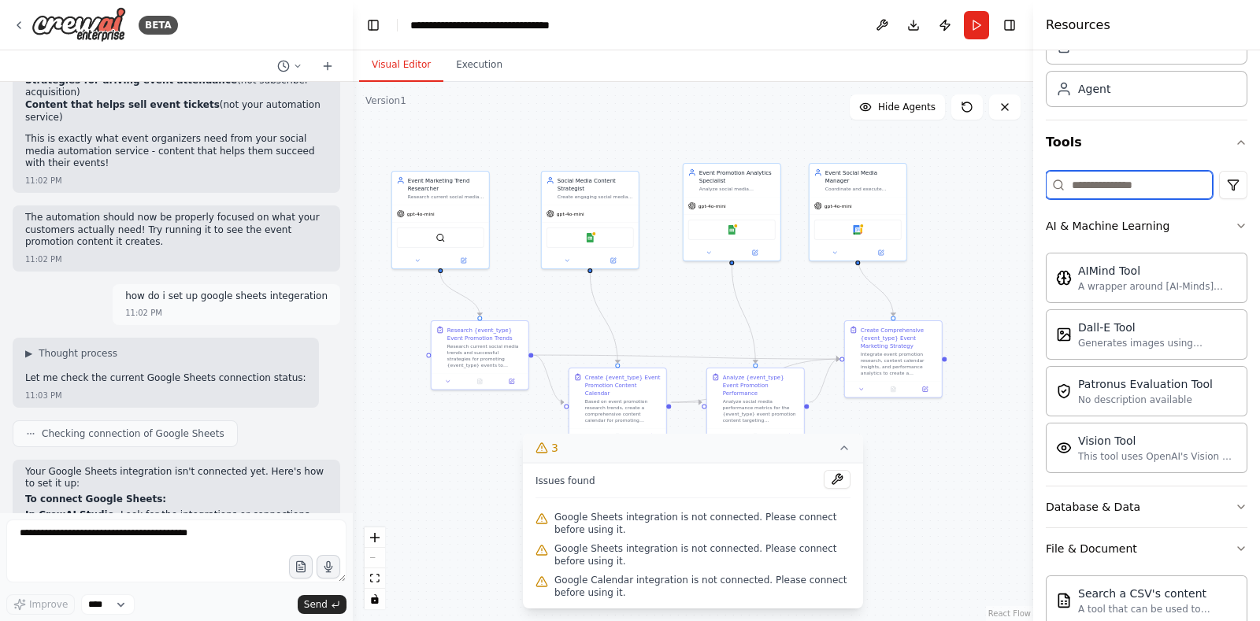
scroll to position [0, 0]
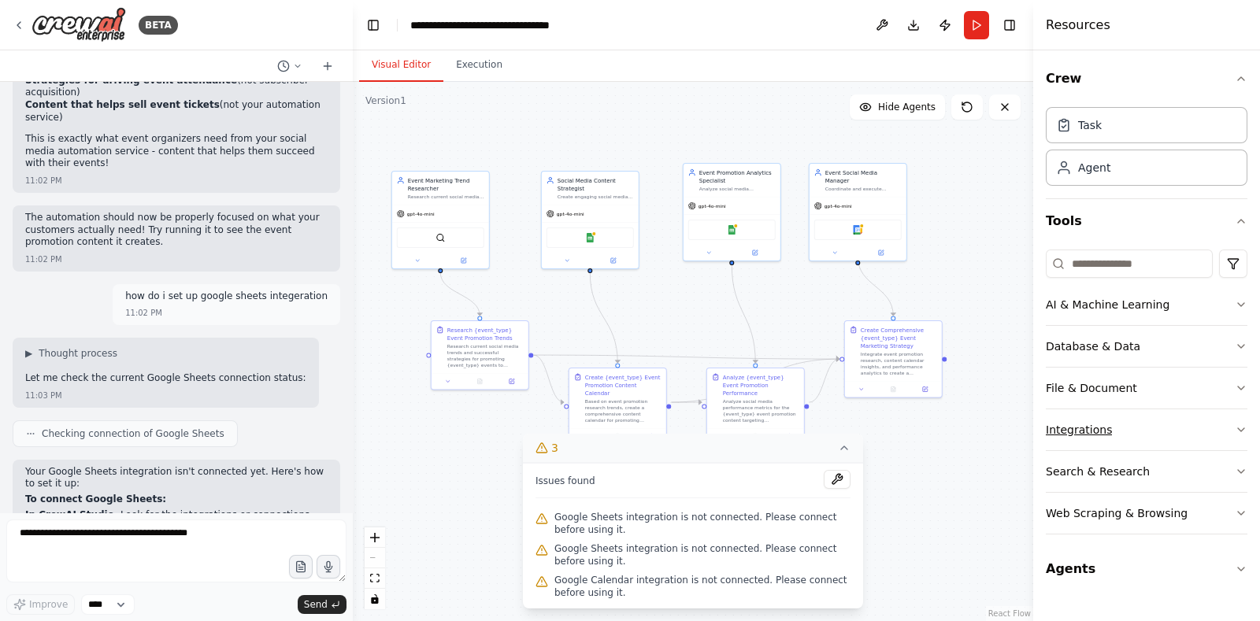
click at [1007, 431] on button "Integrations" at bounding box center [1147, 429] width 202 height 41
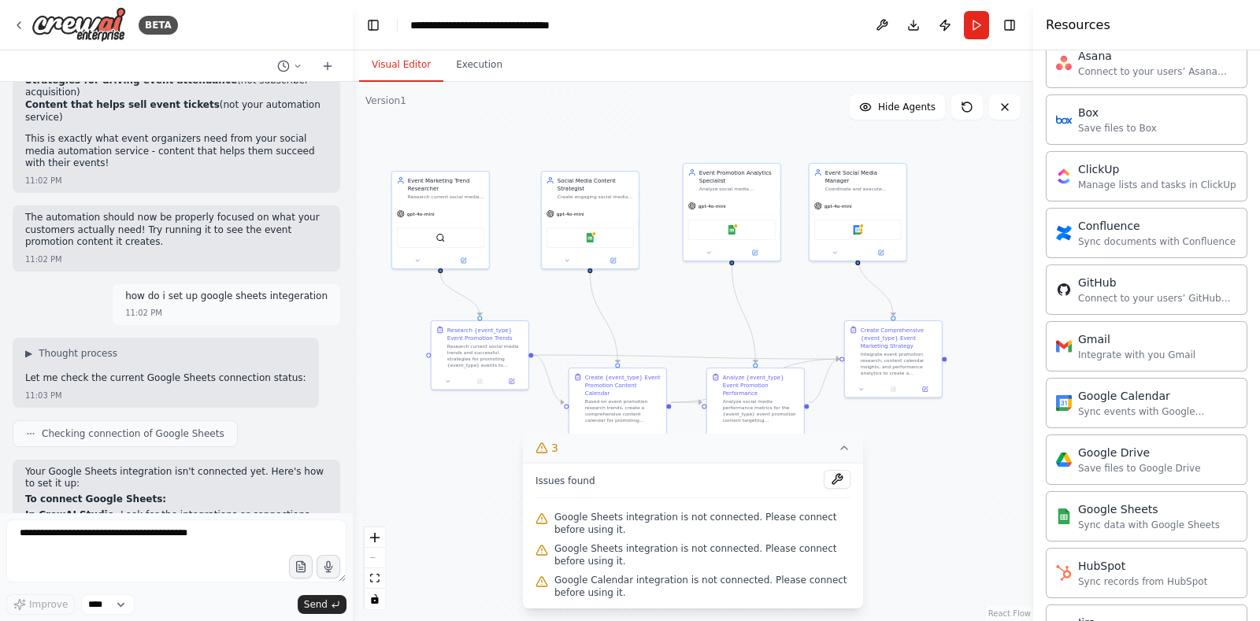
scroll to position [505, 0]
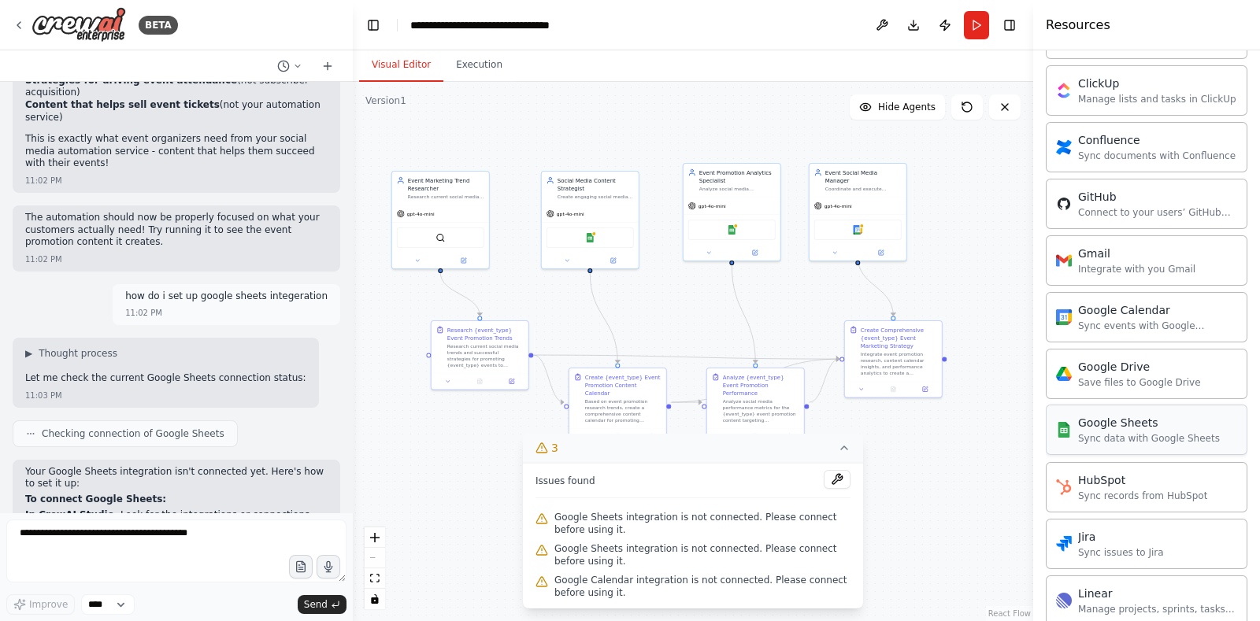
click at [1007, 447] on div "Google Sheets Sync data with Google Sheets" at bounding box center [1147, 430] width 202 height 50
click at [1007, 384] on div "Google Drive Save files to Google Drive" at bounding box center [1147, 373] width 202 height 50
click at [1007, 440] on div "Sync data with Google Sheets" at bounding box center [1149, 438] width 142 height 13
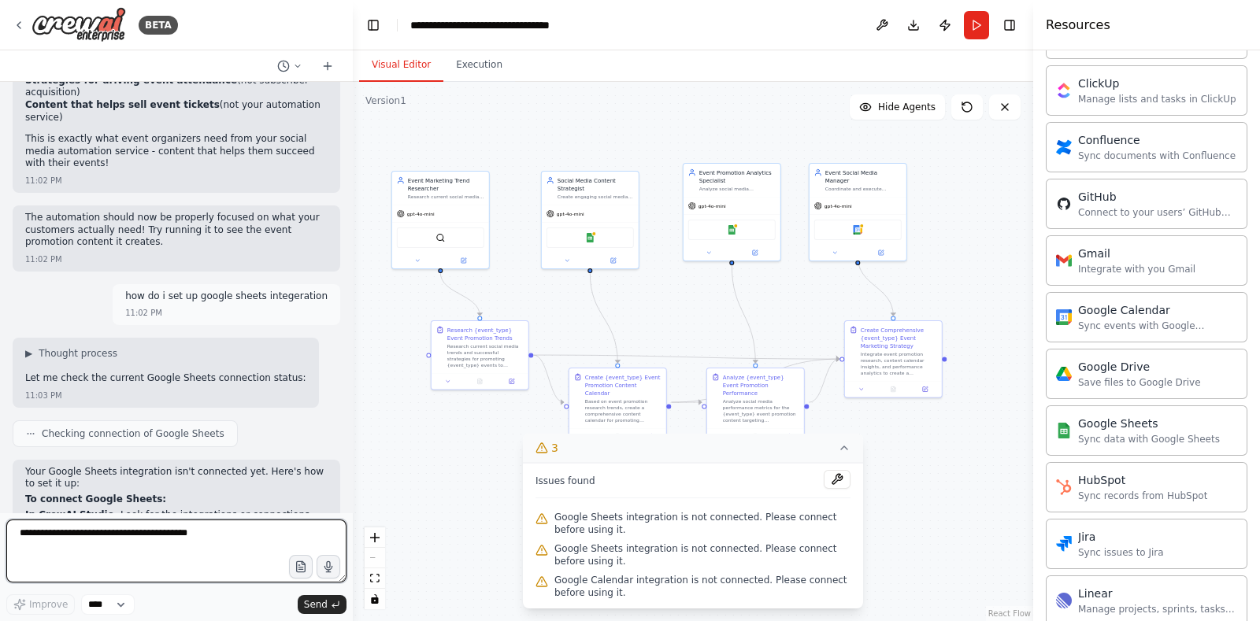
click at [165, 496] on textarea at bounding box center [176, 551] width 340 height 63
type textarea "*"
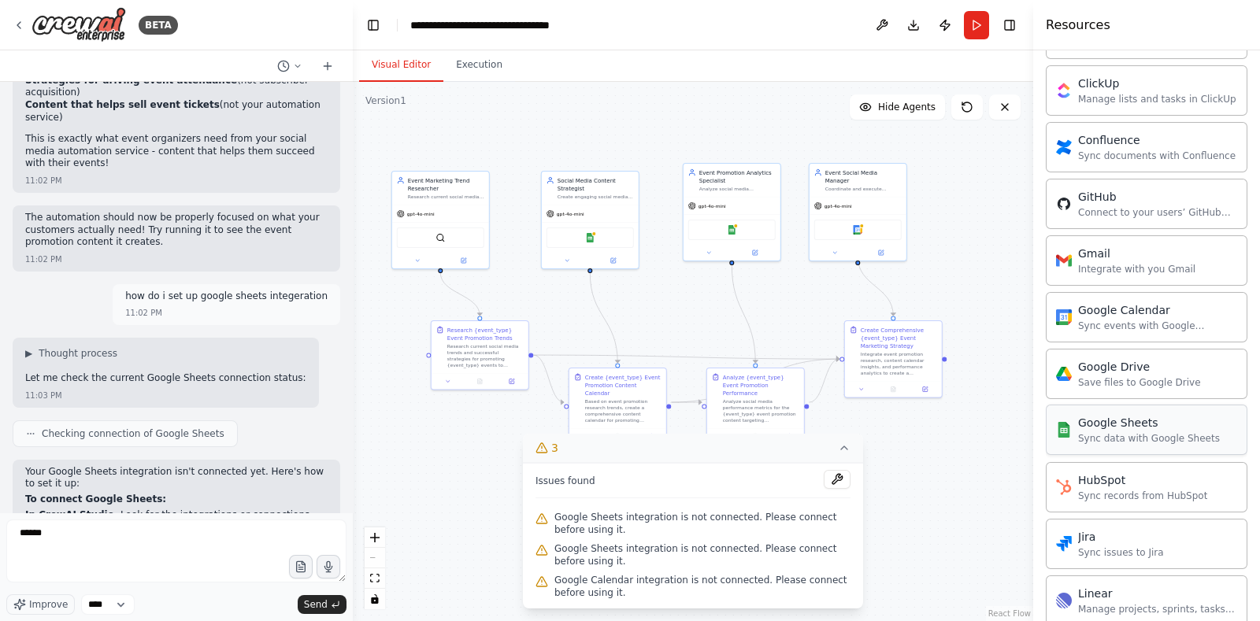
click at [1007, 427] on div "Google Sheets Sync data with Google Sheets" at bounding box center [1149, 430] width 142 height 30
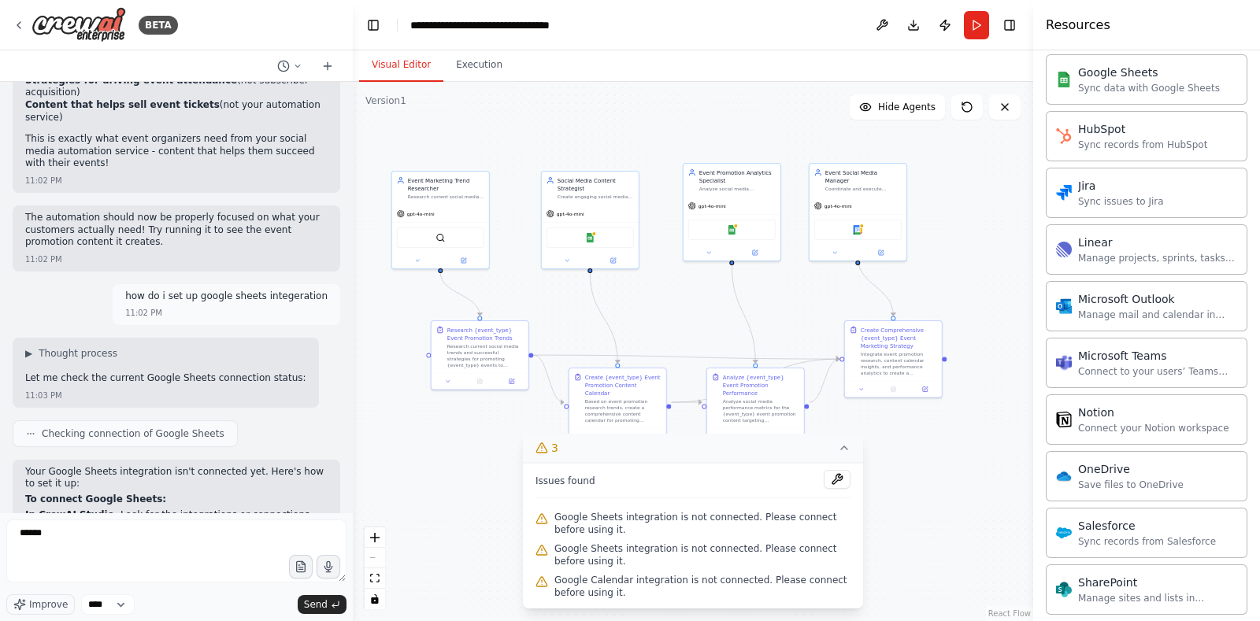
scroll to position [823, 0]
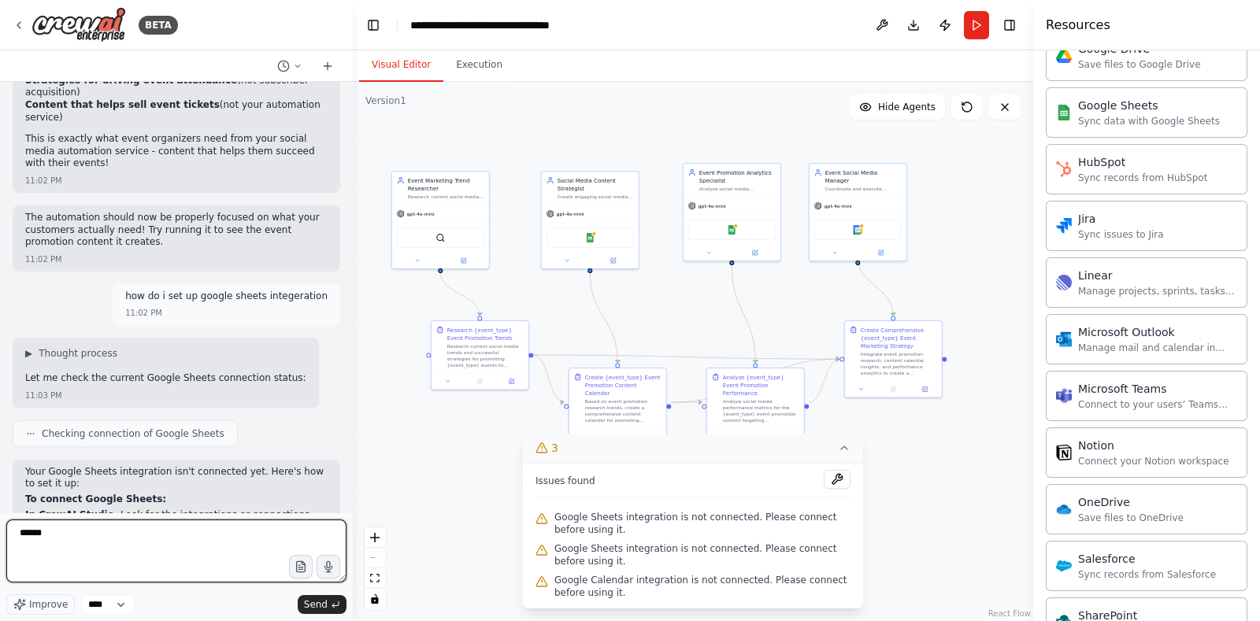
click at [82, 496] on textarea "*****" at bounding box center [176, 551] width 340 height 63
type textarea "**********"
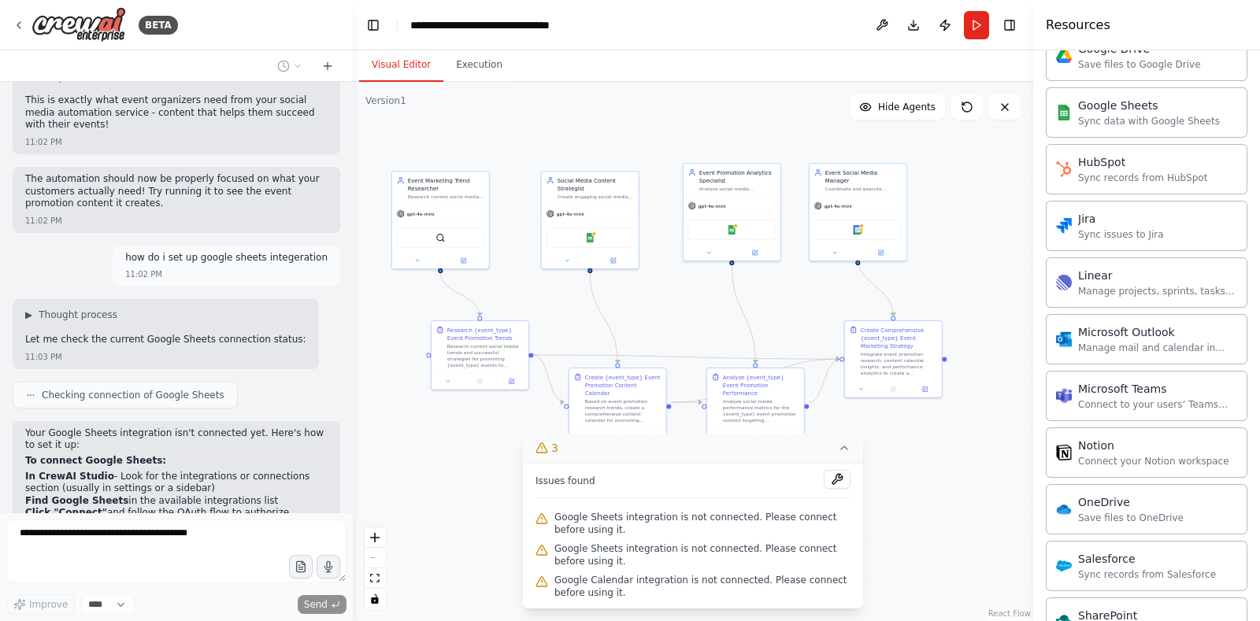
scroll to position [9213, 0]
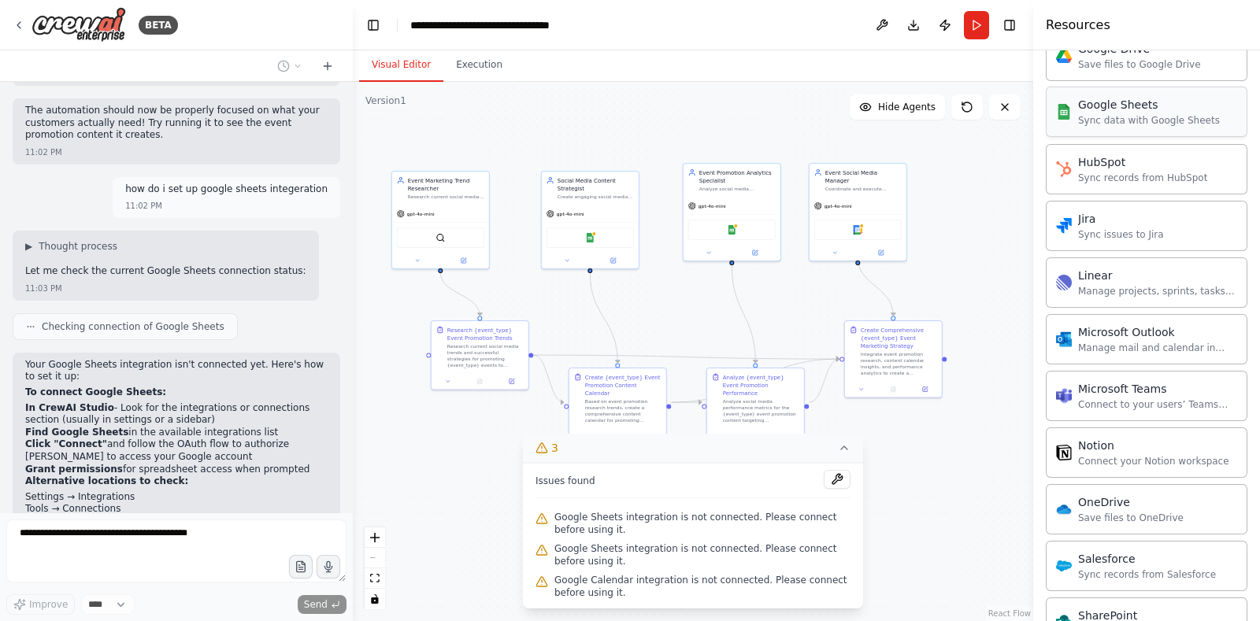
click at [1007, 115] on div "Sync data with Google Sheets" at bounding box center [1149, 120] width 142 height 13
drag, startPoint x: 1086, startPoint y: 116, endPoint x: 1153, endPoint y: 108, distance: 68.2
click at [1007, 108] on div "Google Sheets" at bounding box center [1149, 105] width 142 height 16
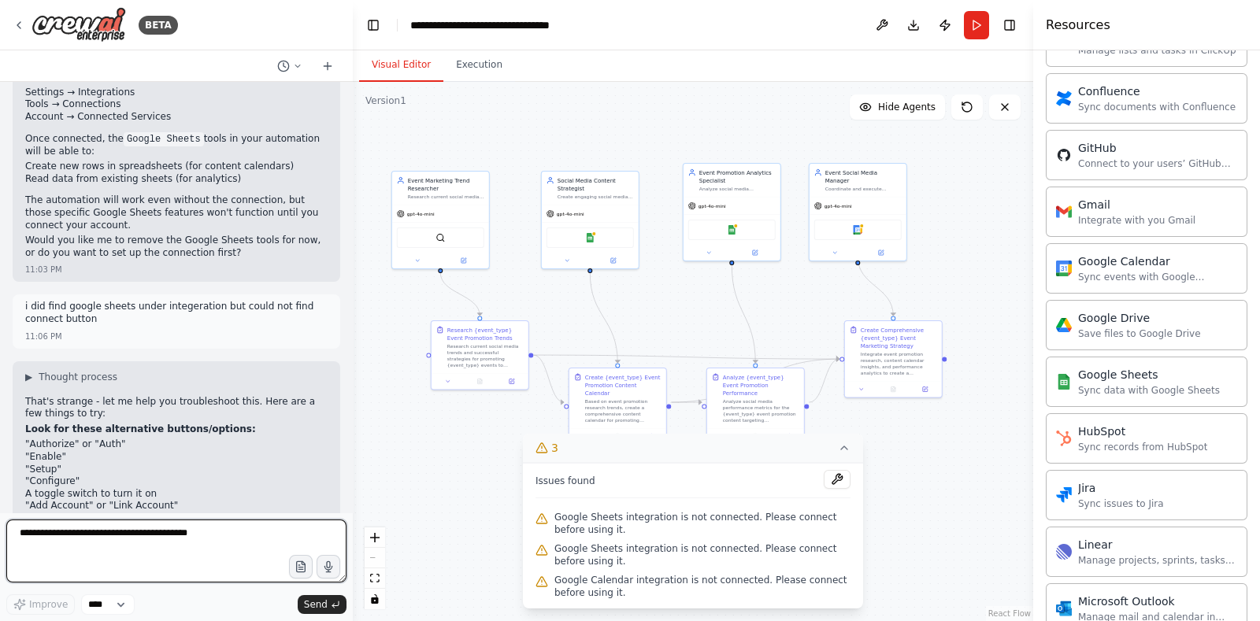
scroll to position [556, 0]
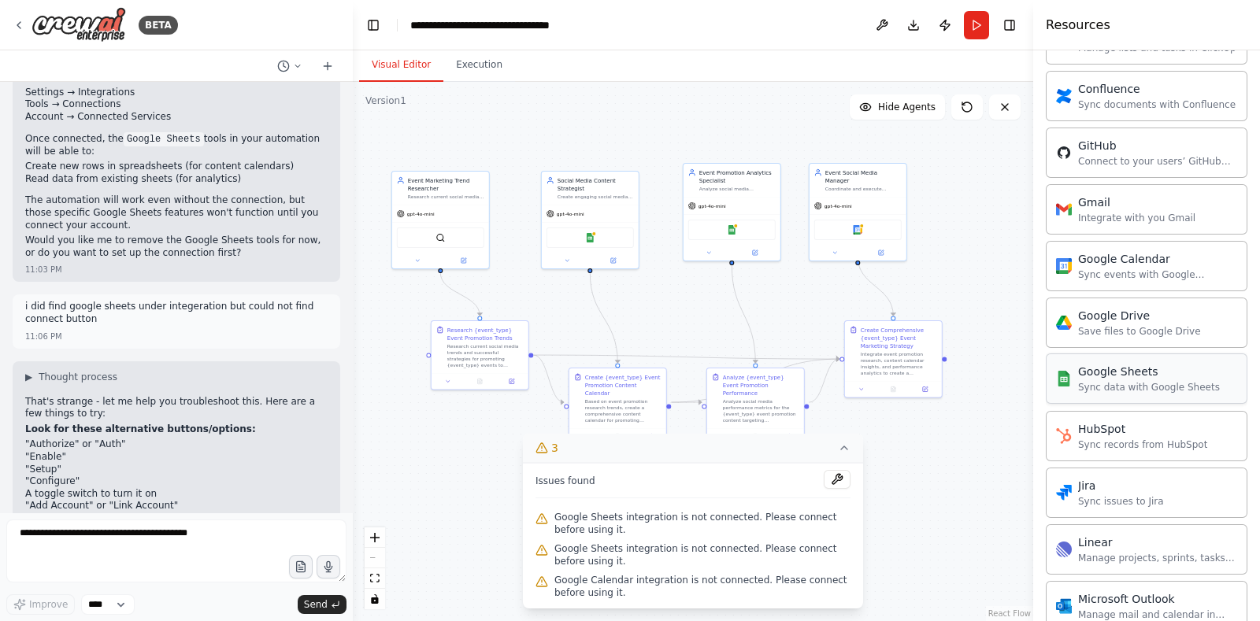
click at [1007, 395] on div "Google Sheets Sync data with Google Sheets" at bounding box center [1147, 378] width 202 height 50
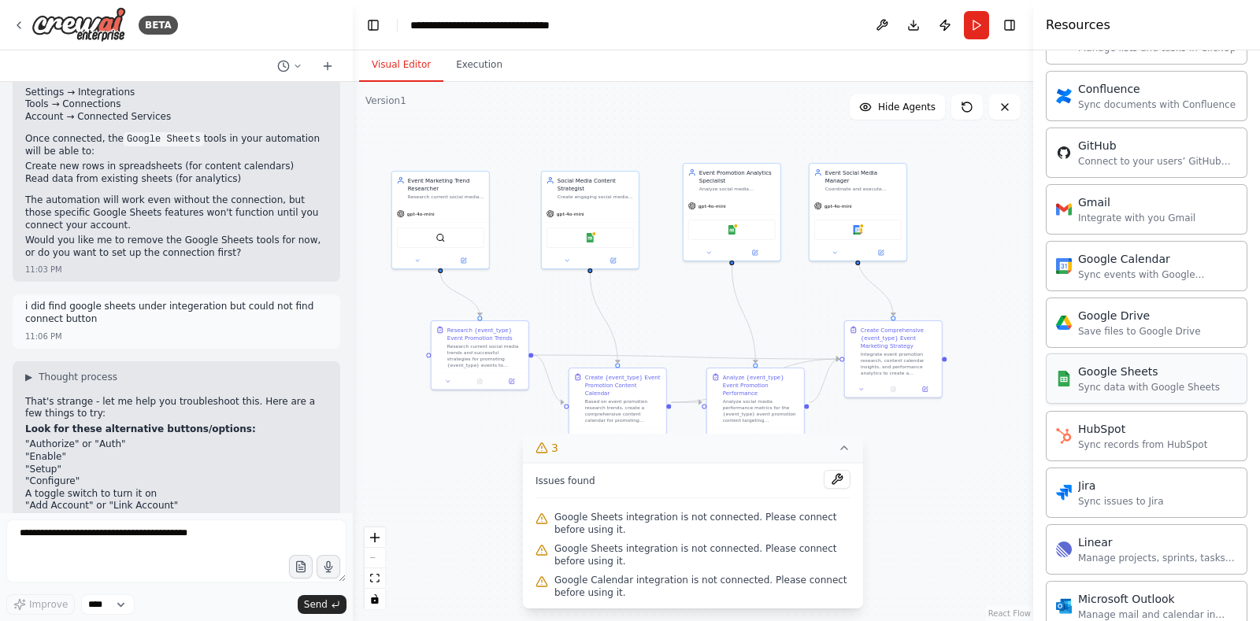
click at [1007, 395] on div "Google Sheets Sync data with Google Sheets" at bounding box center [1147, 378] width 202 height 50
click at [1007, 384] on div "Google Sheets Sync data with Google Sheets" at bounding box center [1138, 379] width 164 height 30
click at [170, 496] on textarea at bounding box center [176, 551] width 340 height 63
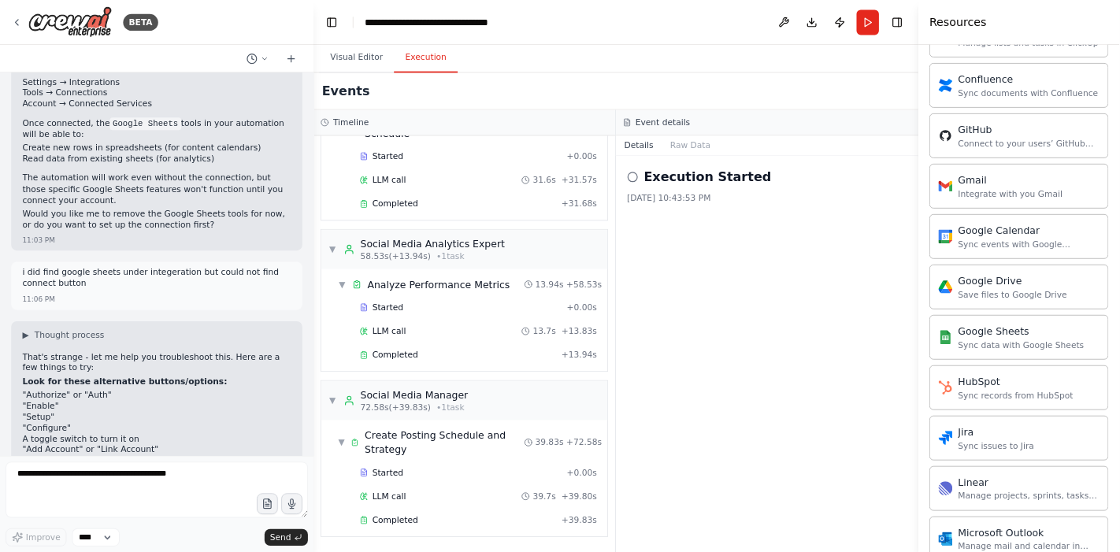
scroll to position [306, 0]
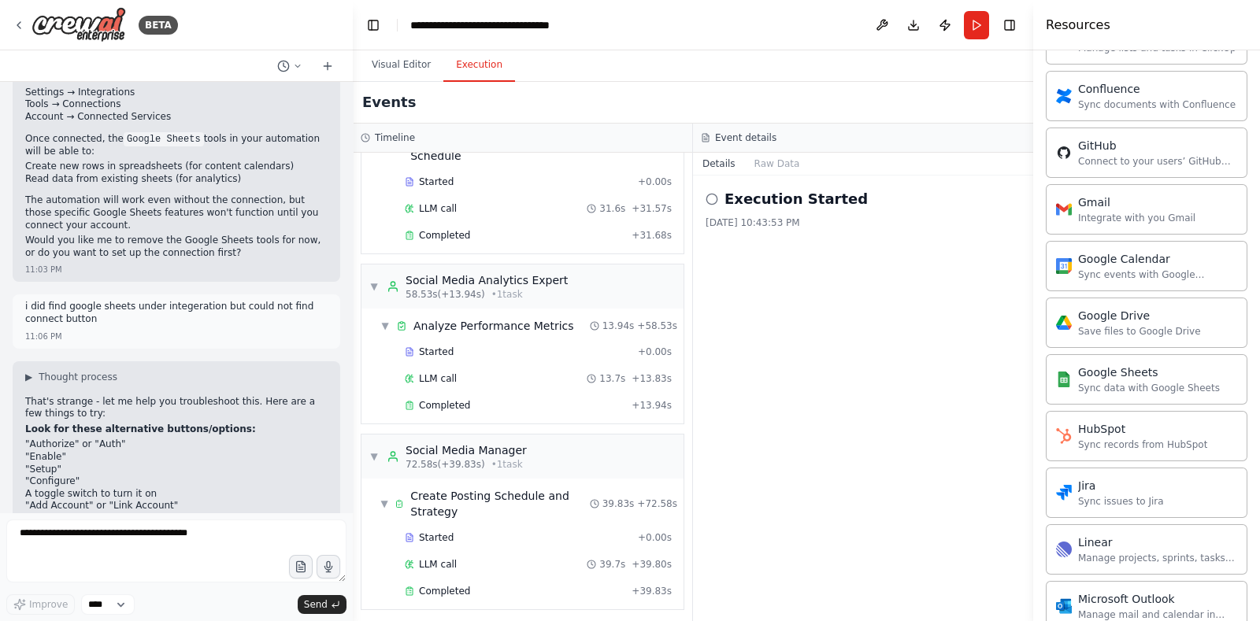
click at [472, 67] on button "Execution" at bounding box center [479, 65] width 72 height 33
click at [161, 496] on textarea at bounding box center [176, 551] width 340 height 63
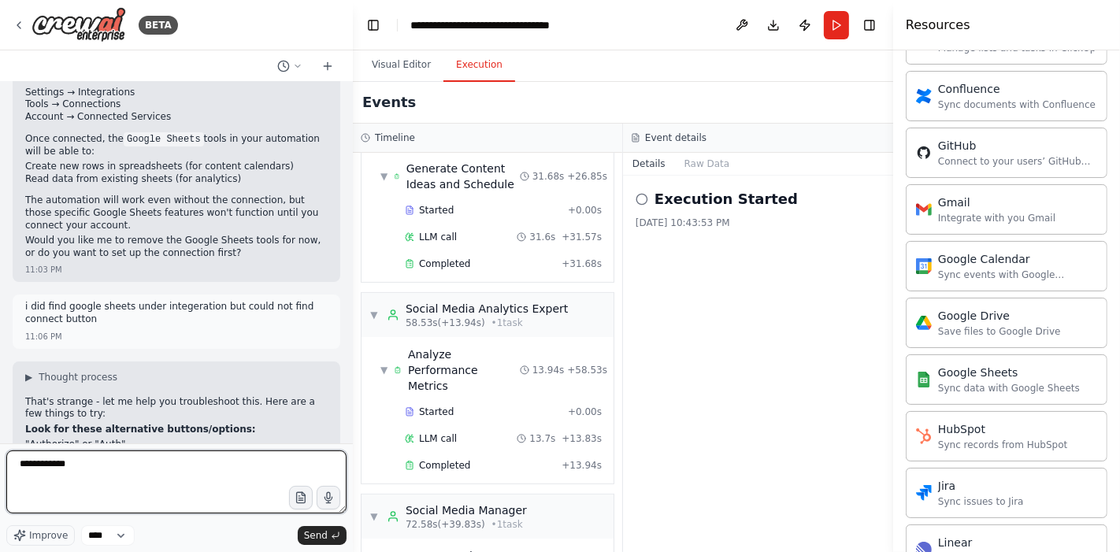
scroll to position [556, 0]
type textarea "**********"
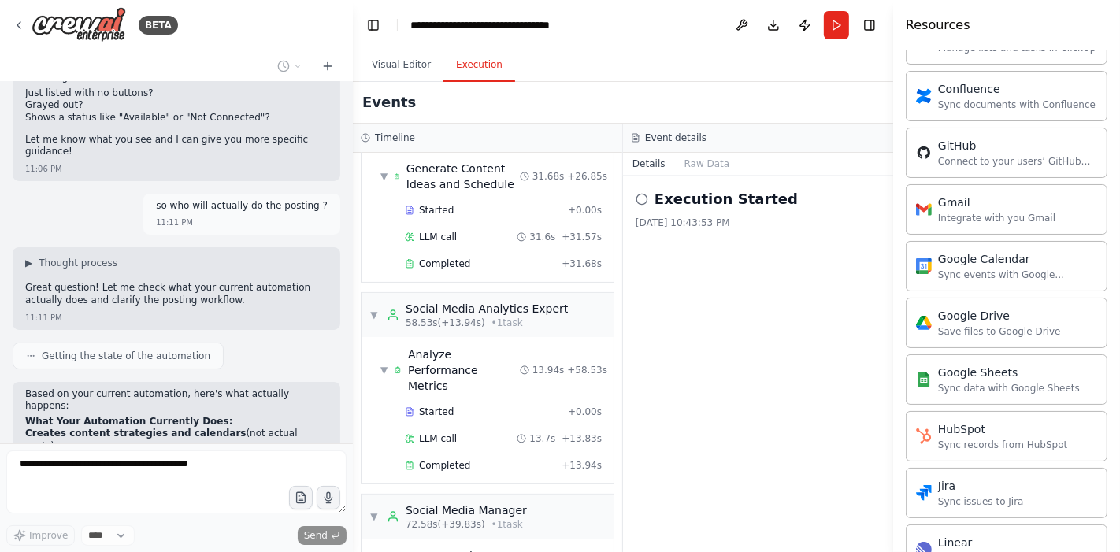
scroll to position [10294, 0]
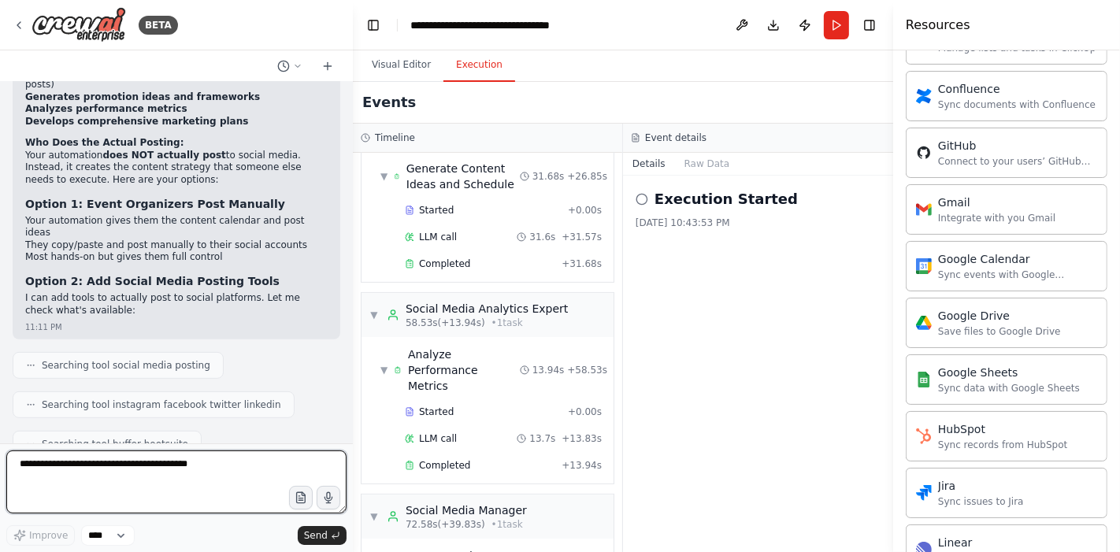
scroll to position [10629, 0]
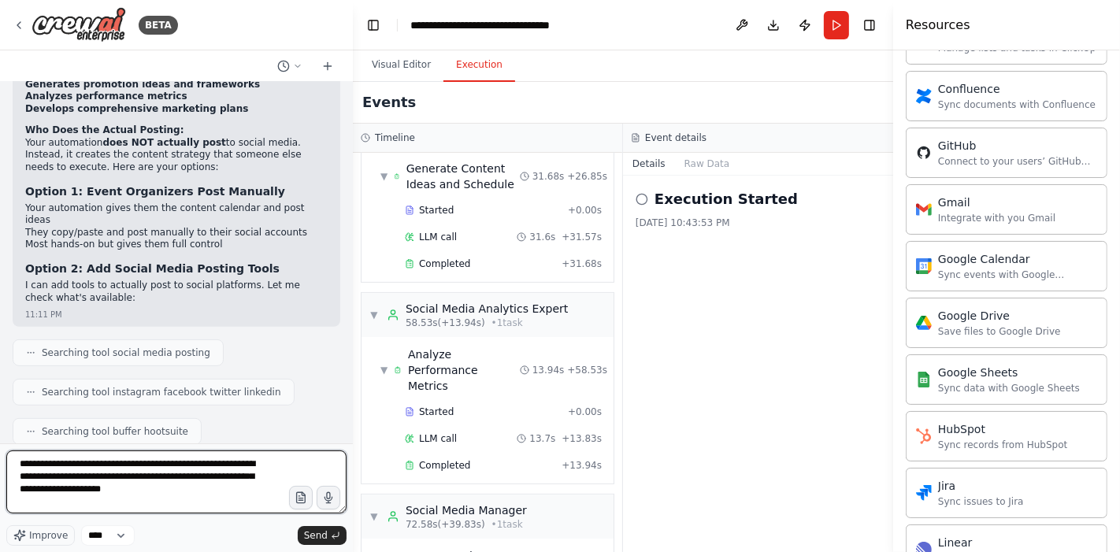
type textarea "**********"
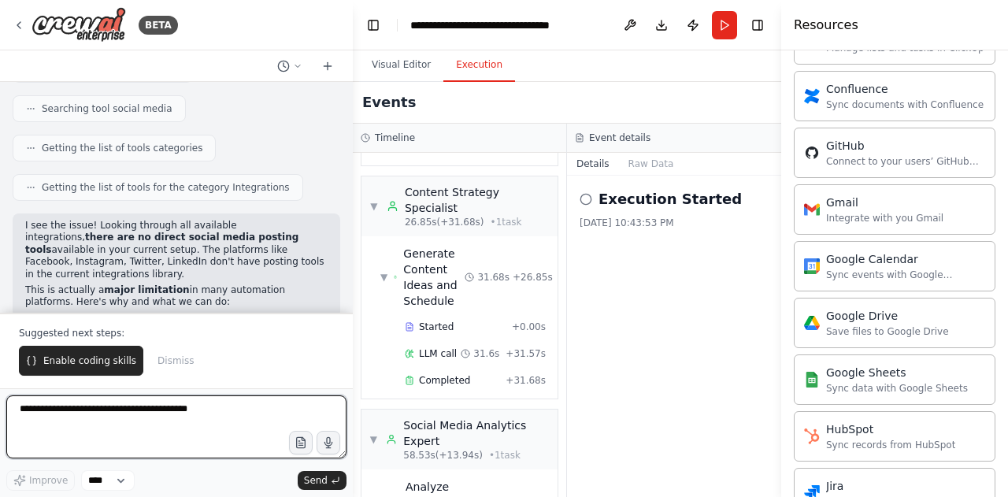
scroll to position [11633, 0]
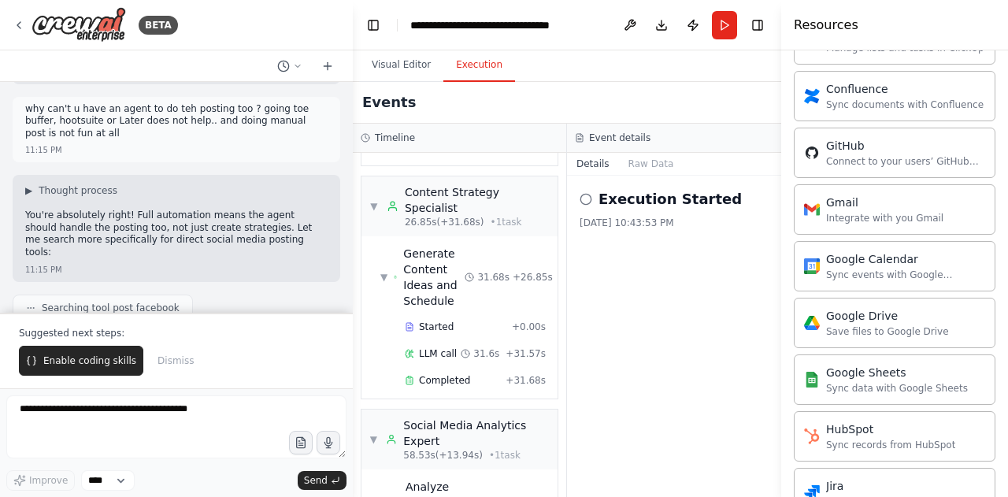
scroll to position [11413, 0]
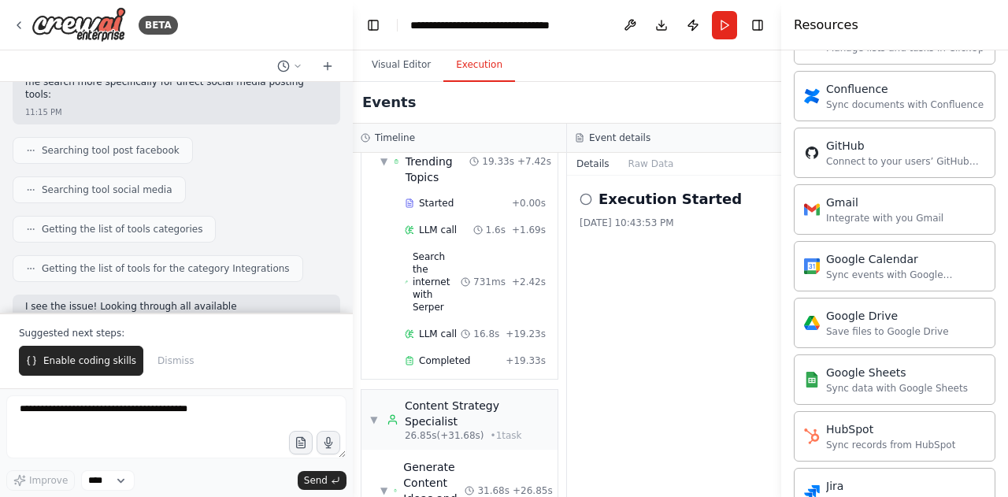
scroll to position [0, 0]
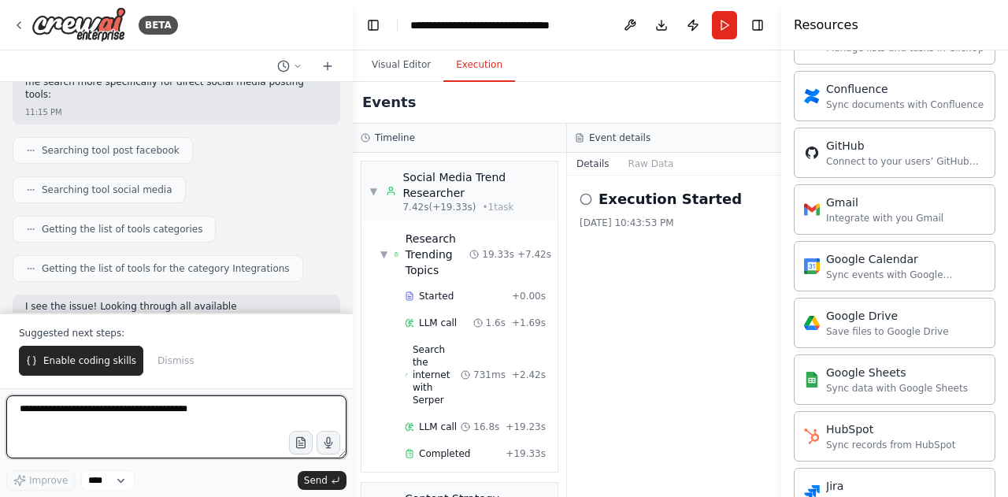
click at [202, 421] on textarea at bounding box center [176, 426] width 340 height 63
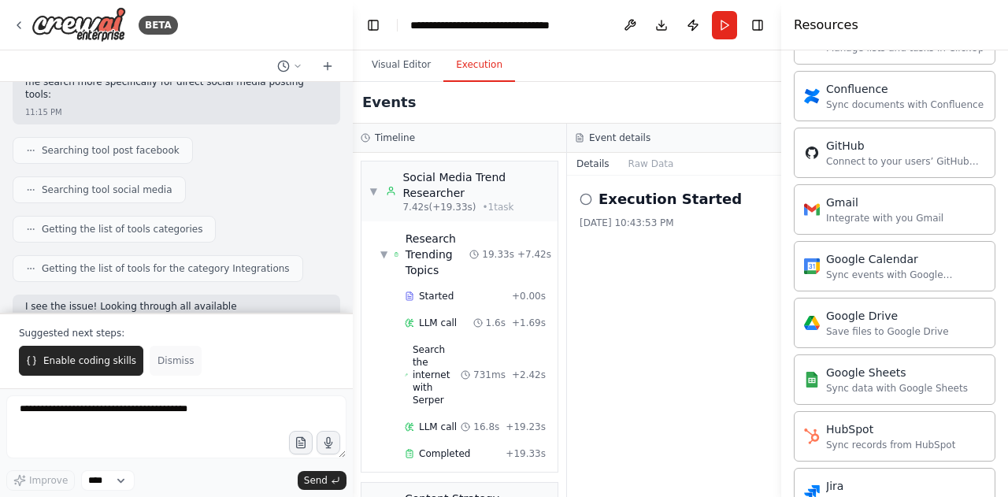
click at [168, 367] on span "Dismiss" at bounding box center [175, 360] width 36 height 13
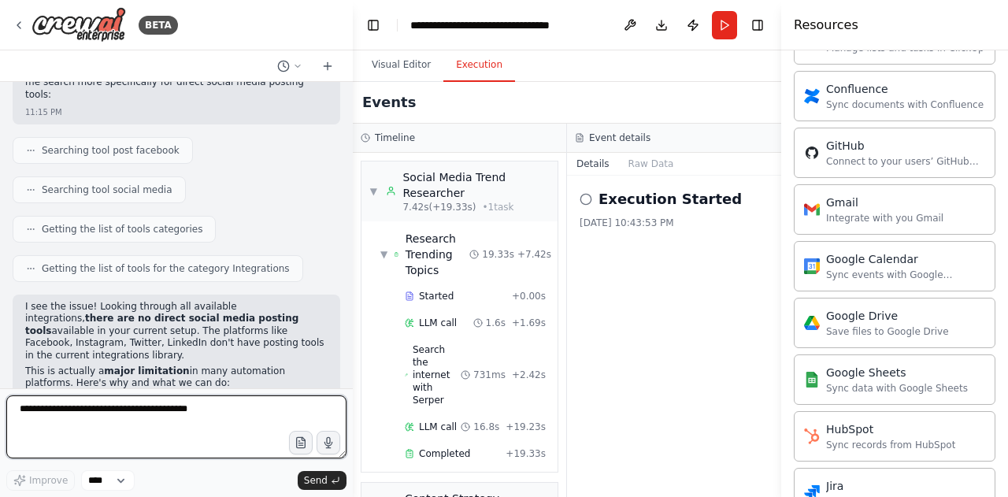
click at [202, 421] on textarea at bounding box center [176, 426] width 340 height 63
type textarea "**********"
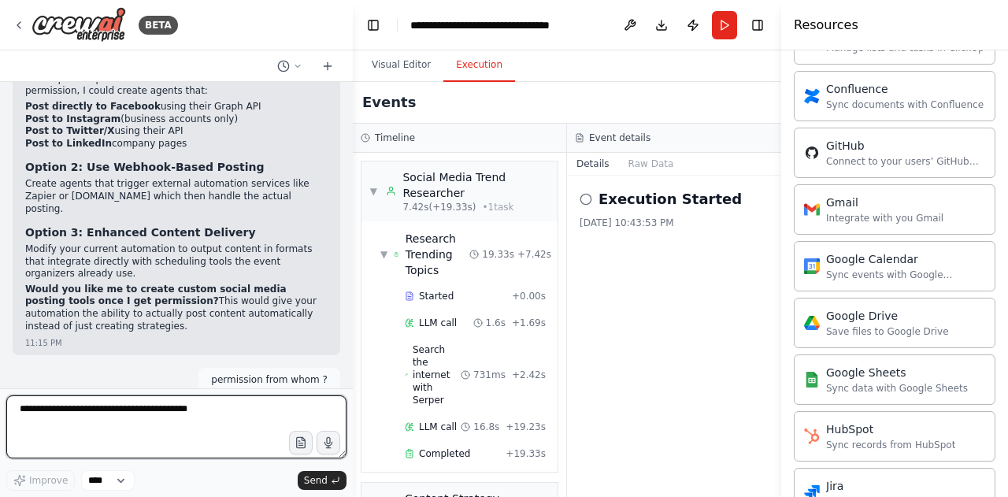
scroll to position [12073, 0]
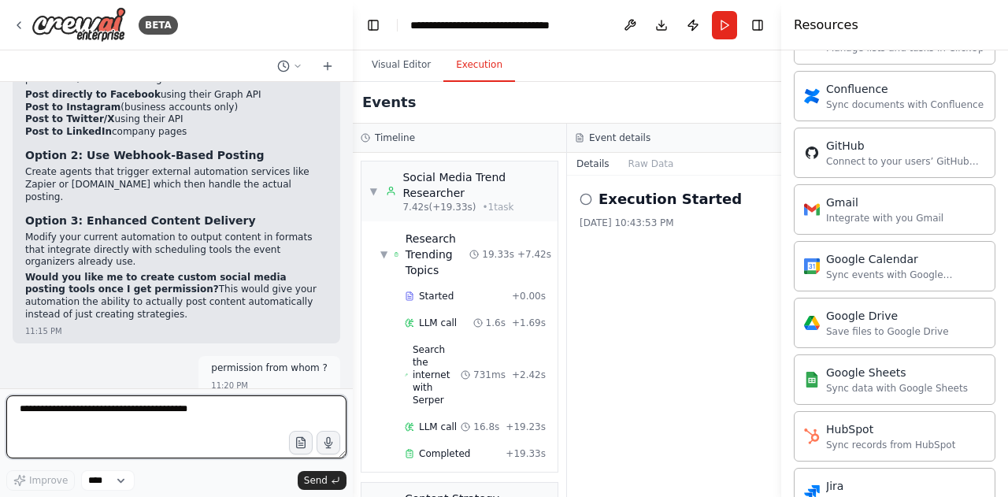
click at [184, 421] on textarea at bounding box center [176, 426] width 340 height 63
type textarea "*"
type textarea "**********"
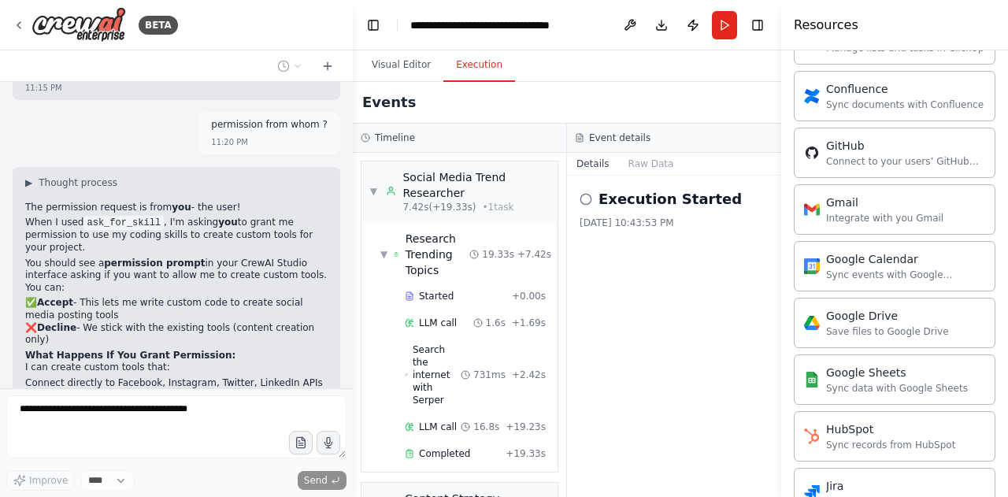
scroll to position [12329, 0]
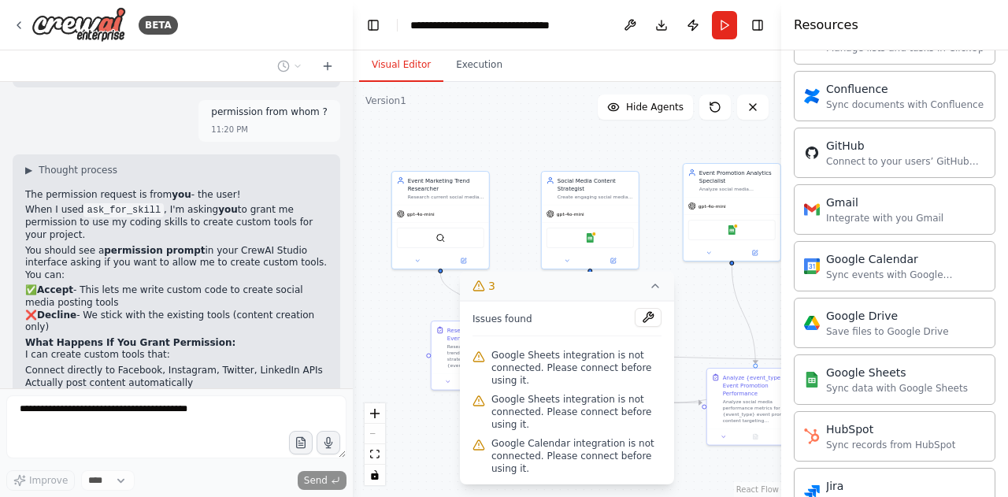
click at [375, 68] on button "Visual Editor" at bounding box center [401, 65] width 84 height 33
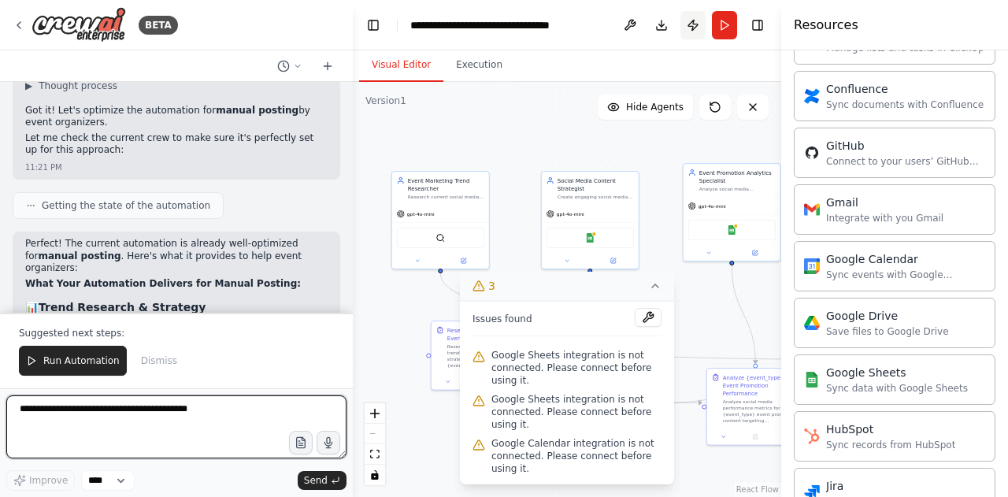
scroll to position [12965, 0]
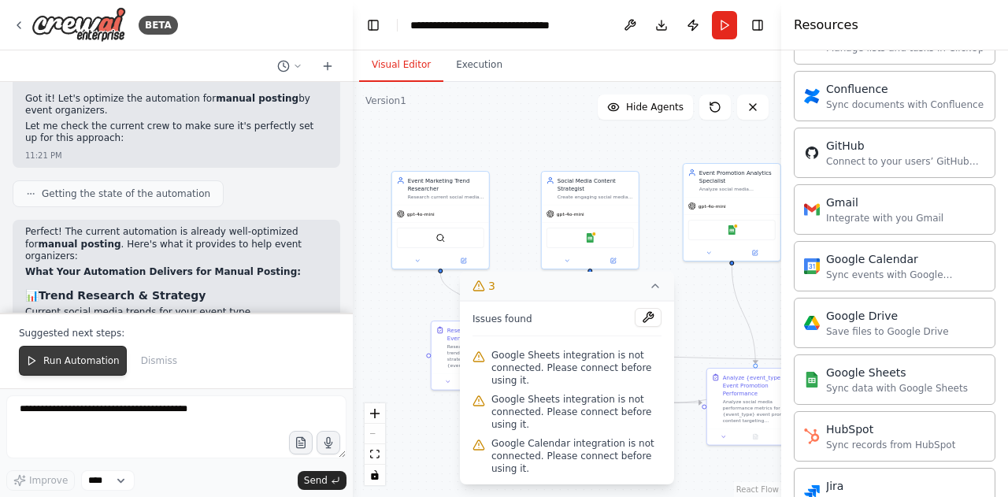
click at [63, 371] on button "Run Automation" at bounding box center [73, 361] width 108 height 30
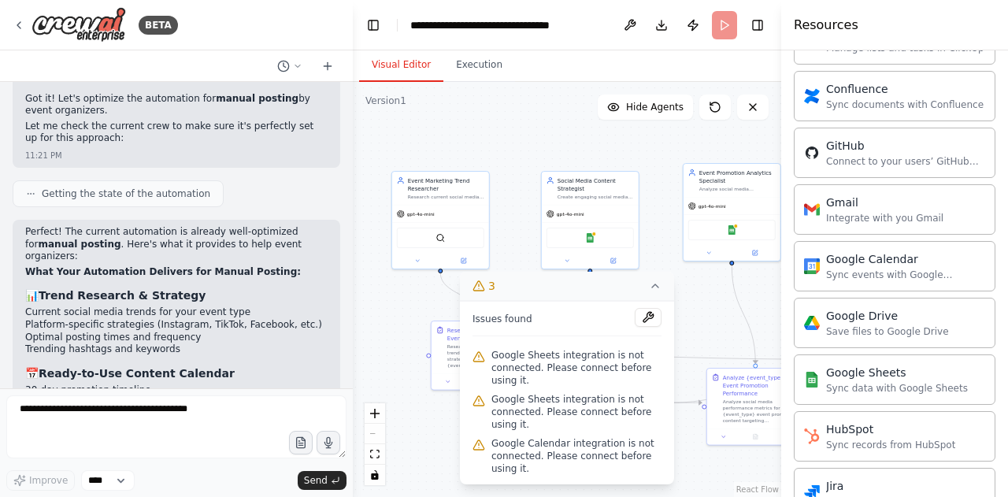
scroll to position [12890, 0]
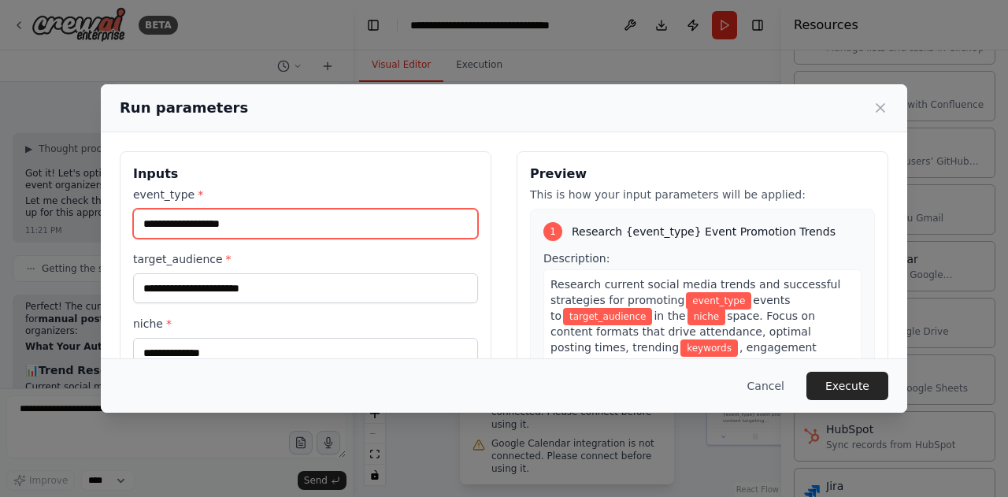
click at [314, 222] on input "event_type *" at bounding box center [305, 224] width 345 height 30
type input "**********"
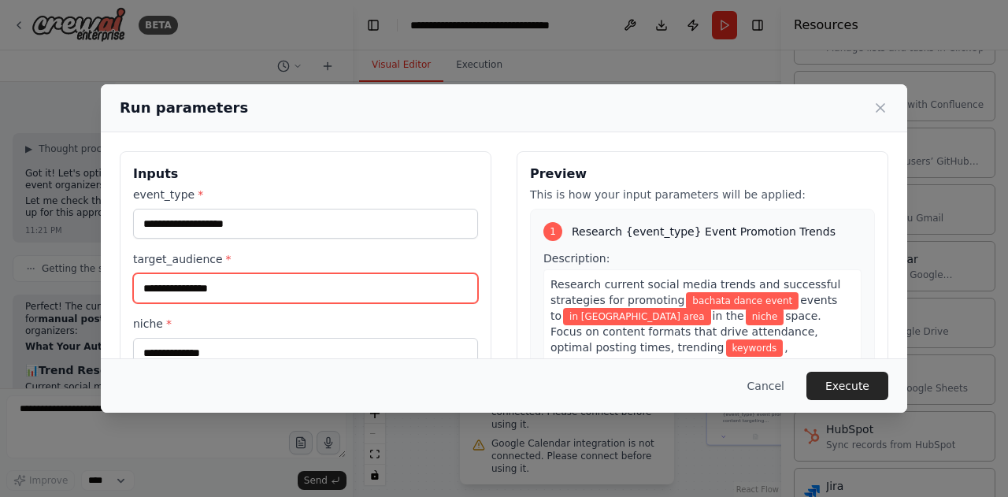
type input "**********"
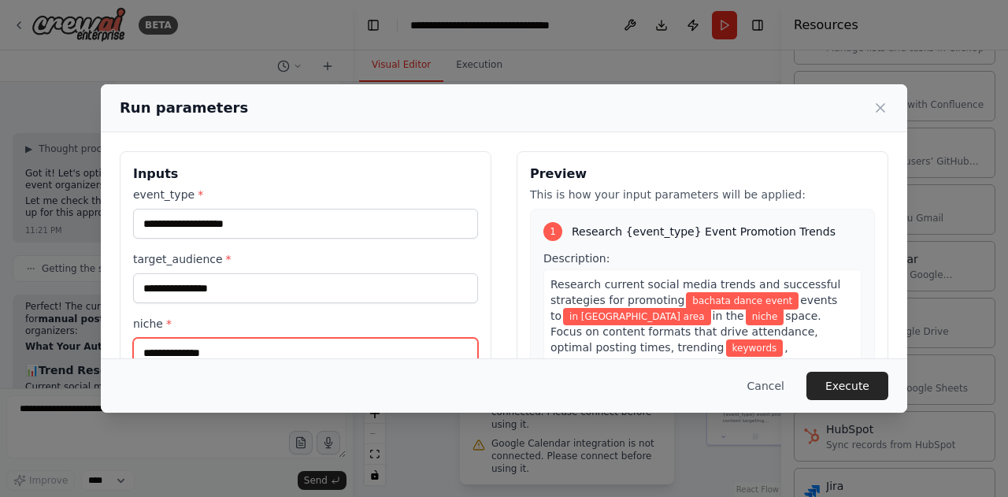
scroll to position [7, 0]
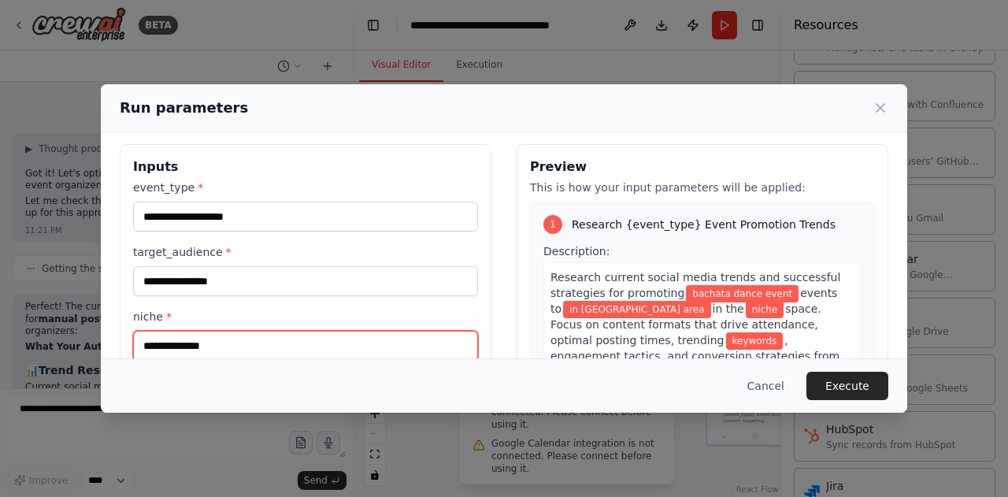
type input "*"
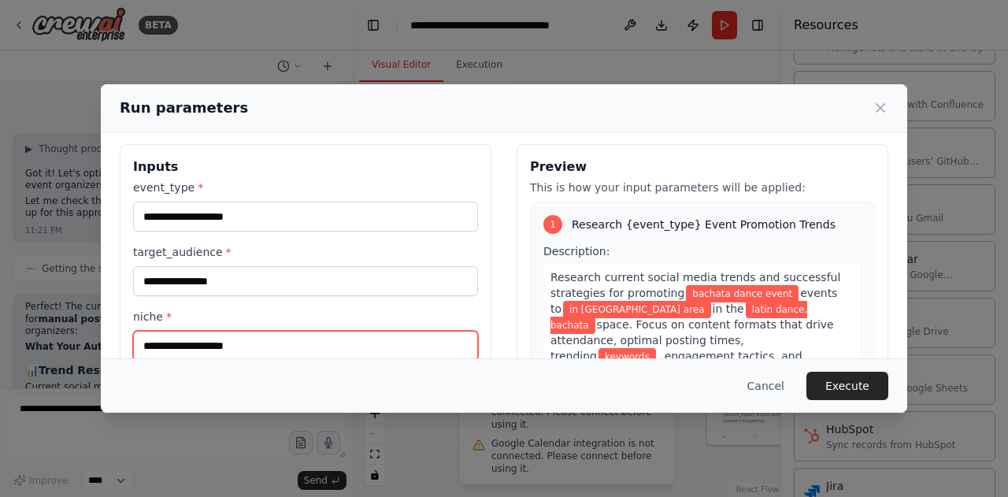
type input "**********"
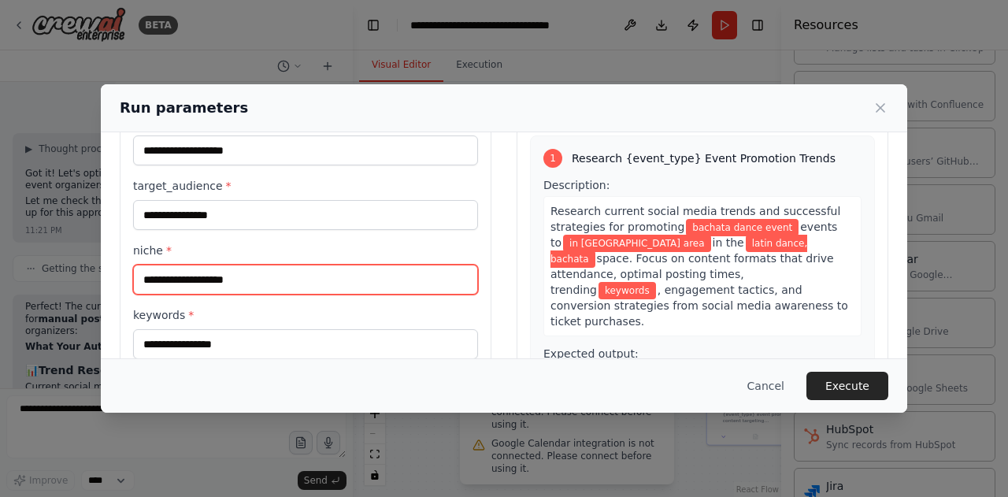
scroll to position [99, 0]
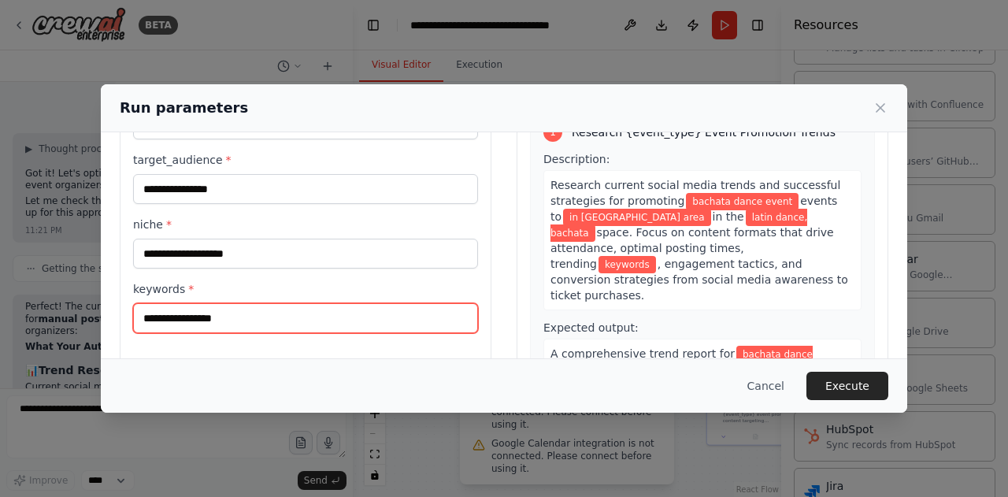
drag, startPoint x: 904, startPoint y: 253, endPoint x: 266, endPoint y: 317, distance: 641.0
click at [266, 317] on input "keywords *" at bounding box center [305, 318] width 345 height 30
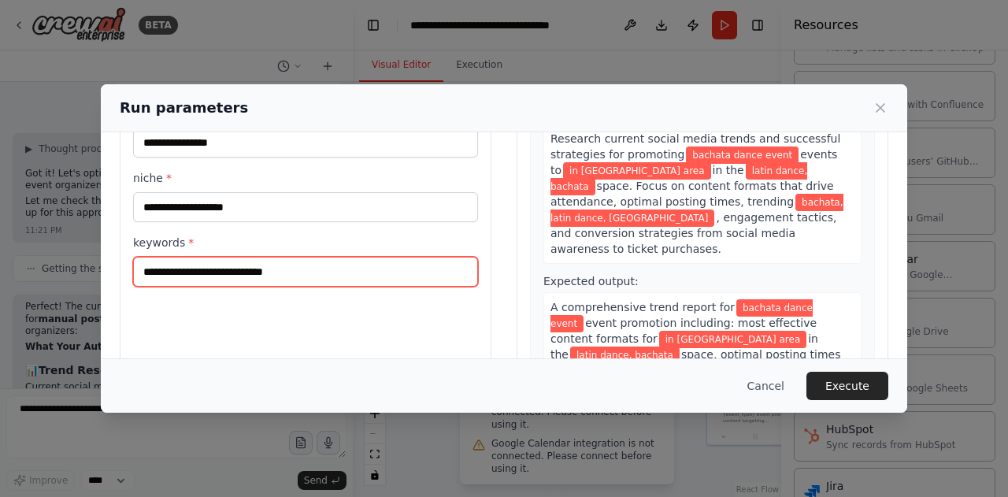
scroll to position [184, 0]
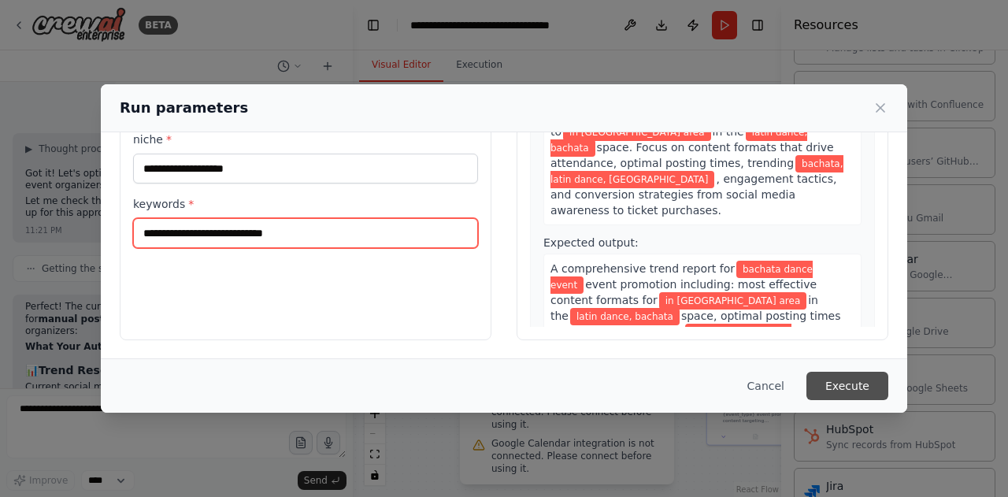
type input "**********"
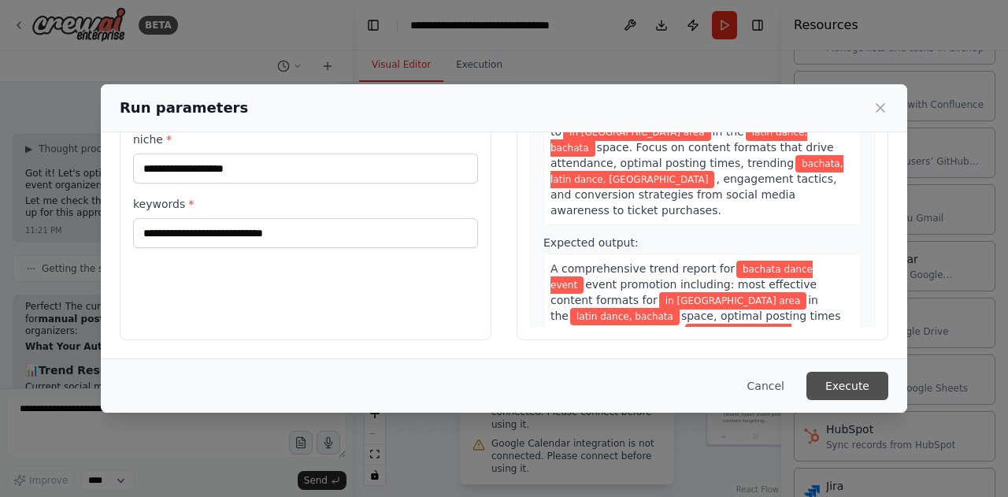
click at [853, 393] on button "Execute" at bounding box center [847, 386] width 82 height 28
